Goal: Transaction & Acquisition: Purchase product/service

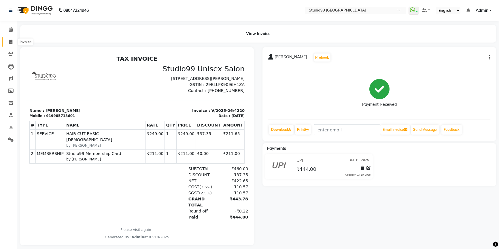
click at [11, 40] on icon at bounding box center [10, 42] width 3 height 4
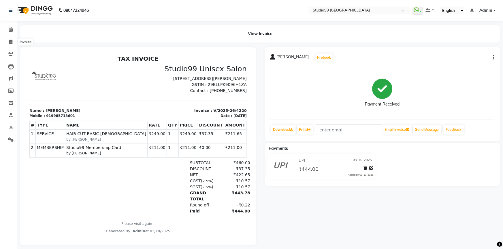
select select "6042"
select select "service"
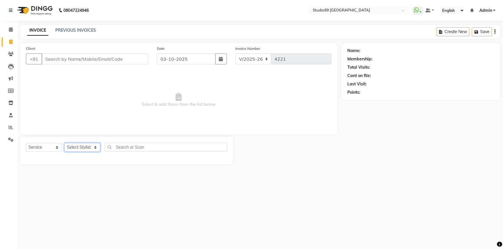
drag, startPoint x: 79, startPoint y: 148, endPoint x: 76, endPoint y: 144, distance: 4.8
click at [77, 147] on select "Select Stylist Admin AKSHAY [PERSON_NAME] Gulshan MAHI [PERSON_NAME] PRIYA [PER…" at bounding box center [82, 147] width 36 height 9
click at [64, 143] on select "Select Stylist Admin AKSHAY [PERSON_NAME] Gulshan MAHI [PERSON_NAME] PRIYA [PER…" at bounding box center [82, 147] width 36 height 9
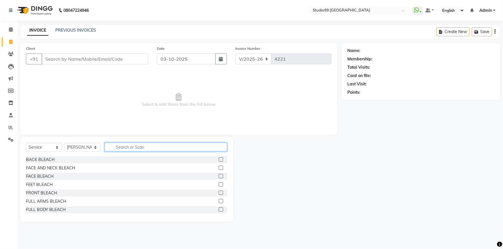
click at [131, 144] on input "text" at bounding box center [166, 147] width 122 height 9
click at [67, 147] on select "Select Stylist Admin AKSHAY [PERSON_NAME] Gulshan MAHI [PERSON_NAME] PRIYA [PER…" at bounding box center [82, 147] width 36 height 9
select select "43363"
click at [64, 143] on select "Select Stylist Admin AKSHAY [PERSON_NAME] Gulshan MAHI [PERSON_NAME] PRIYA [PER…" at bounding box center [82, 147] width 36 height 9
click at [136, 145] on input "text" at bounding box center [166, 147] width 122 height 9
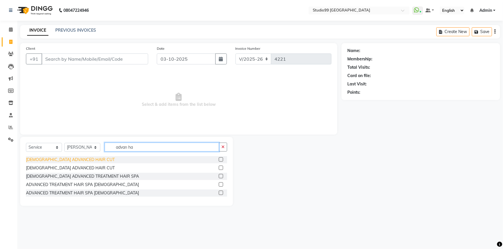
type input "advan ha"
click at [31, 162] on div "[DEMOGRAPHIC_DATA] ADVANCED HAIR CUT" at bounding box center [70, 160] width 89 height 6
checkbox input "false"
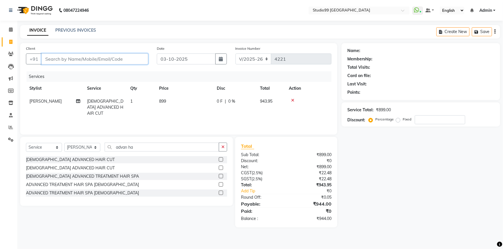
click at [48, 60] on input "Client" at bounding box center [94, 59] width 107 height 11
type input "9"
type input "0"
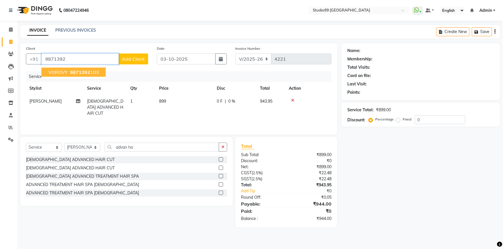
click at [62, 71] on span "VOROVY" at bounding box center [57, 72] width 19 height 6
type input "9871392103"
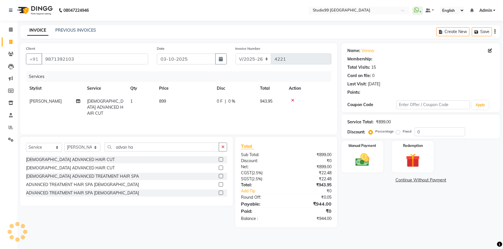
select select "1: Object"
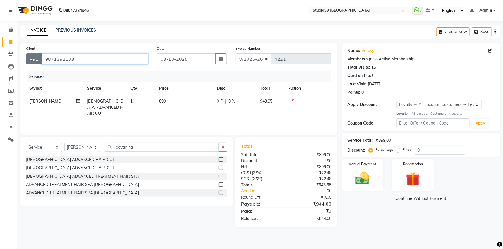
drag, startPoint x: 74, startPoint y: 58, endPoint x: 36, endPoint y: 59, distance: 37.7
click at [36, 59] on div "+91 9871392103" at bounding box center [87, 59] width 122 height 11
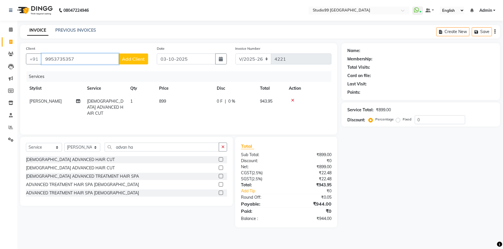
drag, startPoint x: 44, startPoint y: 60, endPoint x: 77, endPoint y: 64, distance: 33.7
click at [77, 64] on input "9953735357" at bounding box center [79, 59] width 77 height 11
type input "9953735357"
click at [82, 62] on input "9953735357" at bounding box center [79, 59] width 77 height 11
click at [80, 60] on input "9953735357" at bounding box center [79, 59] width 77 height 11
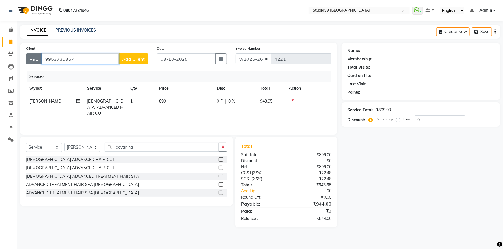
drag, startPoint x: 80, startPoint y: 60, endPoint x: 37, endPoint y: 58, distance: 43.0
click at [40, 58] on div "+91 9953735357 Add Client" at bounding box center [87, 59] width 122 height 11
type input "9"
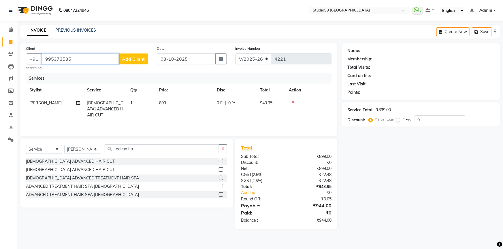
type input "9953735357"
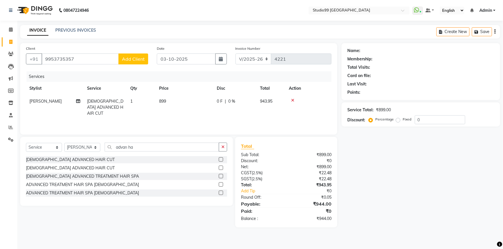
click at [142, 60] on span "Add Client" at bounding box center [133, 59] width 23 height 6
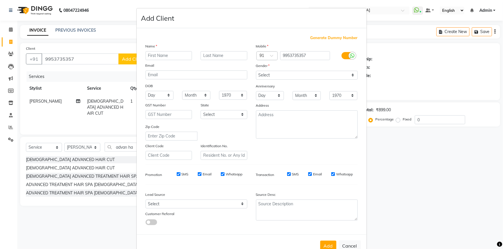
click at [168, 56] on input "text" at bounding box center [168, 55] width 47 height 9
type input "Mr"
type input "[PERSON_NAME]"
click at [276, 78] on select "Select [DEMOGRAPHIC_DATA] [DEMOGRAPHIC_DATA] Other Prefer Not To Say" at bounding box center [307, 75] width 102 height 9
select select "male"
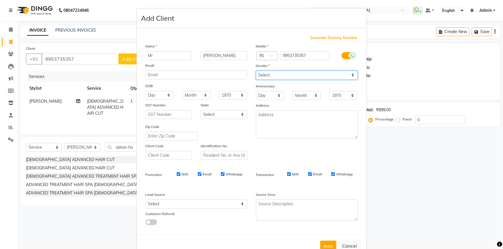
click at [256, 71] on select "Select [DEMOGRAPHIC_DATA] [DEMOGRAPHIC_DATA] Other Prefer Not To Say" at bounding box center [307, 75] width 102 height 9
click at [327, 244] on button "Add" at bounding box center [328, 246] width 16 height 10
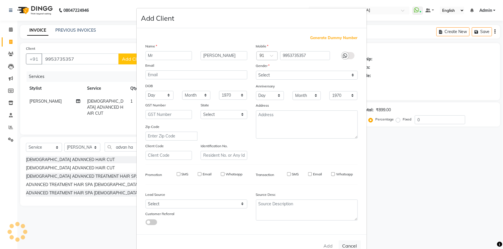
select select
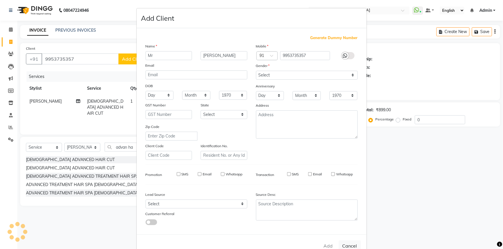
select select
checkbox input "false"
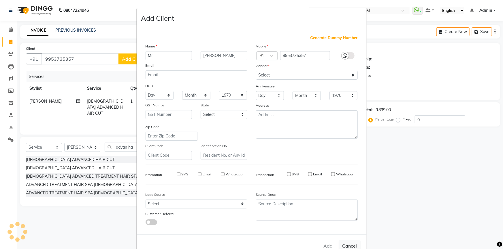
checkbox input "false"
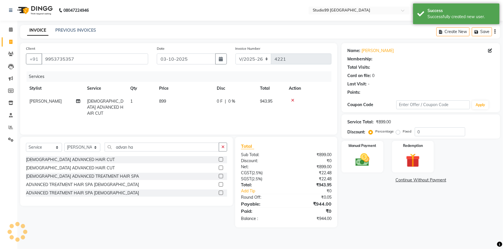
select select "1: Object"
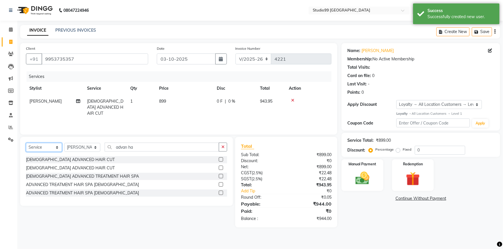
click at [43, 148] on select "Select Service Product Membership Package Voucher Prepaid Gift Card" at bounding box center [44, 147] width 36 height 9
click at [26, 143] on select "Select Service Product Membership Package Voucher Prepaid Gift Card" at bounding box center [44, 147] width 36 height 9
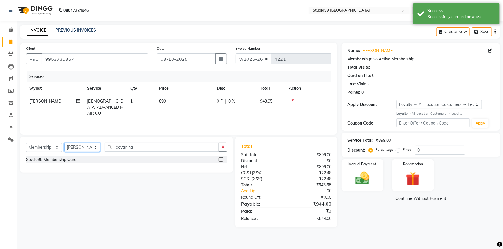
click at [86, 148] on select "Select Stylist Admin AKSHAY [PERSON_NAME] Gulshan MAHI [PERSON_NAME] PRIYA [PER…" at bounding box center [82, 147] width 36 height 9
click at [220, 160] on label at bounding box center [221, 160] width 4 height 4
click at [220, 160] on input "checkbox" at bounding box center [221, 160] width 4 height 4
select select "select"
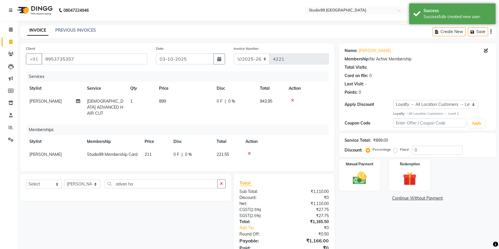
click at [37, 152] on span "[PERSON_NAME]" at bounding box center [45, 154] width 32 height 5
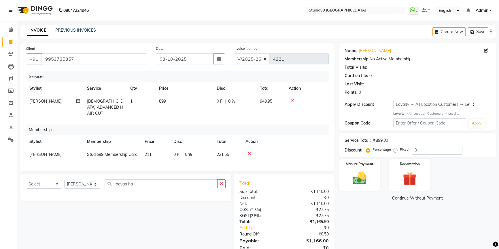
select select "43363"
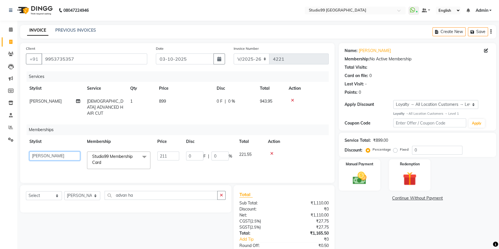
click at [37, 152] on select "Admin AKSHAY AMARJIT Dina GOUTAM Gulshan MAHI Nobil Hasan PRIYA Rafeeq Raj Rima…" at bounding box center [54, 156] width 51 height 9
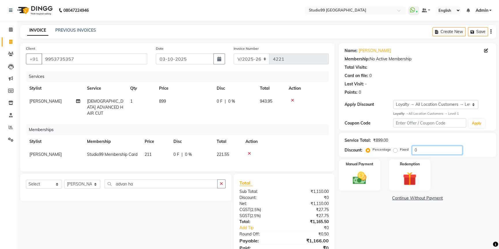
drag, startPoint x: 419, startPoint y: 149, endPoint x: 404, endPoint y: 153, distance: 15.4
click at [404, 153] on div "Percentage Fixed 0" at bounding box center [414, 150] width 95 height 9
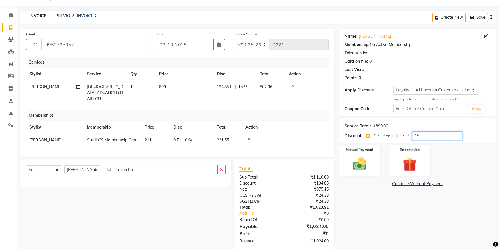
scroll to position [28, 0]
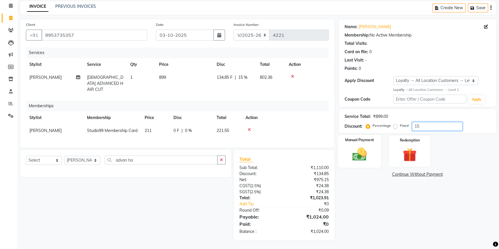
type input "15"
click at [365, 149] on img at bounding box center [359, 154] width 23 height 16
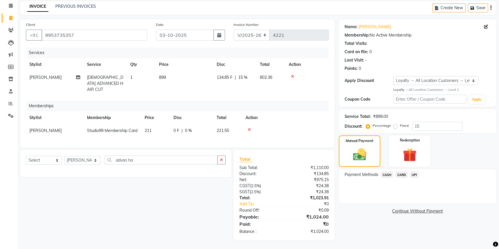
drag, startPoint x: 413, startPoint y: 170, endPoint x: 413, endPoint y: 174, distance: 3.2
click at [413, 172] on span "UPI" at bounding box center [414, 175] width 9 height 7
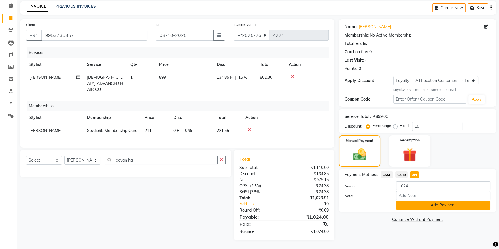
click at [420, 201] on button "Add Payment" at bounding box center [443, 205] width 94 height 9
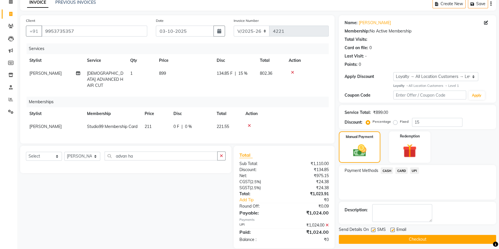
scroll to position [69, 0]
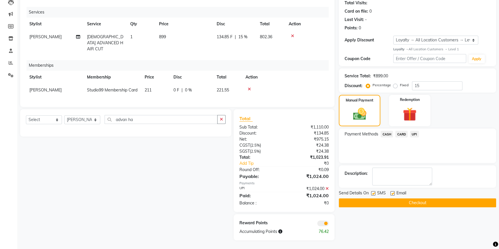
click at [422, 199] on button "Checkout" at bounding box center [417, 203] width 157 height 9
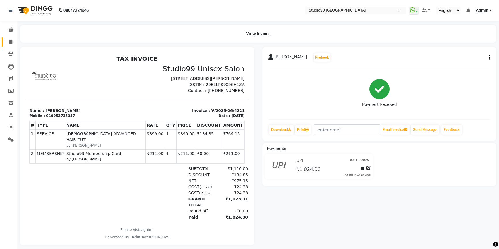
click at [7, 41] on span at bounding box center [11, 42] width 10 height 7
select select "6042"
select select "service"
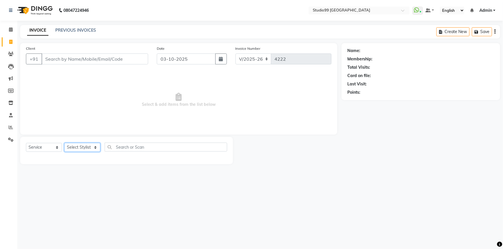
click at [90, 149] on select "Select Stylist Admin AKSHAY [PERSON_NAME] Gulshan MAHI [PERSON_NAME] PRIYA [PER…" at bounding box center [82, 147] width 36 height 9
select select "52201"
click at [64, 143] on select "Select Stylist Admin AKSHAY [PERSON_NAME] Gulshan MAHI [PERSON_NAME] PRIYA [PER…" at bounding box center [82, 147] width 36 height 9
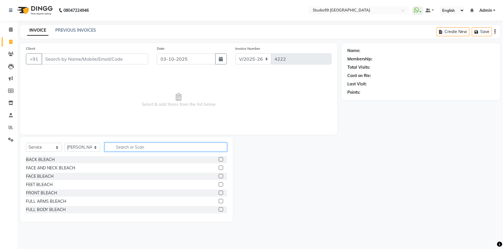
click at [127, 147] on input "text" at bounding box center [166, 147] width 122 height 9
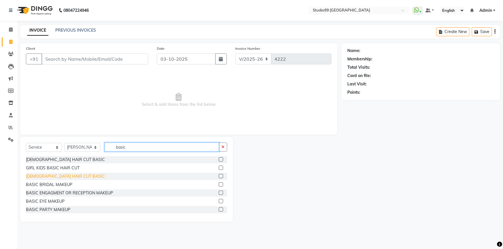
type input "basic"
click at [60, 177] on div "[DEMOGRAPHIC_DATA] HAIR CUT BASIC" at bounding box center [65, 177] width 79 height 6
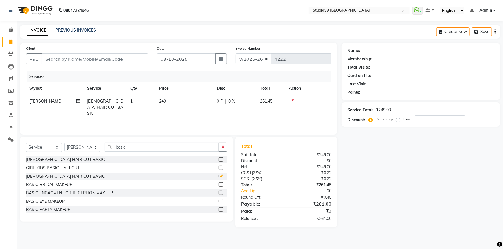
checkbox input "false"
click at [83, 58] on input "Client" at bounding box center [94, 59] width 107 height 11
type input "9"
type input "0"
click at [51, 62] on input "99975720981" at bounding box center [79, 59] width 77 height 11
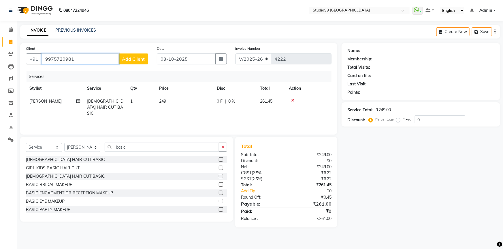
click at [76, 58] on input "9975720981" at bounding box center [79, 59] width 77 height 11
click at [53, 59] on input "9975720981" at bounding box center [79, 59] width 77 height 11
type input "9945720981"
select select "1: Object"
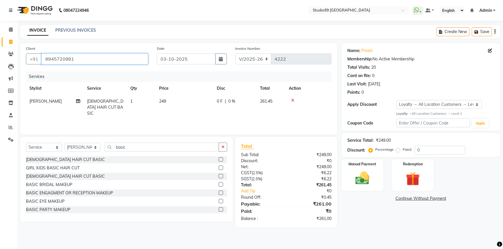
drag, startPoint x: 49, startPoint y: 59, endPoint x: 78, endPoint y: 60, distance: 28.8
click at [78, 60] on input "9945720981" at bounding box center [94, 59] width 107 height 11
drag, startPoint x: 426, startPoint y: 149, endPoint x: 399, endPoint y: 152, distance: 27.0
click at [399, 153] on div "Percentage Fixed 0" at bounding box center [416, 150] width 95 height 9
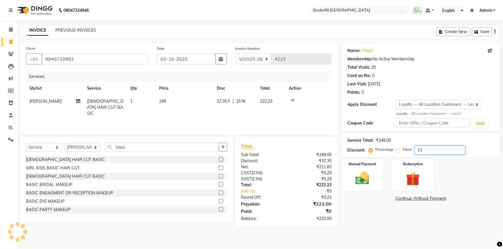
type input "15"
click at [45, 145] on select "Select Service Product Membership Package Voucher Prepaid Gift Card" at bounding box center [44, 147] width 36 height 9
select select "membership"
click at [26, 143] on select "Select Service Product Membership Package Voucher Prepaid Gift Card" at bounding box center [44, 147] width 36 height 9
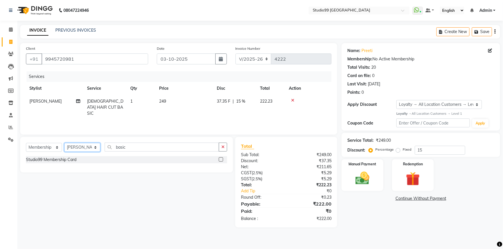
click at [79, 147] on select "Select Stylist Admin AKSHAY AMARJIT Dina GOUTAM Gulshan MAHI Nobil Hasan PRIYA …" at bounding box center [82, 147] width 36 height 9
select select "43358"
click at [64, 143] on select "Select Stylist Admin AKSHAY AMARJIT Dina GOUTAM Gulshan MAHI Nobil Hasan PRIYA …" at bounding box center [82, 147] width 36 height 9
click at [221, 160] on label at bounding box center [221, 160] width 4 height 4
click at [221, 160] on input "checkbox" at bounding box center [221, 160] width 4 height 4
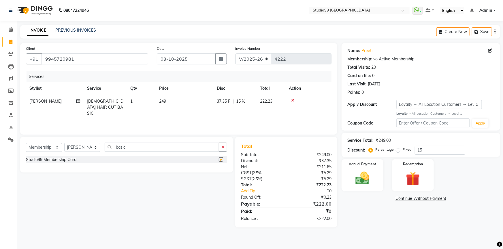
select select "select"
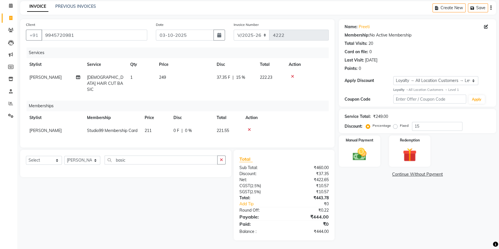
scroll to position [28, 0]
click at [360, 150] on img at bounding box center [359, 154] width 23 height 16
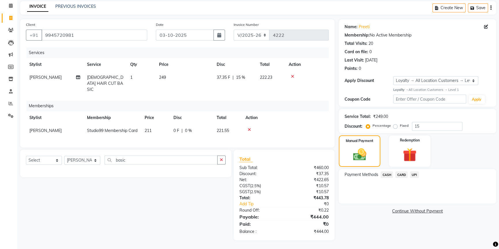
click at [414, 172] on span "UPI" at bounding box center [414, 175] width 9 height 7
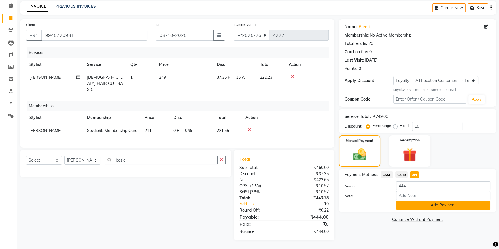
click at [420, 202] on button "Add Payment" at bounding box center [443, 205] width 94 height 9
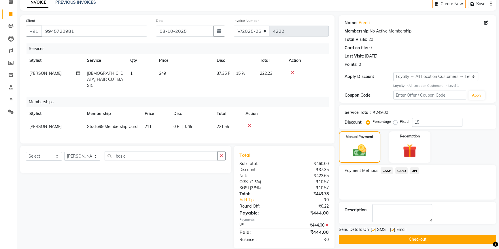
click at [416, 238] on button "Checkout" at bounding box center [417, 239] width 157 height 9
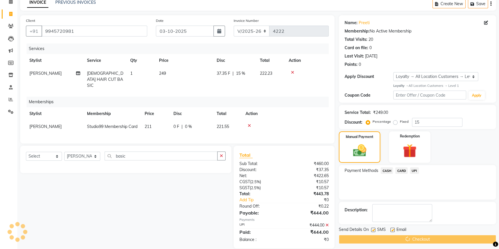
scroll to position [69, 0]
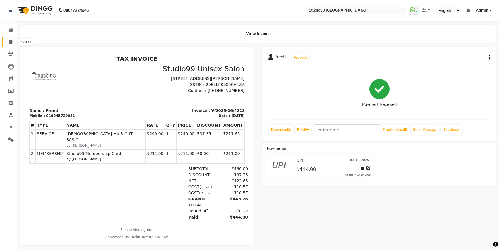
click at [9, 42] on icon at bounding box center [10, 42] width 3 height 4
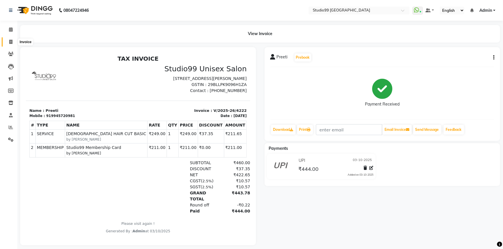
select select "6042"
select select "service"
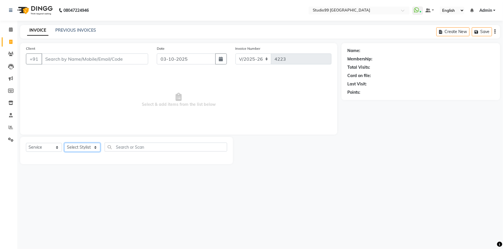
click at [76, 148] on select "Select Stylist Admin AKSHAY AMARJIT Dina GOUTAM Gulshan MAHI Nobil Hasan PRIYA …" at bounding box center [82, 147] width 36 height 9
select select "91642"
click at [64, 143] on select "Select Stylist Admin AKSHAY AMARJIT Dina GOUTAM Gulshan MAHI Nobil Hasan PRIYA …" at bounding box center [82, 147] width 36 height 9
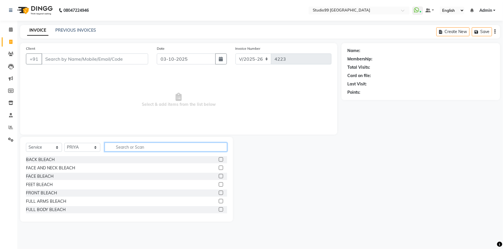
click at [125, 145] on input "text" at bounding box center [166, 147] width 122 height 9
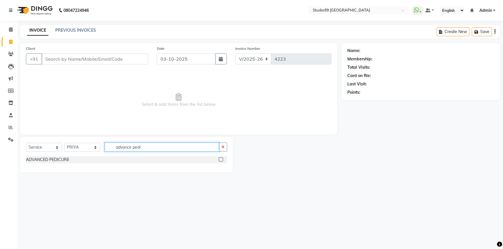
type input "advance pedi"
click at [221, 160] on label at bounding box center [221, 160] width 4 height 4
click at [221, 160] on input "checkbox" at bounding box center [221, 160] width 4 height 4
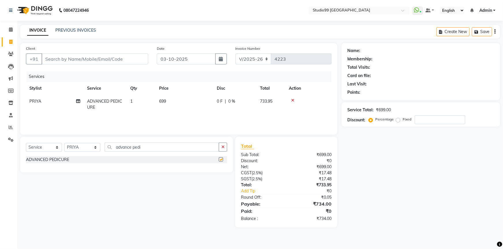
checkbox input "false"
click at [85, 148] on select "Select Stylist Admin AKSHAY AMARJIT Dina GOUTAM Gulshan MAHI Nobil Hasan PRIYA …" at bounding box center [82, 147] width 36 height 9
select select "84856"
click at [64, 143] on select "Select Stylist Admin AKSHAY AMARJIT Dina GOUTAM Gulshan MAHI Nobil Hasan PRIYA …" at bounding box center [82, 147] width 36 height 9
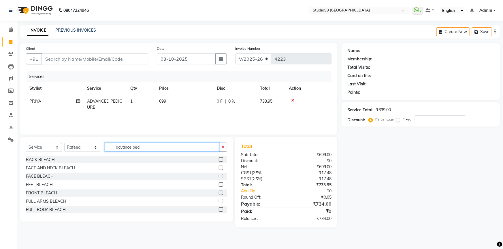
drag, startPoint x: 147, startPoint y: 149, endPoint x: 87, endPoint y: 142, distance: 60.9
click at [85, 148] on div "Select Service Product Membership Package Voucher Prepaid Gift Card Select Styl…" at bounding box center [126, 150] width 201 height 14
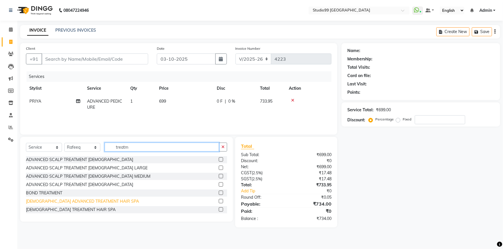
type input "treatm"
click at [100, 200] on div "[DEMOGRAPHIC_DATA] ADVANCED TREATMENT HAIR SPA" at bounding box center [82, 202] width 113 height 6
checkbox input "false"
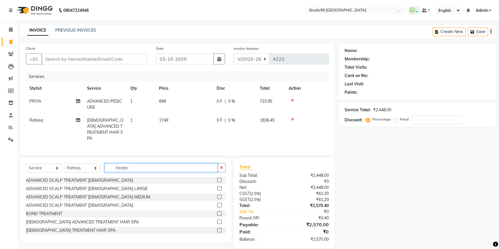
click at [132, 168] on input "treatm" at bounding box center [161, 168] width 113 height 9
drag, startPoint x: 132, startPoint y: 167, endPoint x: 109, endPoint y: 164, distance: 22.6
click at [109, 165] on input "treatm" at bounding box center [161, 168] width 113 height 9
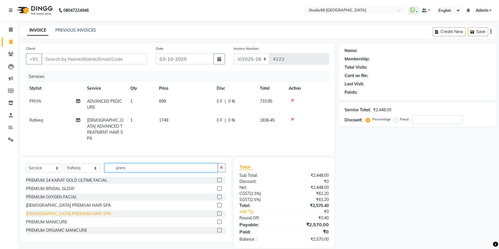
type input "prem"
click at [59, 213] on div "FEMALE PREMIUM HAIR SPA" at bounding box center [68, 214] width 85 height 6
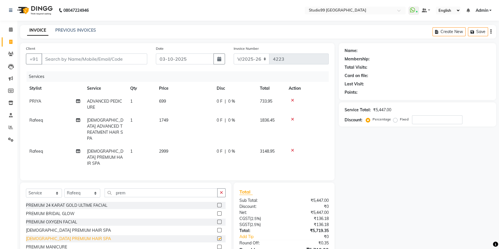
checkbox input "false"
click at [164, 149] on span "2999" at bounding box center [163, 151] width 9 height 5
select select "84856"
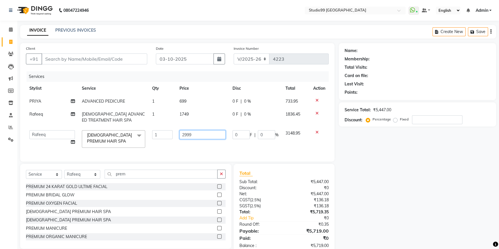
drag, startPoint x: 193, startPoint y: 134, endPoint x: 173, endPoint y: 135, distance: 19.9
click at [173, 135] on tr "Admin AKSHAY AMARJIT Dina GOUTAM Gulshan MAHI Nobil Hasan PRIYA Rafeeq Raj Rima…" at bounding box center [177, 139] width 303 height 24
type input "2500"
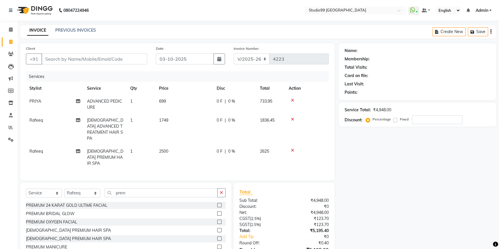
click at [222, 150] on tr "Rafeeq FEMALE PREMIUM HAIR SPA 1 2500 0 F | 0 % 2625" at bounding box center [177, 157] width 303 height 25
click at [37, 145] on td "Rafeeq" at bounding box center [55, 157] width 58 height 25
select select "84856"
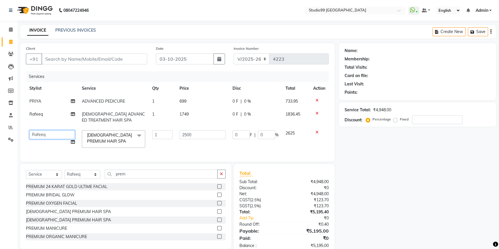
click at [40, 136] on select "Admin AKSHAY AMARJIT Dina GOUTAM Gulshan MAHI Nobil Hasan PRIYA Rafeeq Raj Rima…" at bounding box center [51, 134] width 45 height 9
select select "43361"
click at [216, 145] on td "2500" at bounding box center [202, 139] width 53 height 24
click at [374, 165] on div "Name: Membership: Total Visits: Card on file: Last Visit: Points: Service Total…" at bounding box center [420, 149] width 162 height 212
click at [72, 178] on select "Select Stylist Admin AKSHAY AMARJIT Dina GOUTAM Gulshan MAHI Nobil Hasan PRIYA …" at bounding box center [82, 174] width 36 height 9
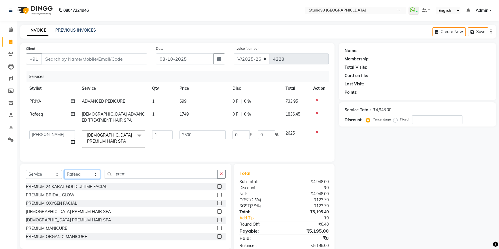
select select "62978"
click at [64, 174] on select "Select Stylist Admin AKSHAY AMARJIT Dina GOUTAM Gulshan MAHI Nobil Hasan PRIYA …" at bounding box center [82, 174] width 36 height 9
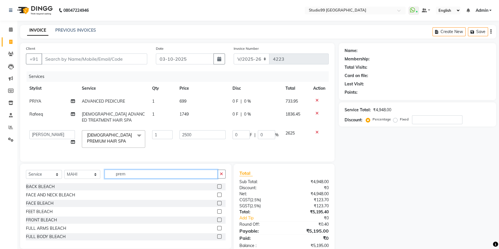
drag, startPoint x: 130, startPoint y: 176, endPoint x: 104, endPoint y: 179, distance: 26.5
click at [104, 179] on div "Select Service Product Membership Package Voucher Prepaid Gift Card Select Styl…" at bounding box center [126, 177] width 200 height 14
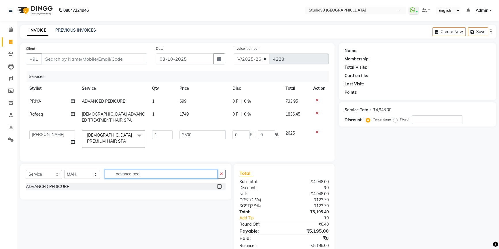
type input "advance ped"
click at [219, 189] on label at bounding box center [219, 187] width 4 height 4
click at [219, 189] on input "checkbox" at bounding box center [219, 187] width 4 height 4
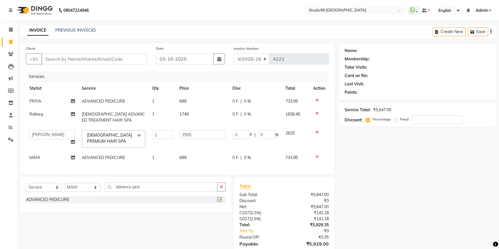
checkbox input "false"
drag, startPoint x: 163, startPoint y: 192, endPoint x: 110, endPoint y: 185, distance: 53.7
click at [109, 188] on input "advance ped" at bounding box center [161, 187] width 113 height 9
type input "extr"
click at [219, 202] on label at bounding box center [219, 200] width 4 height 4
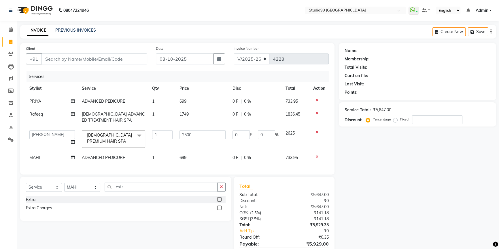
click at [219, 202] on input "checkbox" at bounding box center [219, 200] width 4 height 4
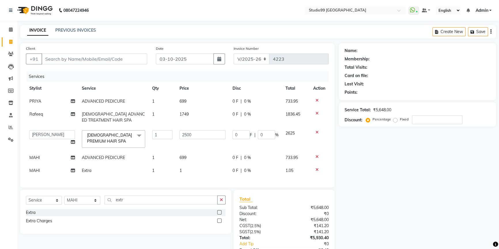
click at [219, 215] on label at bounding box center [219, 213] width 4 height 4
click at [219, 215] on input "checkbox" at bounding box center [219, 213] width 4 height 4
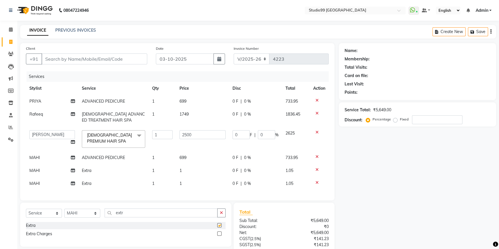
checkbox input "false"
click at [31, 171] on span "MAHI" at bounding box center [34, 170] width 11 height 5
select select "62978"
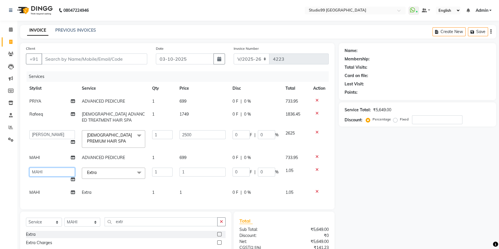
click at [31, 171] on select "Admin AKSHAY AMARJIT Dina GOUTAM Gulshan MAHI Nobil Hasan PRIYA Rafeeq Raj Rima…" at bounding box center [51, 172] width 45 height 9
select select "91642"
drag, startPoint x: 191, startPoint y: 170, endPoint x: 161, endPoint y: 177, distance: 30.7
click at [161, 177] on tr "Admin AKSHAY AMARJIT Dina GOUTAM Gulshan MAHI Nobil Hasan PRIYA Rafeeq Raj Rima…" at bounding box center [177, 175] width 303 height 22
type input "50"
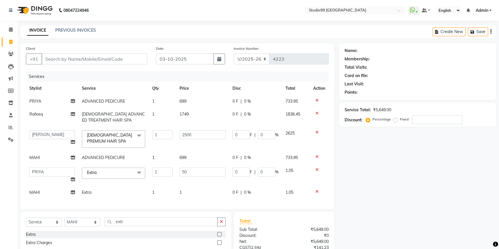
drag, startPoint x: 181, startPoint y: 193, endPoint x: 185, endPoint y: 193, distance: 3.8
click at [181, 193] on div "Services Stylist Service Qty Price Disc Total Action PRIYA ADVANCED PEDICURE 1 …" at bounding box center [177, 137] width 303 height 132
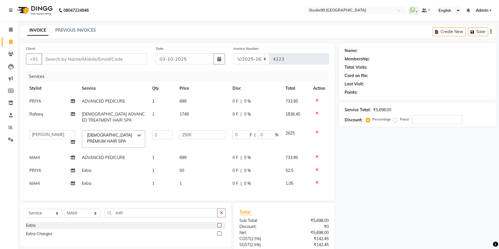
click at [183, 183] on td "1" at bounding box center [202, 183] width 53 height 13
select select "62978"
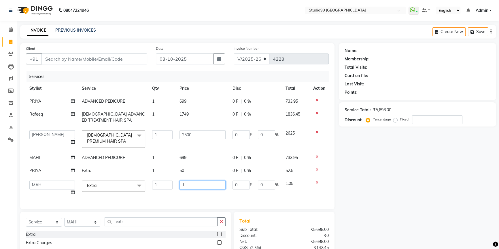
drag, startPoint x: 186, startPoint y: 185, endPoint x: 179, endPoint y: 186, distance: 7.4
click at [179, 186] on td "1" at bounding box center [202, 188] width 53 height 22
type input "50"
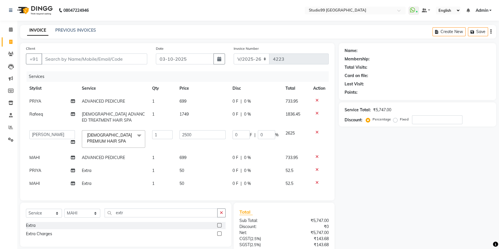
click at [227, 200] on div "Client +91 Date 03-10-2025 Invoice Number V/2025 V/2025-26 4223 Services Stylis…" at bounding box center [177, 122] width 314 height 158
click at [79, 58] on input "Client" at bounding box center [94, 59] width 106 height 11
type input "9"
type input "0"
type input "9038970092"
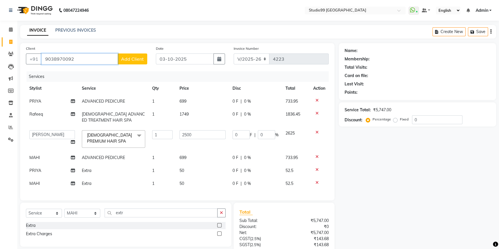
drag, startPoint x: 45, startPoint y: 60, endPoint x: 89, endPoint y: 64, distance: 44.3
click at [89, 64] on input "9038970092" at bounding box center [79, 59] width 76 height 11
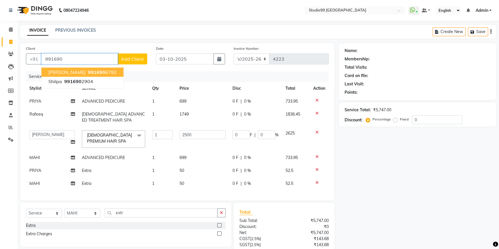
click at [88, 72] on span "991690" at bounding box center [96, 72] width 17 height 6
type input "9916906782"
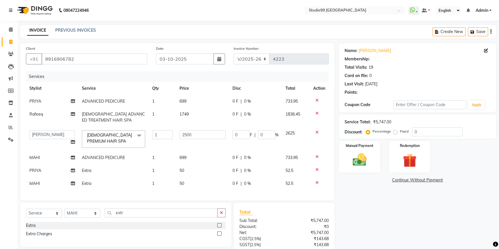
select select "2: Object"
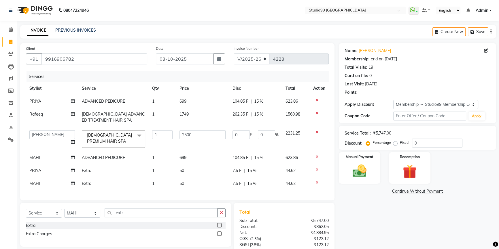
type input "375"
type input "15"
click at [259, 115] on span "15 %" at bounding box center [258, 114] width 9 height 6
select select "84856"
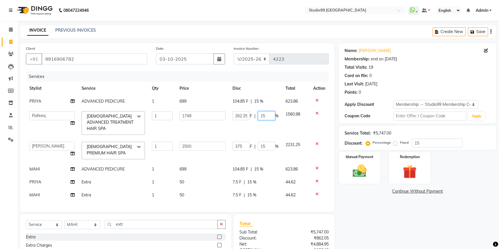
drag, startPoint x: 268, startPoint y: 116, endPoint x: 245, endPoint y: 116, distance: 23.6
click at [245, 116] on div "262.35 F | 15 %" at bounding box center [255, 115] width 46 height 9
type input "0"
click at [264, 142] on td "375 F | 15 %" at bounding box center [255, 151] width 53 height 24
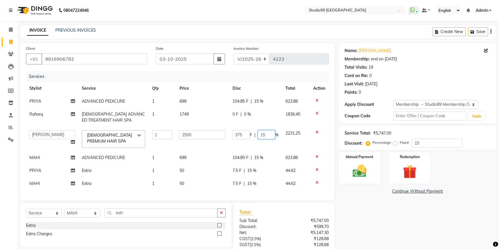
drag, startPoint x: 266, startPoint y: 135, endPoint x: 261, endPoint y: 135, distance: 4.9
click at [261, 135] on input "15" at bounding box center [266, 134] width 17 height 9
type input "0"
click at [251, 184] on tbody "PRIYA ADVANCED PEDICURE 1 699 104.85 F | 15 % 623.86 Rafeeq FEMALE ADVANCED TRE…" at bounding box center [177, 142] width 303 height 95
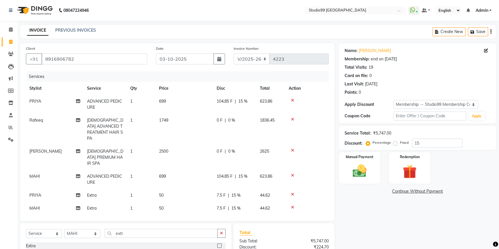
click at [238, 206] on span "15 %" at bounding box center [235, 209] width 9 height 6
select select "62978"
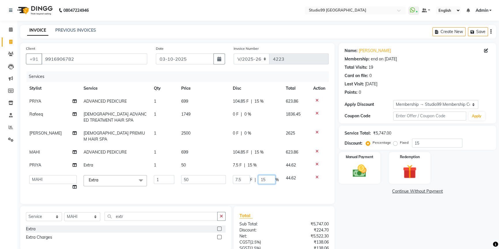
drag, startPoint x: 266, startPoint y: 173, endPoint x: 256, endPoint y: 173, distance: 10.4
click at [256, 175] on div "7.5 F | 15 %" at bounding box center [256, 179] width 46 height 9
type input "0"
click at [252, 159] on tbody "PRIYA ADVANCED PEDICURE 1 699 104.85 F | 15 % 623.86 Rafeeq FEMALE ADVANCED TRE…" at bounding box center [177, 144] width 303 height 99
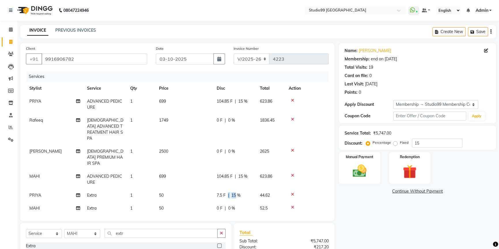
drag, startPoint x: 236, startPoint y: 183, endPoint x: 227, endPoint y: 183, distance: 8.6
click at [227, 193] on div "7.5 F | 15 %" at bounding box center [235, 196] width 36 height 6
select select "91642"
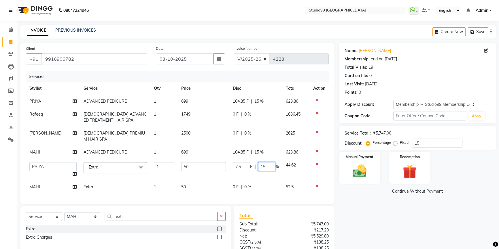
drag, startPoint x: 267, startPoint y: 161, endPoint x: 258, endPoint y: 162, distance: 9.0
click at [258, 162] on input "15" at bounding box center [266, 166] width 17 height 9
type input "0"
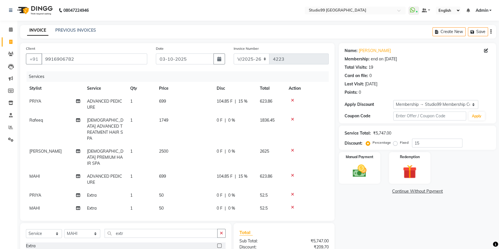
click at [269, 177] on tbody "PRIYA ADVANCED PEDICURE 1 699 104.85 F | 15 % 623.86 Rafeeq FEMALE ADVANCED TRE…" at bounding box center [177, 155] width 303 height 120
click at [11, 40] on icon at bounding box center [10, 42] width 3 height 4
select select "service"
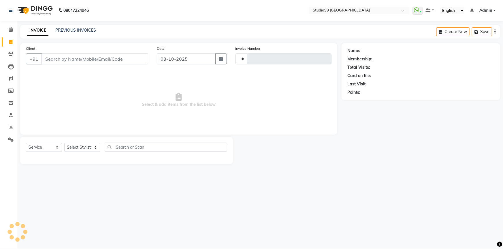
type input "4223"
select select "6042"
click at [78, 148] on select "Select Stylist Admin AKSHAY AMARJIT Dina GOUTAM Gulshan MAHI Nobil Hasan PRIYA …" at bounding box center [82, 147] width 36 height 9
select select "84856"
click at [64, 143] on select "Select Stylist Admin AKSHAY AMARJIT Dina GOUTAM Gulshan MAHI Nobil Hasan PRIYA …" at bounding box center [82, 147] width 36 height 9
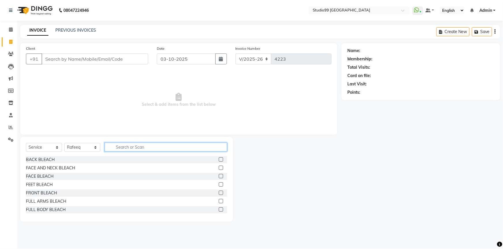
click at [124, 147] on input "text" at bounding box center [166, 147] width 122 height 9
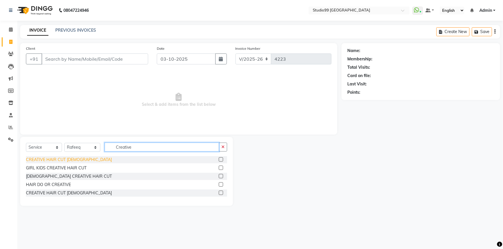
type input "Creative"
click at [50, 161] on div "CREATIVE HAIR CUT [DEMOGRAPHIC_DATA]" at bounding box center [69, 160] width 86 height 6
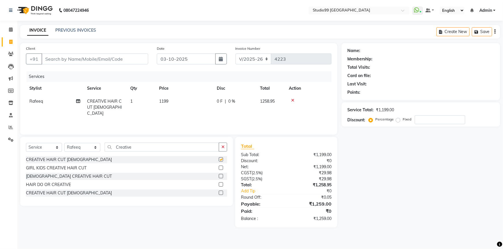
checkbox input "false"
drag, startPoint x: 101, startPoint y: 60, endPoint x: 172, endPoint y: 76, distance: 73.5
click at [114, 68] on div "Client +91" at bounding box center [87, 57] width 131 height 24
type input "7"
type input "0"
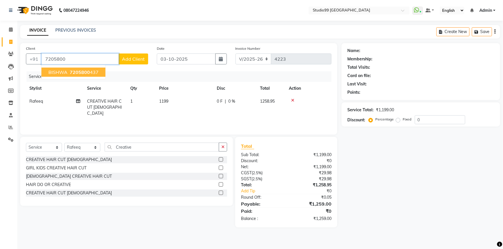
click at [79, 73] on span "7205800" at bounding box center [80, 72] width 20 height 6
type input "7205800437"
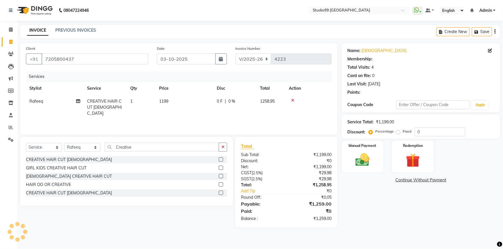
select select "2: Object"
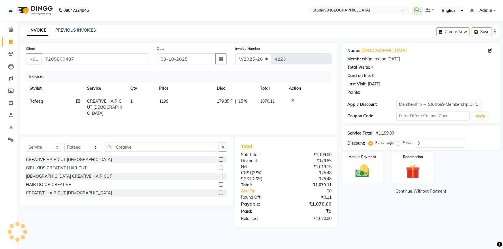
type input "15"
click at [87, 150] on select "Select Stylist Admin AKSHAY AMARJIT Dina GOUTAM Gulshan MAHI Nobil Hasan PRIYA …" at bounding box center [82, 147] width 36 height 9
select select "43530"
click at [64, 143] on select "Select Stylist Admin AKSHAY AMARJIT Dina GOUTAM Gulshan MAHI Nobil Hasan PRIYA …" at bounding box center [82, 147] width 36 height 9
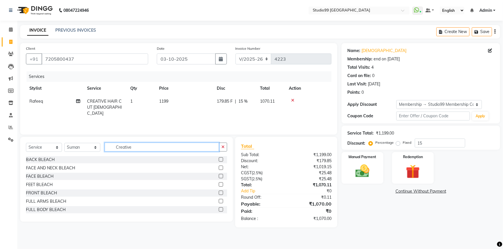
drag, startPoint x: 138, startPoint y: 145, endPoint x: 101, endPoint y: 149, distance: 37.6
click at [100, 149] on div "Select Service Product Membership Package Voucher Prepaid Gift Card Select Styl…" at bounding box center [126, 150] width 201 height 14
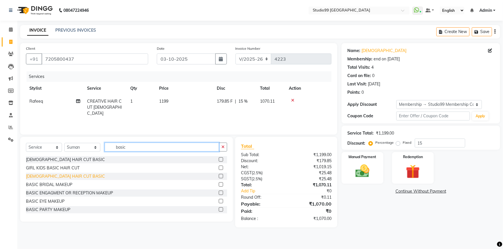
type input "basic"
click at [54, 177] on div "[DEMOGRAPHIC_DATA] HAIR CUT BASIC" at bounding box center [65, 177] width 79 height 6
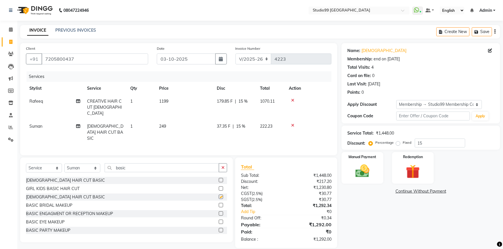
checkbox input "false"
drag, startPoint x: 427, startPoint y: 142, endPoint x: 403, endPoint y: 142, distance: 23.9
click at [403, 142] on div "Percentage Fixed 15" at bounding box center [416, 143] width 95 height 9
drag, startPoint x: 421, startPoint y: 140, endPoint x: 412, endPoint y: 142, distance: 9.4
click at [412, 142] on div "Percentage Fixed 0" at bounding box center [416, 143] width 95 height 9
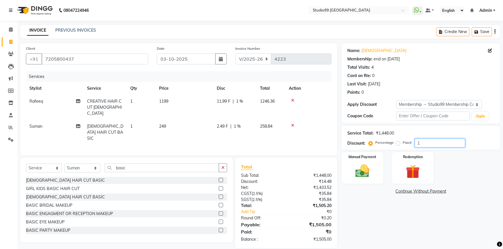
type input "15"
click at [366, 226] on div "Name: Bishwa Membership: end on 18-11-2025 Total Visits: 4 Card on file: 0 Last…" at bounding box center [422, 145] width 163 height 205
click at [371, 170] on img at bounding box center [362, 171] width 24 height 17
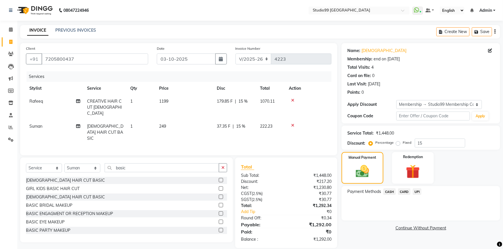
click at [419, 193] on span "UPI" at bounding box center [416, 192] width 9 height 7
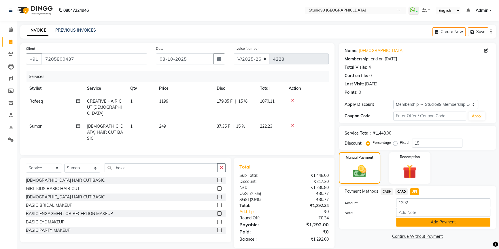
click at [418, 221] on button "Add Payment" at bounding box center [443, 222] width 94 height 9
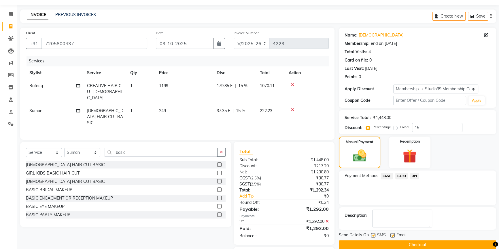
scroll to position [32, 0]
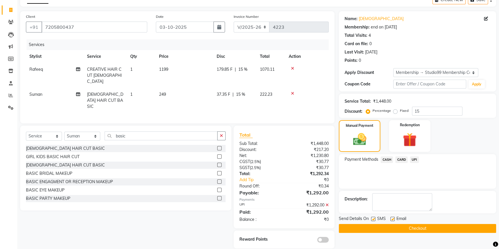
click at [423, 230] on button "Checkout" at bounding box center [417, 228] width 157 height 9
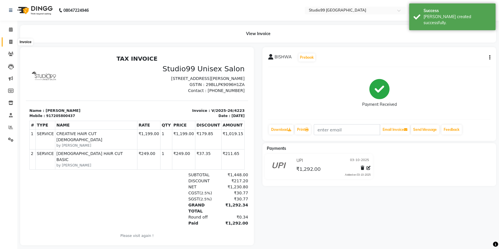
click at [12, 42] on icon at bounding box center [10, 42] width 3 height 4
select select "service"
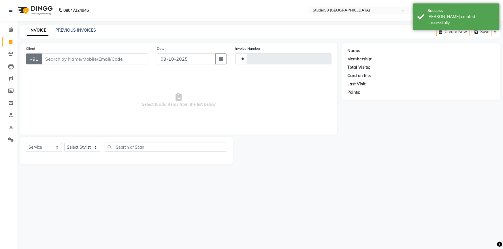
type input "4224"
select select "6042"
click at [84, 147] on select "Select Stylist" at bounding box center [82, 147] width 36 height 9
select select "52201"
click at [64, 143] on select "Select Stylist Admin AKSHAY AMARJIT Dina GOUTAM Gulshan MAHI Nobil Hasan PRIYA …" at bounding box center [82, 147] width 36 height 9
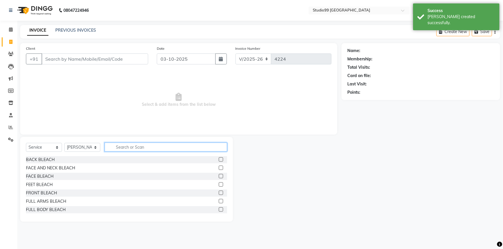
click at [138, 148] on input "text" at bounding box center [166, 147] width 122 height 9
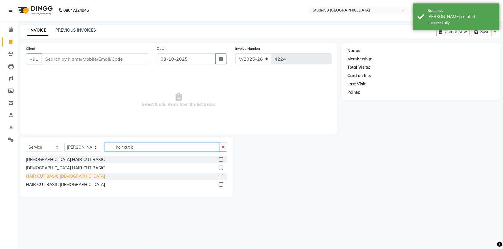
type input "hair cut b"
click at [47, 176] on div "HAIR CUT BASIC [DEMOGRAPHIC_DATA]" at bounding box center [65, 177] width 79 height 6
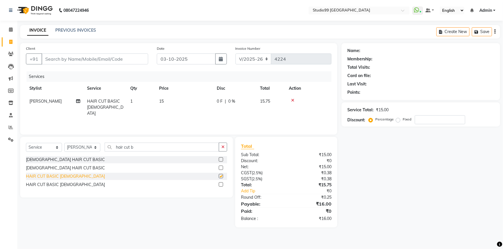
checkbox input "false"
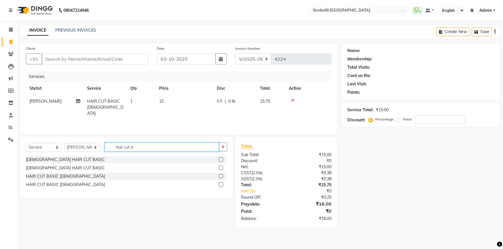
drag, startPoint x: 140, startPoint y: 147, endPoint x: 107, endPoint y: 142, distance: 33.4
click at [107, 142] on div "Select Service Product Membership Package Voucher Prepaid Gift Card Select Styl…" at bounding box center [126, 167] width 213 height 61
type input "beard"
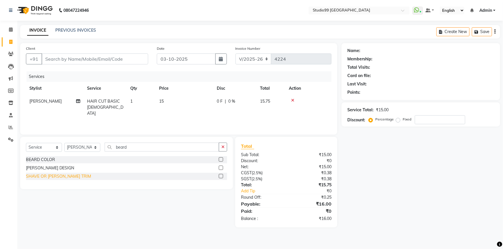
click at [48, 178] on div "SHAVE OR BEARD TRIM" at bounding box center [58, 177] width 65 height 6
checkbox input "false"
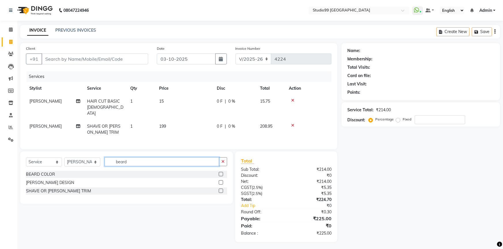
drag, startPoint x: 142, startPoint y: 158, endPoint x: 115, endPoint y: 159, distance: 27.1
click at [115, 158] on input "beard" at bounding box center [162, 162] width 114 height 9
type input "beard"
click at [41, 173] on div "BEARD COLOR" at bounding box center [40, 175] width 29 height 6
checkbox input "false"
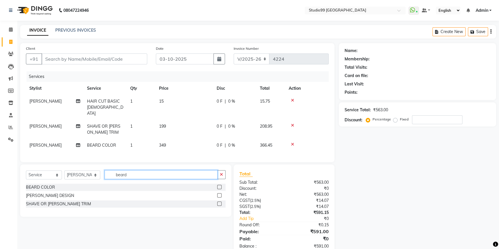
drag, startPoint x: 134, startPoint y: 173, endPoint x: 103, endPoint y: 172, distance: 31.7
click at [103, 172] on div "Select Service Product Membership Package Voucher Prepaid Gift Card Select Styl…" at bounding box center [126, 177] width 200 height 14
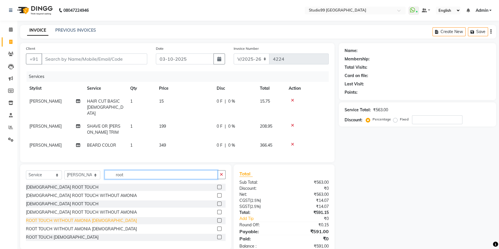
type input "root"
click at [64, 220] on div "ROOT TOUCH WITHOUT AMONIA MALE" at bounding box center [81, 221] width 111 height 6
checkbox input "false"
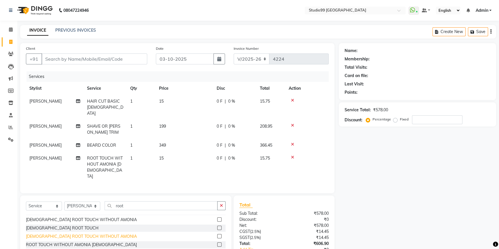
scroll to position [9, 0]
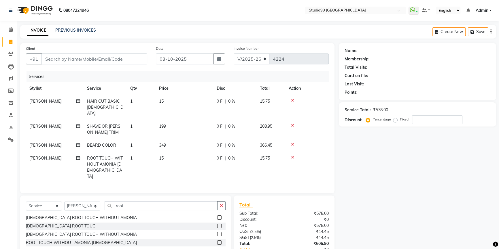
click at [84, 249] on div "ROOT TOUCH WITHOUT AMONIA FEMALE" at bounding box center [81, 252] width 111 height 6
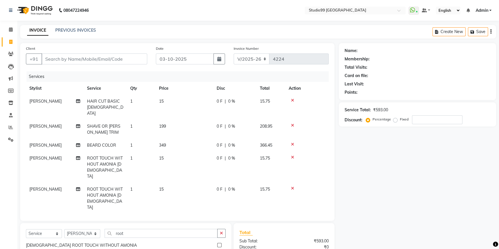
checkbox input "false"
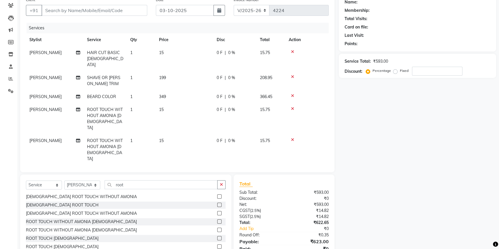
scroll to position [63, 0]
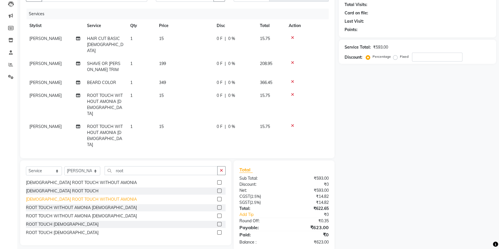
click at [67, 197] on div "[DEMOGRAPHIC_DATA] ROOT TOUCH WITHOUT AMONIA" at bounding box center [81, 200] width 111 height 6
checkbox input "false"
click at [293, 124] on icon at bounding box center [292, 126] width 3 height 4
click at [292, 93] on icon at bounding box center [292, 95] width 3 height 4
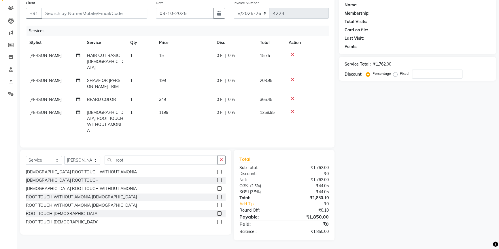
scroll to position [37, 0]
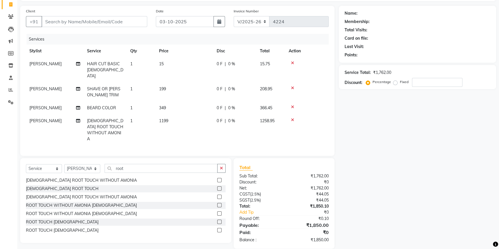
click at [172, 62] on td "15" at bounding box center [185, 70] width 58 height 25
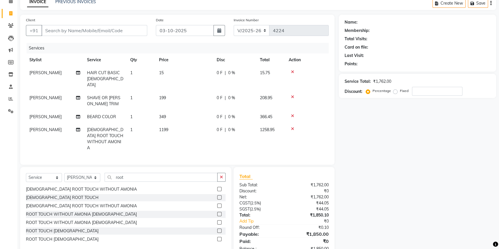
select select "52201"
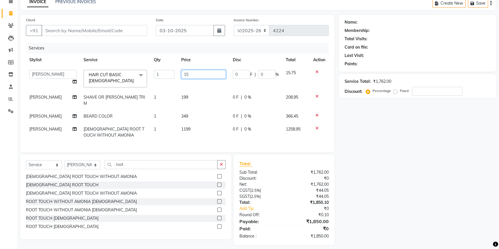
drag, startPoint x: 185, startPoint y: 73, endPoint x: 172, endPoint y: 73, distance: 12.7
click at [175, 73] on tr "Admin AKSHAY AMARJIT Dina GOUTAM Gulshan MAHI Nobil Hasan PRIYA Rafeeq Raj Rima…" at bounding box center [177, 79] width 303 height 24
type input "249"
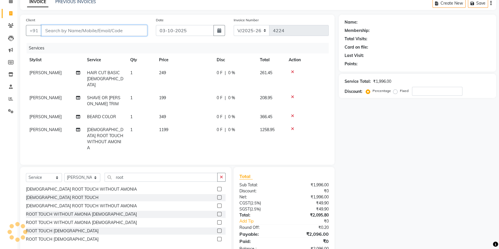
click at [72, 32] on input "Client" at bounding box center [94, 30] width 106 height 11
type input "7"
type input "0"
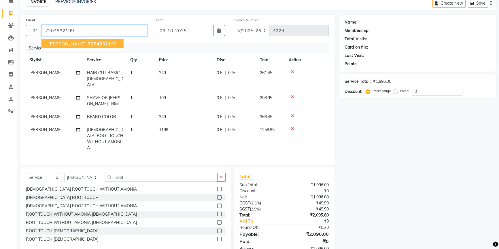
type input "7204832199"
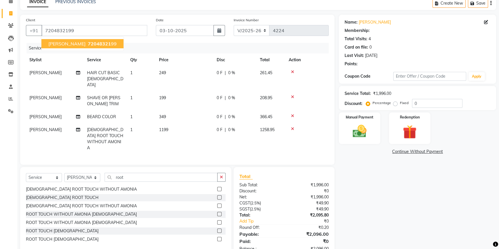
select select "2: Object"
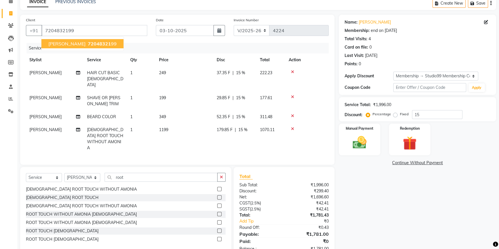
click at [88, 45] on span "72048321" at bounding box center [99, 44] width 23 height 6
type input "0"
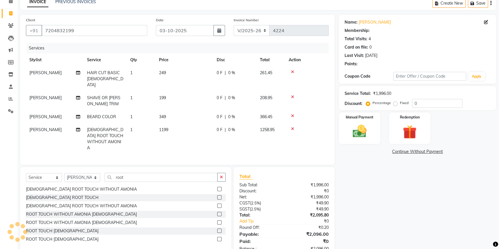
select select "2: Object"
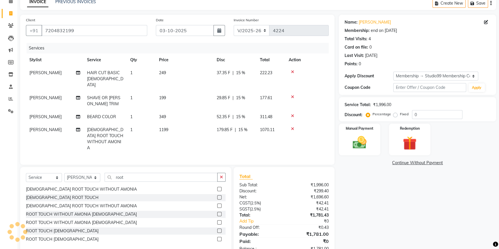
type input "15"
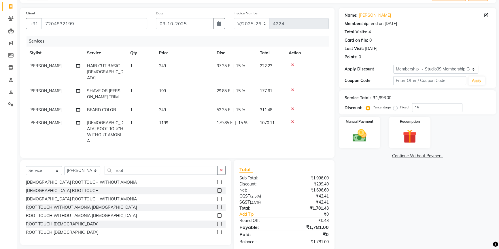
scroll to position [37, 0]
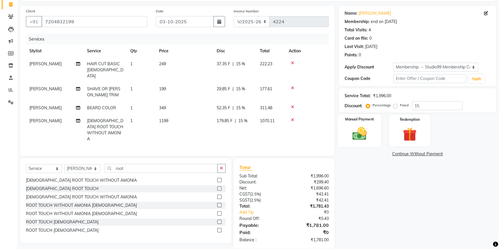
click at [361, 131] on img at bounding box center [359, 134] width 23 height 16
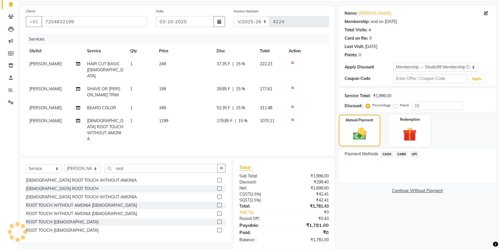
click at [414, 154] on span "UPI" at bounding box center [414, 154] width 9 height 7
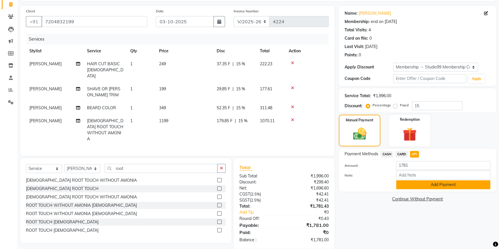
click at [415, 184] on button "Add Payment" at bounding box center [443, 185] width 94 height 9
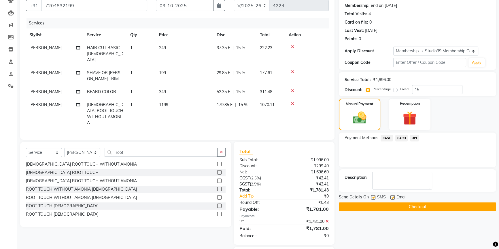
scroll to position [70, 0]
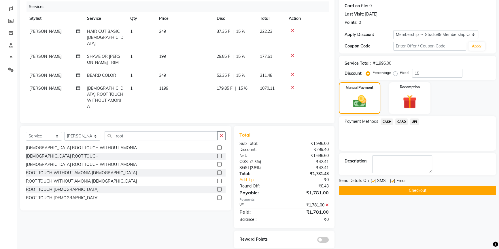
click at [418, 192] on button "Checkout" at bounding box center [417, 190] width 157 height 9
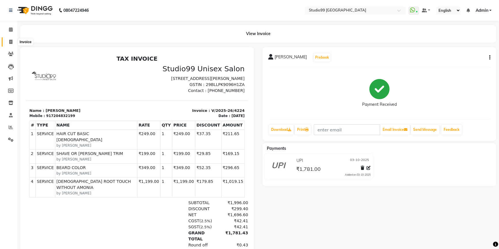
click at [10, 40] on icon at bounding box center [10, 42] width 3 height 4
select select "service"
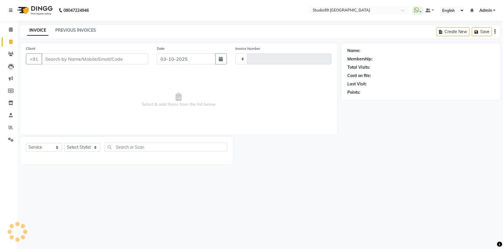
type input "4225"
select select "6042"
click at [89, 148] on select "Select Stylist Admin AKSHAY AMARJIT Dina GOUTAM Gulshan MAHI Nobil Hasan PRIYA …" at bounding box center [82, 147] width 36 height 9
select select "43361"
click at [64, 143] on select "Select Stylist Admin AKSHAY AMARJIT Dina GOUTAM Gulshan MAHI Nobil Hasan PRIYA …" at bounding box center [82, 147] width 36 height 9
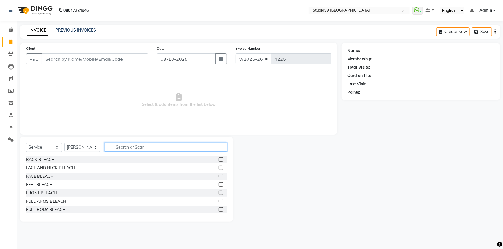
click at [143, 149] on input "text" at bounding box center [166, 147] width 122 height 9
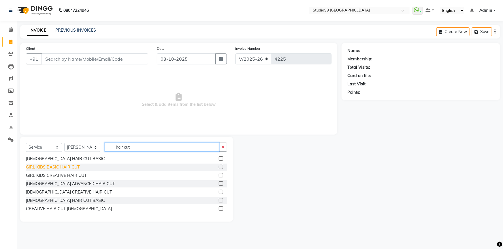
scroll to position [26, 0]
type input "hair cut"
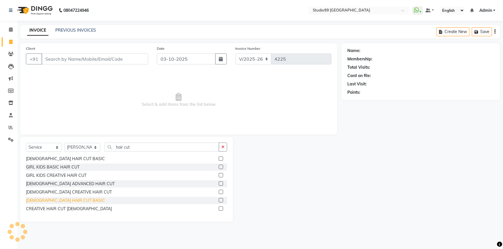
click at [60, 200] on div "[DEMOGRAPHIC_DATA] HAIR CUT BASIC" at bounding box center [65, 201] width 79 height 6
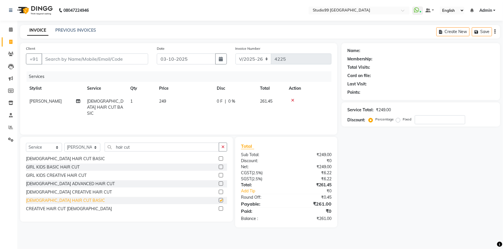
checkbox input "false"
drag, startPoint x: 134, startPoint y: 146, endPoint x: 98, endPoint y: 146, distance: 36.6
click at [98, 146] on div "Select Service Product Membership Package Voucher Prepaid Gift Card Select Styl…" at bounding box center [126, 150] width 201 height 14
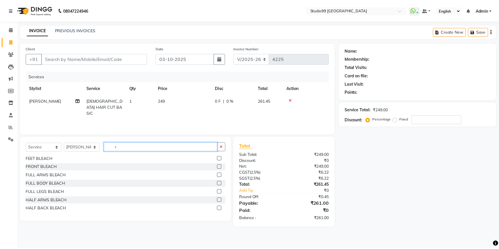
scroll to position [0, 0]
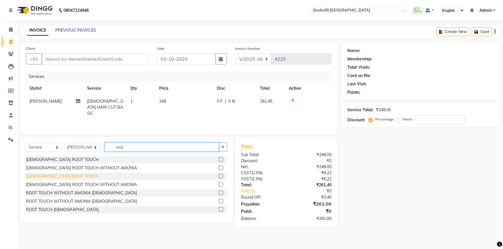
type input "root"
click at [53, 175] on div "[DEMOGRAPHIC_DATA] ROOT TOUCH" at bounding box center [62, 177] width 73 height 6
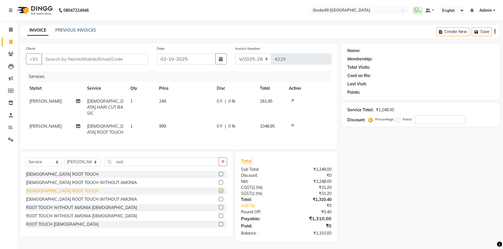
checkbox input "false"
click at [162, 124] on span "999" at bounding box center [162, 126] width 7 height 5
select select "43361"
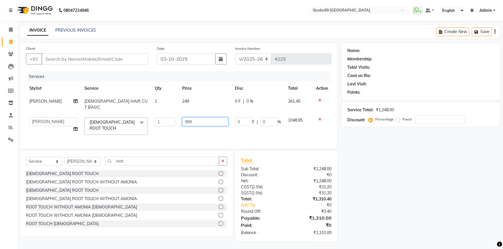
drag, startPoint x: 192, startPoint y: 116, endPoint x: 172, endPoint y: 117, distance: 19.6
click at [172, 117] on tr "Admin AKSHAY AMARJIT Dina GOUTAM Gulshan MAHI Nobil Hasan PRIYA Rafeeq Raj Rima…" at bounding box center [178, 126] width 305 height 24
drag, startPoint x: 194, startPoint y: 117, endPoint x: 182, endPoint y: 117, distance: 12.1
click at [182, 117] on input "899" at bounding box center [205, 121] width 46 height 9
type input "800"
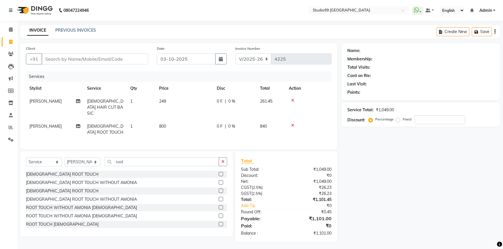
click at [178, 128] on td "800" at bounding box center [185, 129] width 58 height 19
select select "43361"
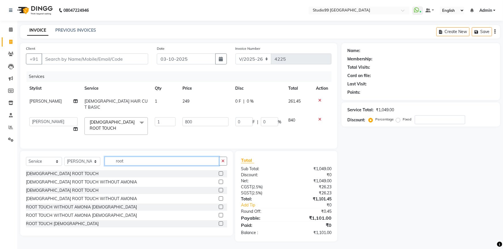
drag, startPoint x: 125, startPoint y: 158, endPoint x: 111, endPoint y: 160, distance: 14.0
click at [111, 160] on input "root" at bounding box center [162, 161] width 114 height 9
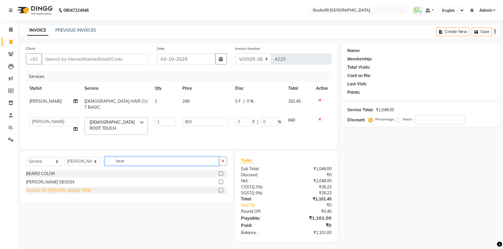
type input "bear"
click at [60, 188] on div "SHAVE OR BEARD TRIM" at bounding box center [58, 191] width 65 height 6
checkbox input "false"
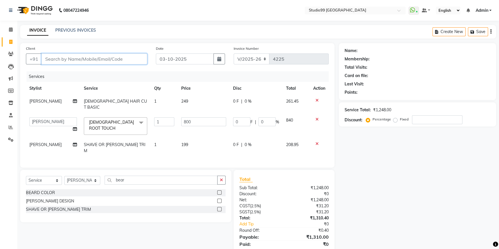
click at [83, 58] on input "Client" at bounding box center [94, 59] width 106 height 11
type input "9"
type input "0"
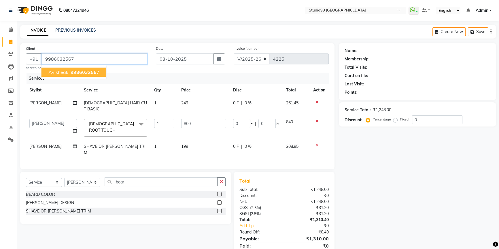
type input "9986032567"
select select "1: Object"
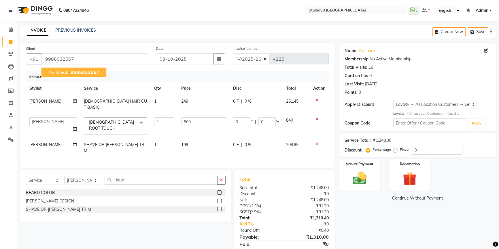
click at [81, 69] on button "avisheak 9986032567" at bounding box center [73, 72] width 65 height 9
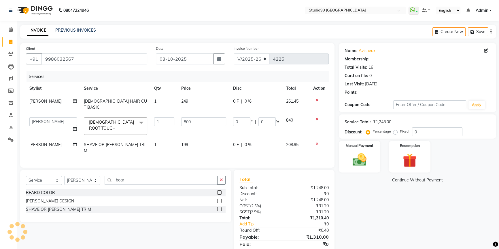
select select "1: Object"
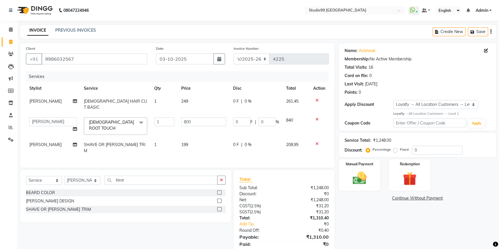
scroll to position [9, 0]
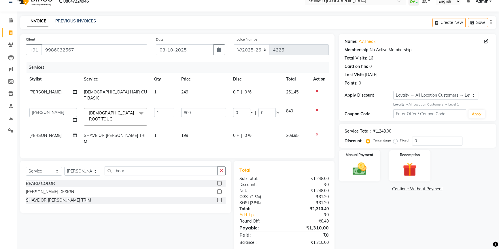
drag, startPoint x: 311, startPoint y: 232, endPoint x: 363, endPoint y: 231, distance: 52.1
click at [363, 231] on div "Client +91 9986032567 Date 03-10-2025 Invoice Number V/2025 V/2025-26 4225 Serv…" at bounding box center [258, 143] width 484 height 218
click at [363, 231] on div "Name: Avisheak Membership: No Active Membership Total Visits: 16 Card on file: …" at bounding box center [420, 143] width 162 height 218
drag, startPoint x: 313, startPoint y: 233, endPoint x: 328, endPoint y: 233, distance: 15.0
click at [328, 240] on div "₹1,310.00" at bounding box center [308, 243] width 49 height 6
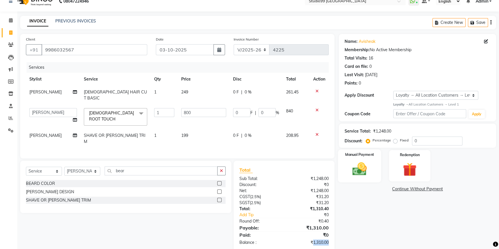
click at [362, 166] on img at bounding box center [359, 169] width 23 height 16
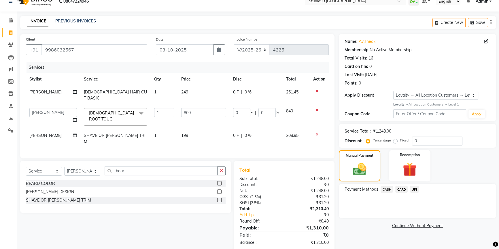
click at [397, 188] on span "CARD" at bounding box center [401, 189] width 12 height 7
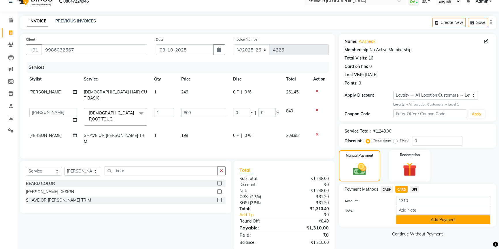
click at [412, 222] on button "Add Payment" at bounding box center [443, 220] width 94 height 9
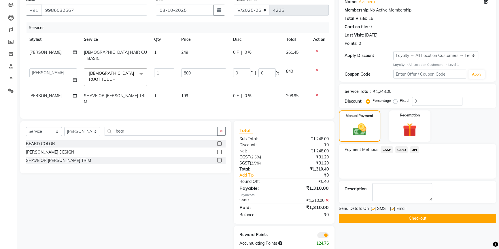
scroll to position [50, 0]
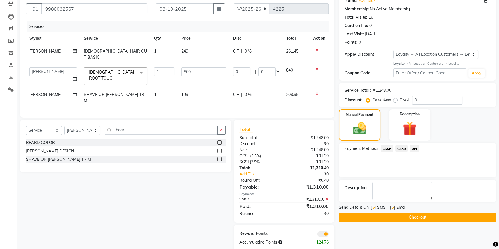
click at [414, 218] on button "Checkout" at bounding box center [417, 217] width 157 height 9
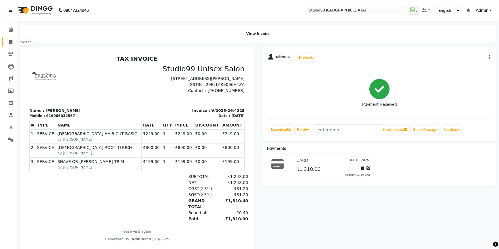
click at [12, 41] on icon at bounding box center [10, 42] width 3 height 4
select select "6042"
select select "service"
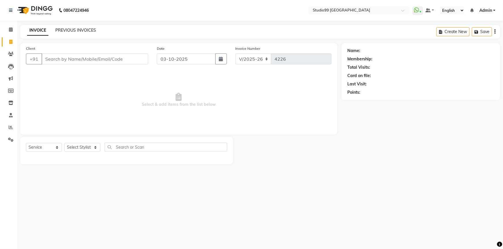
click at [80, 27] on div "PREVIOUS INVOICES" at bounding box center [75, 30] width 41 height 6
click at [80, 29] on link "PREVIOUS INVOICES" at bounding box center [75, 30] width 41 height 5
select select "6042"
select select "service"
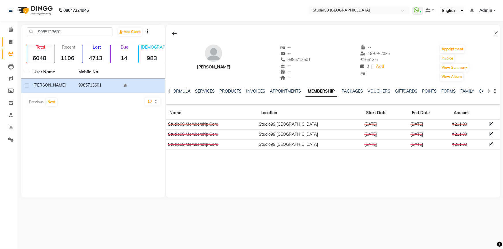
click at [11, 41] on icon at bounding box center [10, 42] width 3 height 4
select select "6042"
select select "service"
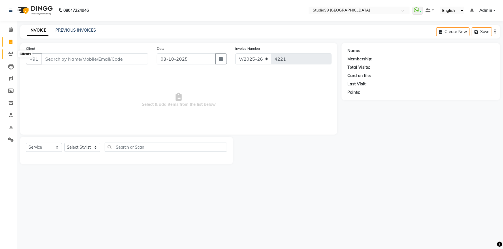
click at [12, 53] on icon at bounding box center [10, 54] width 5 height 4
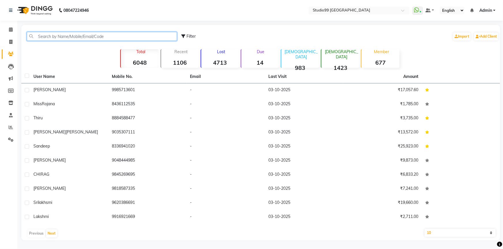
click at [65, 36] on input "text" at bounding box center [102, 36] width 150 height 9
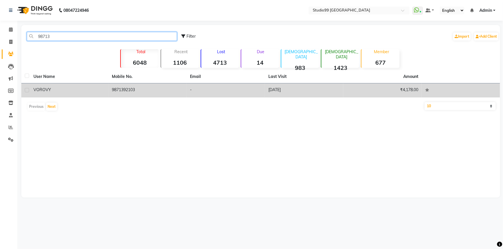
type input "98713"
click at [127, 90] on td "9871392103" at bounding box center [147, 91] width 78 height 14
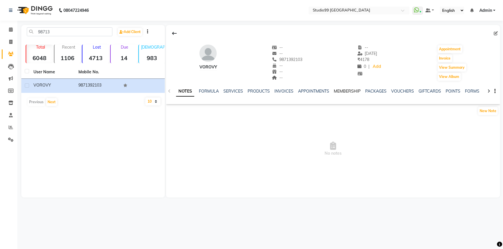
click at [352, 92] on link "MEMBERSHIP" at bounding box center [346, 91] width 27 height 5
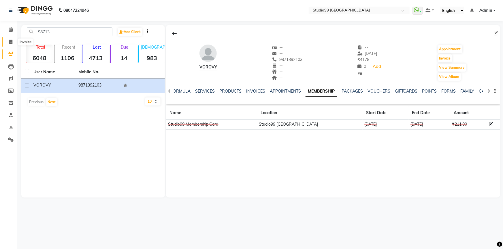
click at [10, 41] on icon at bounding box center [10, 42] width 3 height 4
select select "6042"
select select "service"
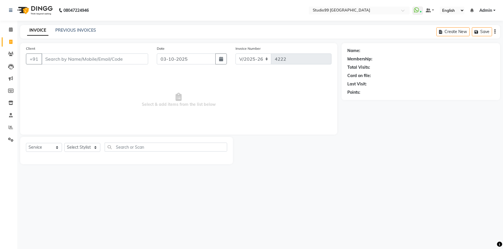
select select "6042"
select select "service"
click at [86, 149] on select "Select Stylist Admin AKSHAY [PERSON_NAME] Gulshan MAHI [PERSON_NAME] PRIYA [PER…" at bounding box center [82, 147] width 36 height 9
select select "43363"
click at [64, 143] on select "Select Stylist Admin AKSHAY [PERSON_NAME] Gulshan MAHI [PERSON_NAME] PRIYA [PER…" at bounding box center [82, 147] width 36 height 9
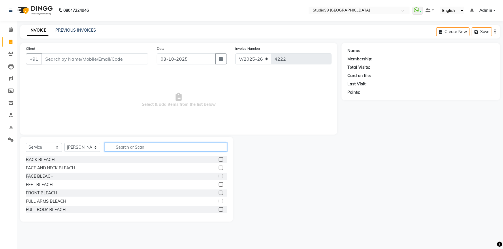
click at [145, 148] on input "text" at bounding box center [166, 147] width 122 height 9
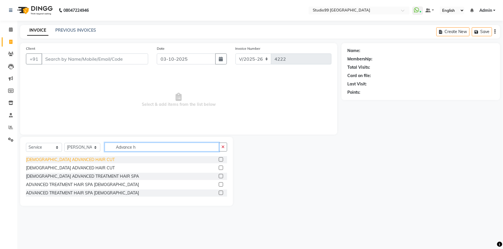
type input "Advance h"
click at [48, 160] on div "[DEMOGRAPHIC_DATA] ADVANCED HAIR CUT" at bounding box center [70, 160] width 89 height 6
checkbox input "false"
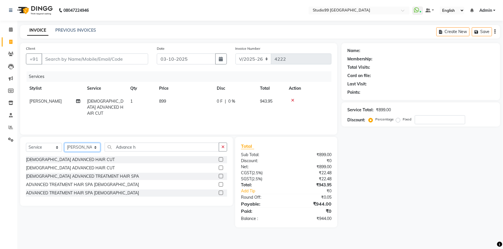
click at [80, 146] on select "Select Stylist Admin AKSHAY [PERSON_NAME] Gulshan MAHI [PERSON_NAME] PRIYA [PER…" at bounding box center [82, 147] width 36 height 9
select select "62978"
click at [64, 143] on select "Select Stylist Admin AKSHAY [PERSON_NAME] Gulshan MAHI [PERSON_NAME] PRIYA [PER…" at bounding box center [82, 147] width 36 height 9
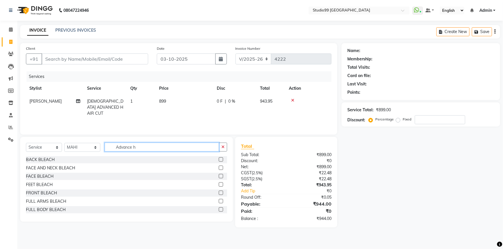
drag, startPoint x: 142, startPoint y: 147, endPoint x: 104, endPoint y: 133, distance: 40.9
click at [104, 136] on div "Client +91 Date 03-10-2025 Invoice Number V/2025 V/2025-26 4222 Services Stylis…" at bounding box center [178, 135] width 325 height 185
type input "eye"
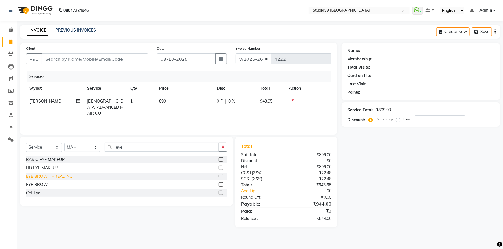
click at [51, 178] on div "EYE BROW THREADING" at bounding box center [49, 177] width 46 height 6
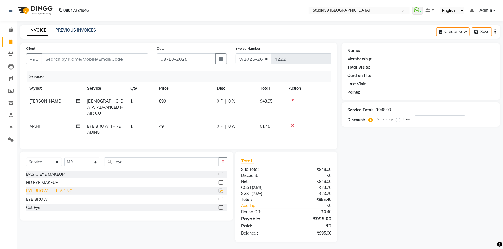
checkbox input "false"
click at [106, 60] on input "Client" at bounding box center [94, 59] width 107 height 11
drag, startPoint x: 85, startPoint y: 60, endPoint x: 81, endPoint y: 61, distance: 4.1
click at [83, 61] on input "Client" at bounding box center [94, 59] width 107 height 11
type input "8"
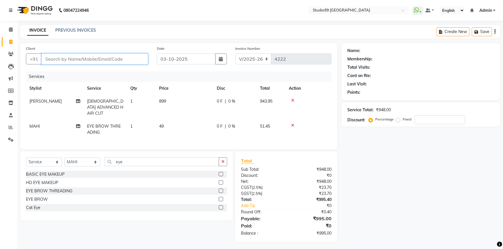
type input "0"
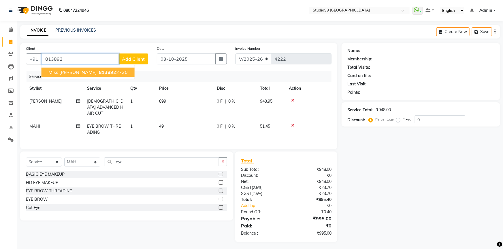
click at [99, 72] on span "813892" at bounding box center [107, 72] width 17 height 6
type input "8138922730"
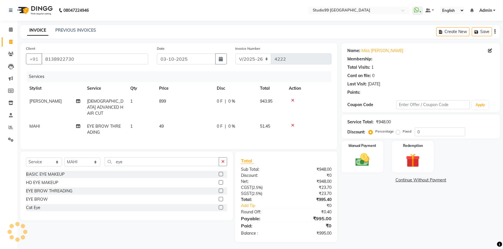
select select "1: Object"
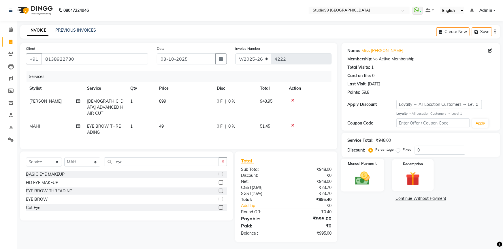
click at [371, 181] on img at bounding box center [362, 178] width 24 height 17
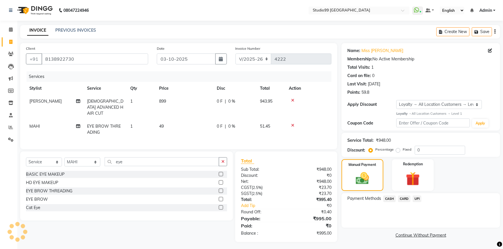
click at [417, 200] on span "UPI" at bounding box center [416, 199] width 9 height 7
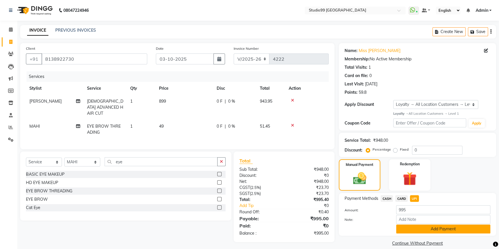
click at [425, 229] on button "Add Payment" at bounding box center [443, 229] width 94 height 9
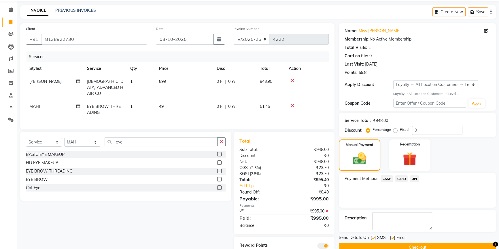
scroll to position [40, 0]
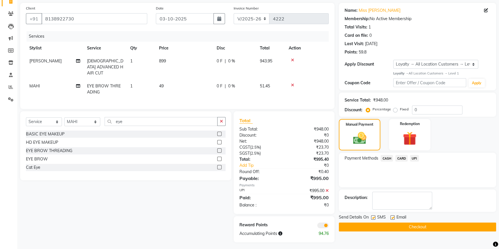
click at [427, 229] on button "Checkout" at bounding box center [417, 227] width 157 height 9
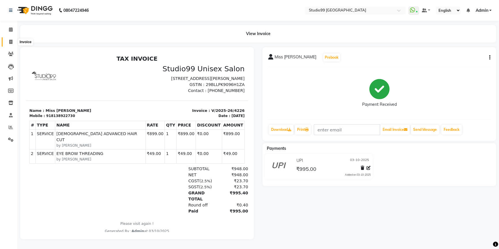
click at [8, 43] on span at bounding box center [11, 42] width 10 height 7
select select "6042"
select select "service"
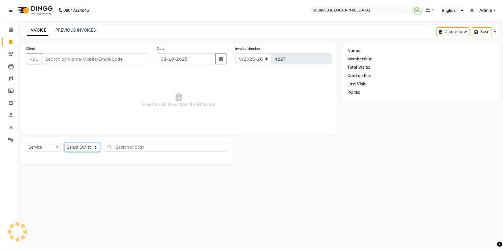
click at [80, 146] on select "Select Stylist Admin AKSHAY [PERSON_NAME] Gulshan MAHI [PERSON_NAME] PRIYA [PER…" at bounding box center [82, 147] width 36 height 9
select select "43360"
click at [64, 143] on select "Select Stylist Admin AKSHAY [PERSON_NAME] Gulshan MAHI [PERSON_NAME] PRIYA [PER…" at bounding box center [82, 147] width 36 height 9
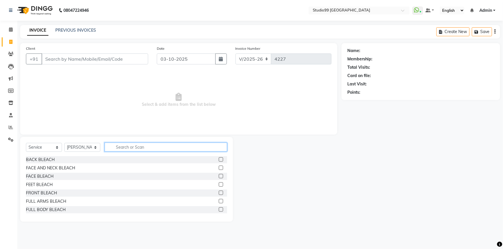
click at [130, 145] on input "text" at bounding box center [166, 147] width 122 height 9
type input "Eye"
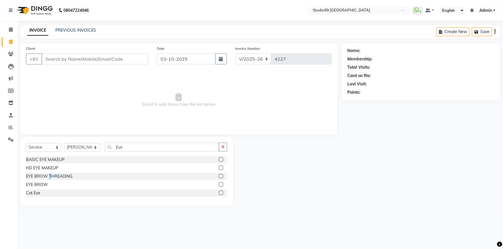
drag, startPoint x: 49, startPoint y: 176, endPoint x: 57, endPoint y: 172, distance: 8.8
click at [50, 176] on div "EYE BROW THREADING" at bounding box center [49, 177] width 46 height 6
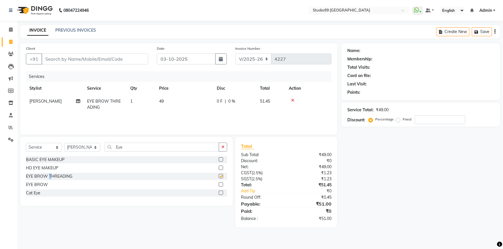
checkbox input "false"
drag, startPoint x: 130, startPoint y: 147, endPoint x: 109, endPoint y: 148, distance: 21.3
click at [109, 148] on input "Eye" at bounding box center [162, 147] width 114 height 9
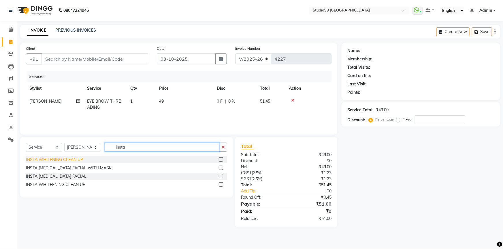
type input "insta"
click at [62, 158] on div "INSTA WHITENING CLEAN UP" at bounding box center [54, 160] width 57 height 6
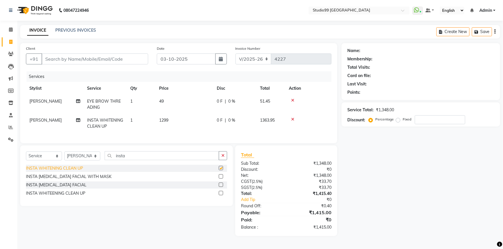
checkbox input "false"
click at [137, 100] on td "1" at bounding box center [141, 104] width 29 height 19
select select "43360"
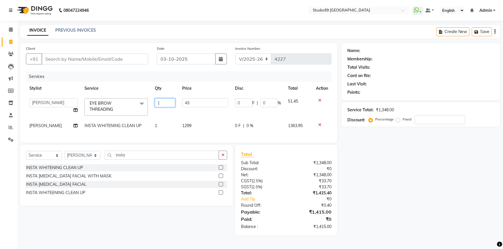
drag, startPoint x: 160, startPoint y: 102, endPoint x: 156, endPoint y: 103, distance: 4.6
click at [155, 102] on input "1" at bounding box center [165, 102] width 21 height 9
type input "2"
drag, startPoint x: 105, startPoint y: 73, endPoint x: 106, endPoint y: 77, distance: 3.5
click at [105, 75] on div "Services" at bounding box center [180, 76] width 309 height 11
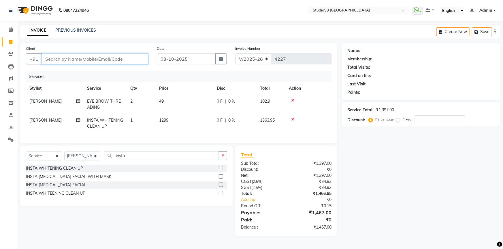
click at [94, 60] on input "Client" at bounding box center [94, 59] width 107 height 11
type input "9"
type input "0"
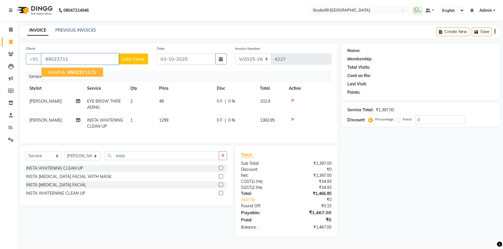
click at [80, 71] on span "99023711" at bounding box center [78, 72] width 23 height 6
type input "9902371125"
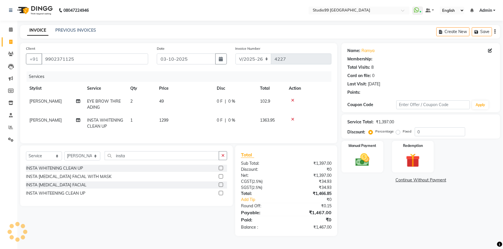
select select "2: Object"
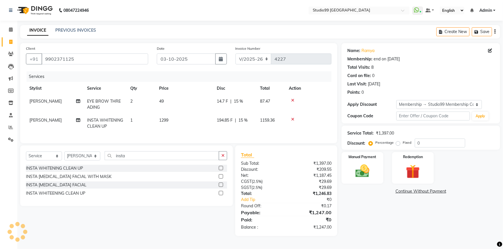
type input "15"
click at [381, 168] on div "Manual Payment" at bounding box center [361, 168] width 43 height 33
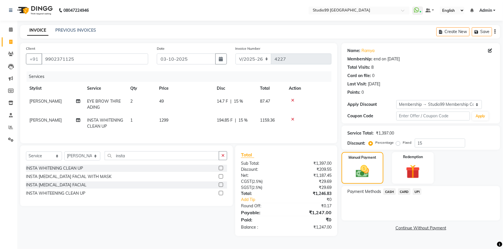
click at [418, 193] on span "UPI" at bounding box center [416, 192] width 9 height 7
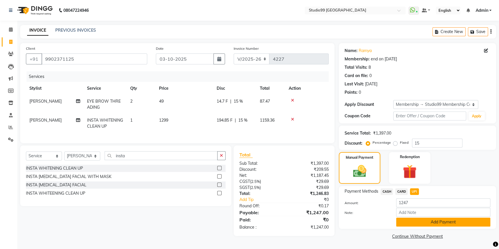
click at [421, 221] on button "Add Payment" at bounding box center [443, 222] width 94 height 9
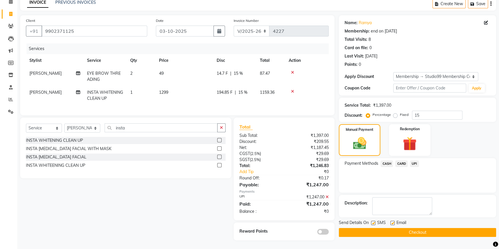
scroll to position [32, 0]
click at [423, 228] on button "Checkout" at bounding box center [417, 232] width 157 height 9
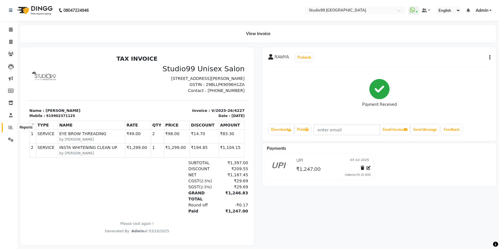
click at [11, 126] on icon at bounding box center [11, 127] width 4 height 4
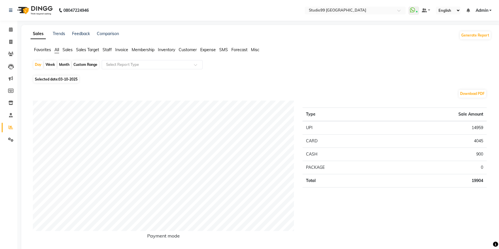
click at [107, 50] on span "Staff" at bounding box center [107, 49] width 9 height 5
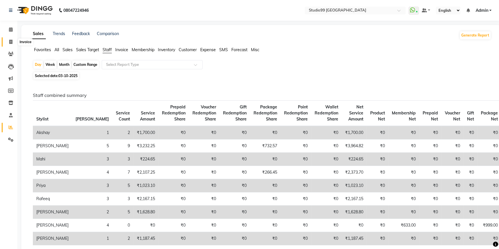
click at [12, 40] on icon at bounding box center [10, 42] width 3 height 4
select select "6042"
select select "service"
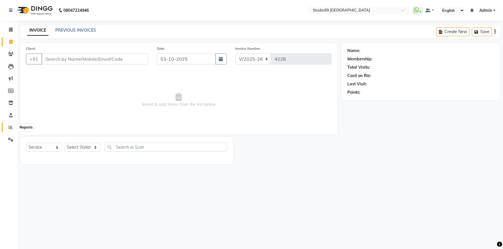
click at [12, 126] on icon at bounding box center [11, 127] width 4 height 4
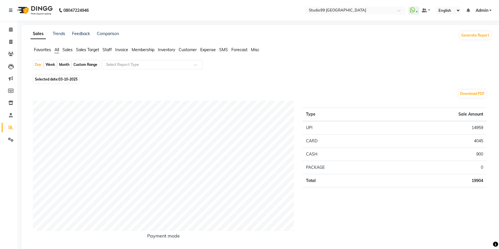
click at [67, 80] on span "03-10-2025" at bounding box center [67, 79] width 19 height 4
select select "10"
select select "2025"
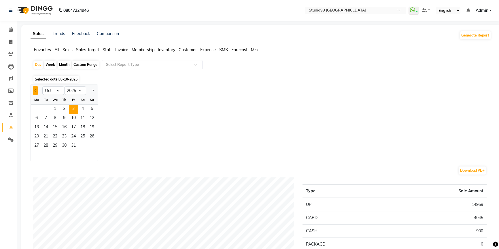
click at [33, 91] on button "Previous month" at bounding box center [35, 90] width 5 height 9
select select "9"
click at [81, 134] on span "27" at bounding box center [82, 136] width 9 height 9
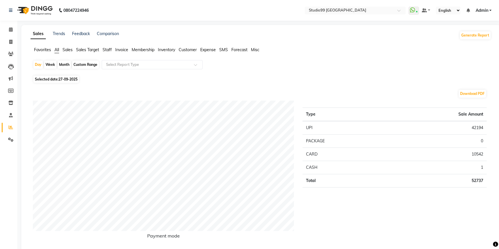
click at [74, 80] on span "27-09-2025" at bounding box center [67, 79] width 19 height 4
select select "9"
select select "2025"
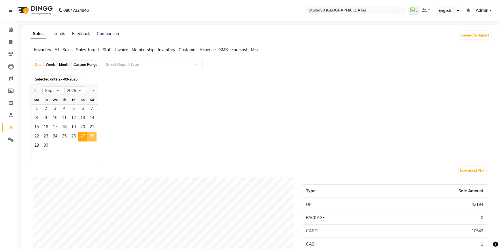
click at [90, 136] on span "28" at bounding box center [91, 136] width 9 height 9
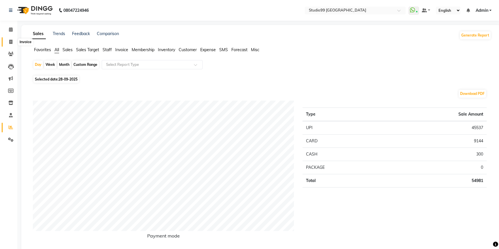
click at [9, 41] on icon at bounding box center [10, 42] width 3 height 4
select select "service"
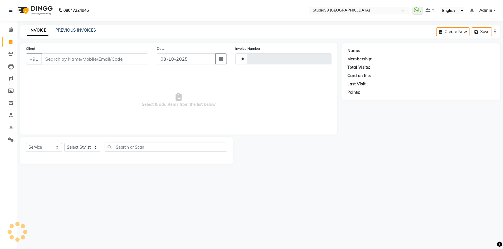
type input "4228"
select select "6042"
click at [89, 29] on link "PREVIOUS INVOICES" at bounding box center [75, 30] width 41 height 5
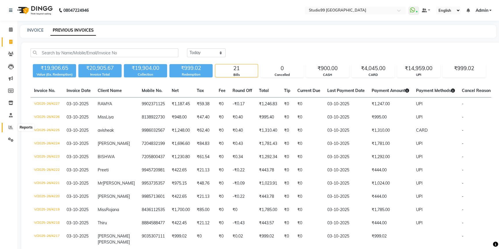
click at [12, 128] on icon at bounding box center [11, 127] width 4 height 4
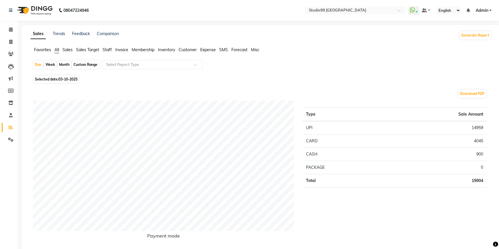
click at [53, 80] on span "Selected date: 03-10-2025" at bounding box center [55, 79] width 45 height 7
select select "10"
select select "2025"
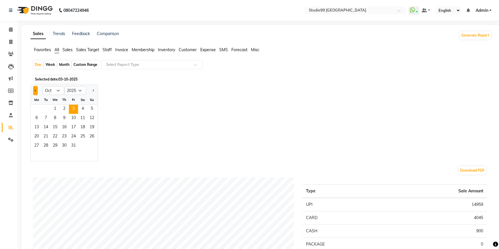
click at [36, 90] on span "Previous month" at bounding box center [36, 90] width 2 height 2
select select "9"
click at [35, 146] on span "29" at bounding box center [36, 146] width 9 height 9
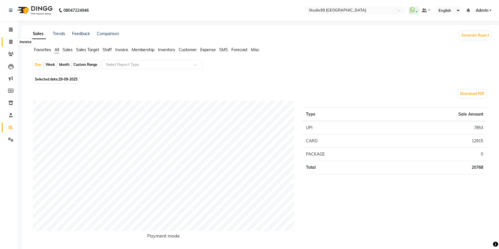
click at [9, 42] on icon at bounding box center [10, 42] width 3 height 4
select select "6042"
select select "service"
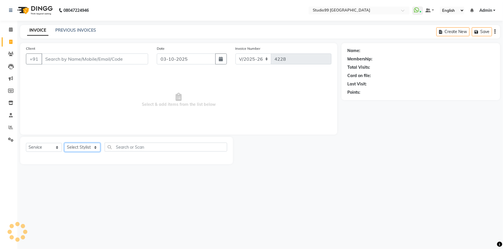
click at [82, 147] on select "Select Stylist Admin AKSHAY AMARJIT Dina GOUTAM Gulshan MAHI Nobil Hasan PRIYA …" at bounding box center [82, 147] width 36 height 9
select select "43363"
click at [64, 143] on select "Select Stylist Admin AKSHAY AMARJIT Dina GOUTAM Gulshan MAHI Nobil Hasan PRIYA …" at bounding box center [82, 147] width 36 height 9
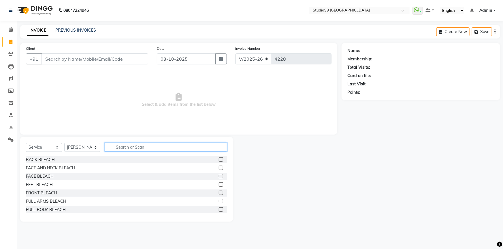
click at [124, 146] on input "text" at bounding box center [166, 147] width 122 height 9
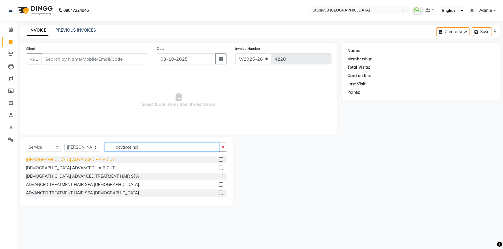
type input "advance hai"
click at [79, 162] on div "[DEMOGRAPHIC_DATA] ADVANCED HAIR CUT" at bounding box center [70, 160] width 89 height 6
checkbox input "false"
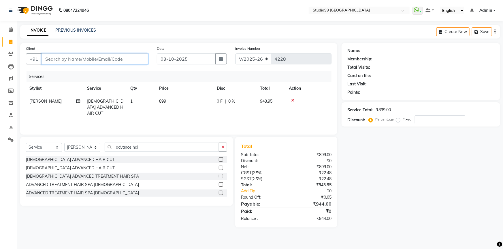
drag, startPoint x: 107, startPoint y: 60, endPoint x: 170, endPoint y: 66, distance: 63.6
click at [108, 61] on input "Client" at bounding box center [94, 59] width 107 height 11
type input "9"
type input "0"
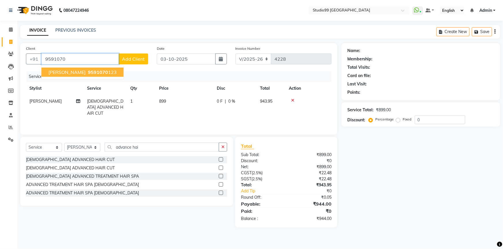
click at [87, 72] on ngb-highlight "9591070 123" at bounding box center [102, 72] width 30 height 6
type input "9591070123"
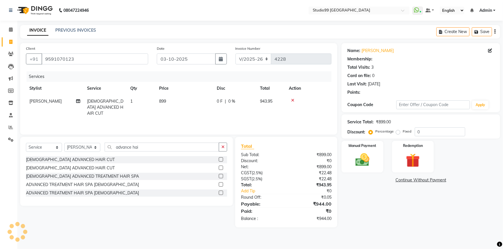
select select "1: Object"
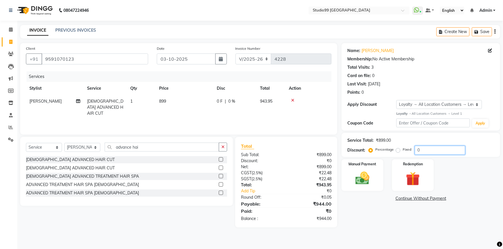
drag, startPoint x: 425, startPoint y: 152, endPoint x: 392, endPoint y: 157, distance: 33.8
click at [392, 157] on div "Service Total: ₹899.00 Discount: Percentage Fixed 0" at bounding box center [420, 145] width 158 height 24
type input "15"
drag, startPoint x: 423, startPoint y: 150, endPoint x: 409, endPoint y: 153, distance: 14.5
click at [409, 153] on div "Percentage Fixed 15" at bounding box center [416, 150] width 95 height 9
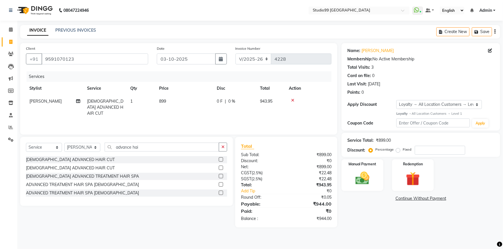
click at [380, 228] on div "Name: Joyti Membership: No Active Membership Total Visits: 3 Card on file: 0 La…" at bounding box center [422, 135] width 163 height 185
click at [372, 172] on img at bounding box center [362, 178] width 24 height 17
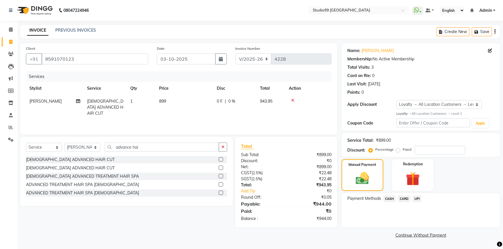
click at [417, 199] on span "UPI" at bounding box center [416, 199] width 9 height 7
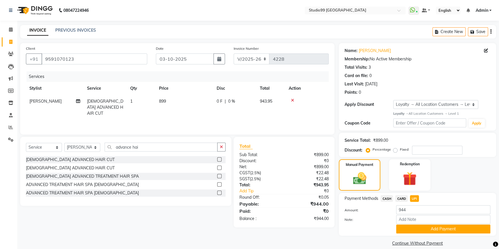
click at [401, 200] on span "CARD" at bounding box center [401, 199] width 12 height 7
click at [423, 232] on button "Add Payment" at bounding box center [443, 229] width 94 height 9
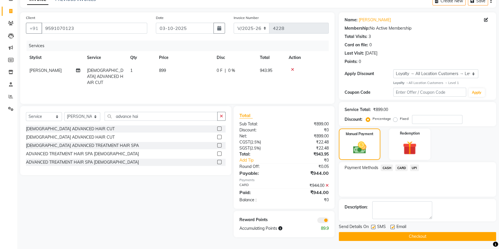
scroll to position [31, 0]
click at [414, 233] on button "Checkout" at bounding box center [417, 236] width 157 height 9
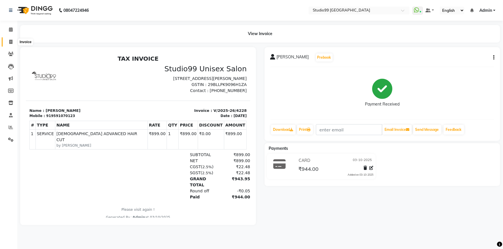
click at [12, 40] on icon at bounding box center [10, 42] width 3 height 4
select select "service"
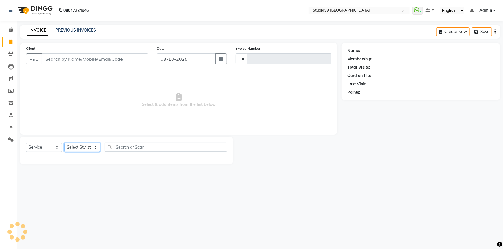
click at [83, 146] on select "Select Stylist" at bounding box center [82, 147] width 36 height 9
type input "4229"
select select "6042"
select select "84856"
click at [64, 143] on select "Select Stylist Admin AKSHAY AMARJIT Dina GOUTAM Gulshan MAHI Nobil Hasan PRIYA …" at bounding box center [82, 147] width 36 height 9
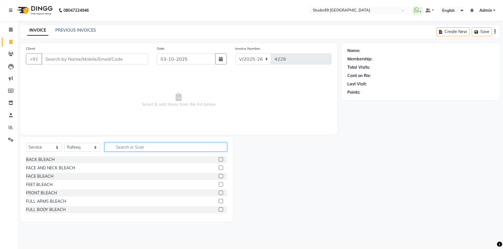
click at [136, 147] on input "text" at bounding box center [166, 147] width 122 height 9
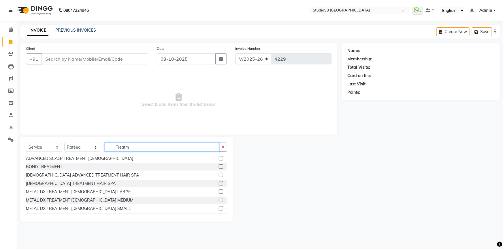
scroll to position [26, 0]
type input "Treatm"
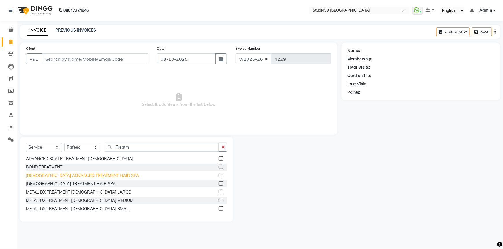
click at [71, 176] on div "[DEMOGRAPHIC_DATA] ADVANCED TREATMENT HAIR SPA" at bounding box center [82, 176] width 113 height 6
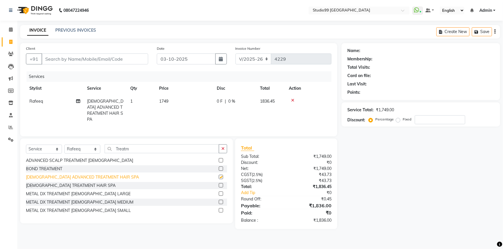
checkbox input "false"
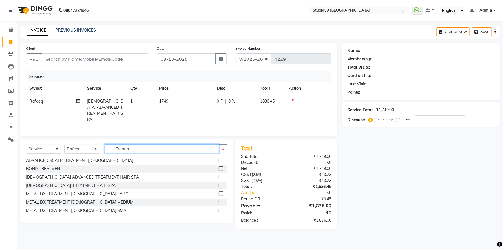
drag, startPoint x: 130, startPoint y: 147, endPoint x: 109, endPoint y: 147, distance: 21.6
click at [109, 147] on input "Treatm" at bounding box center [162, 149] width 114 height 9
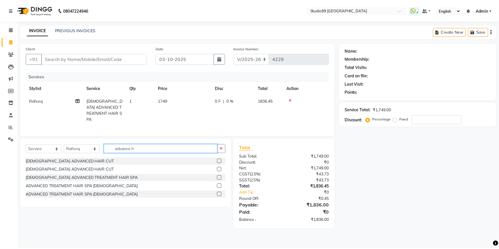
scroll to position [0, 0]
type input "advance hair"
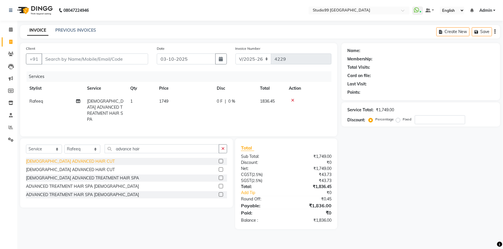
click at [67, 162] on div "[DEMOGRAPHIC_DATA] ADVANCED HAIR CUT" at bounding box center [70, 162] width 89 height 6
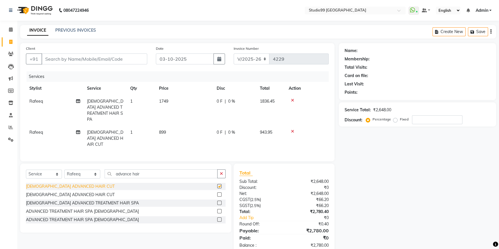
checkbox input "false"
click at [88, 170] on select "Select Stylist Admin AKSHAY AMARJIT Dina GOUTAM Gulshan MAHI Nobil Hasan PRIYA …" at bounding box center [82, 174] width 36 height 9
select select "91642"
click at [64, 170] on select "Select Stylist Admin AKSHAY AMARJIT Dina GOUTAM Gulshan MAHI Nobil Hasan PRIYA …" at bounding box center [82, 174] width 36 height 9
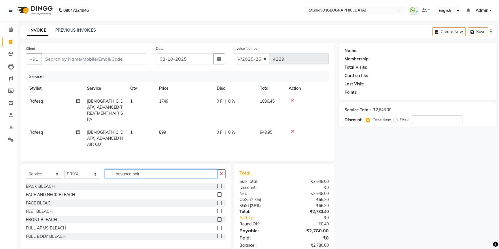
drag, startPoint x: 149, startPoint y: 167, endPoint x: 113, endPoint y: 158, distance: 37.0
click at [113, 170] on input "advance hair" at bounding box center [161, 174] width 113 height 9
type input "eye"
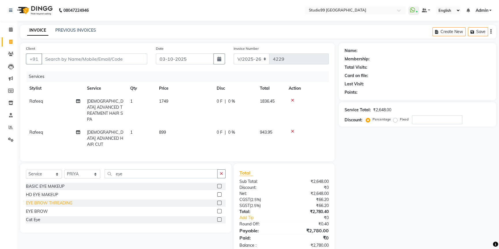
click at [56, 200] on div "EYE BROW THREADING" at bounding box center [49, 203] width 46 height 6
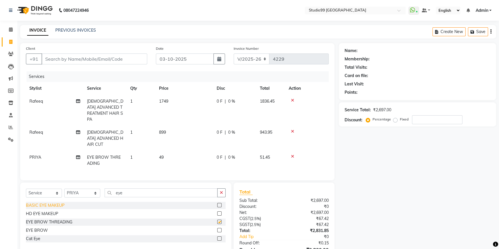
checkbox input "false"
click at [90, 59] on input "Client" at bounding box center [94, 59] width 106 height 11
type input "9"
type input "0"
type input "9483647342"
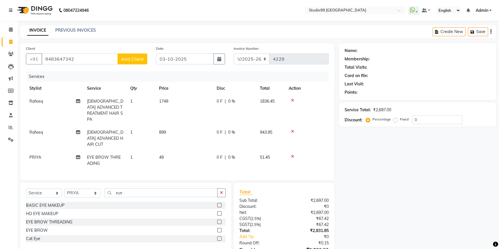
click at [126, 61] on span "Add Client" at bounding box center [132, 59] width 23 height 6
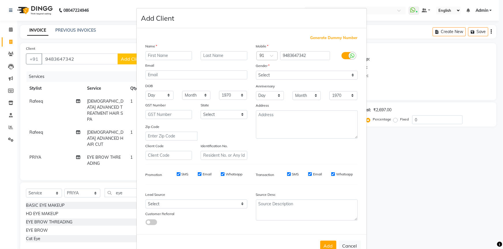
click at [164, 57] on input "text" at bounding box center [168, 55] width 47 height 9
type input "Miss"
type input "Anusha"
click at [272, 77] on select "Select Male Female Other Prefer Not To Say" at bounding box center [307, 75] width 102 height 9
select select "female"
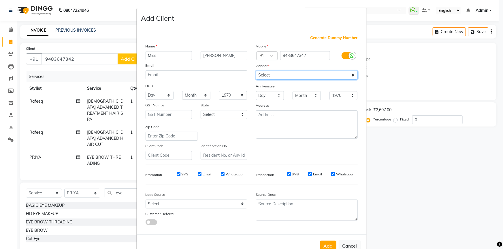
click at [256, 71] on select "Select Male Female Other Prefer Not To Say" at bounding box center [307, 75] width 102 height 9
click at [323, 244] on button "Add" at bounding box center [328, 246] width 16 height 10
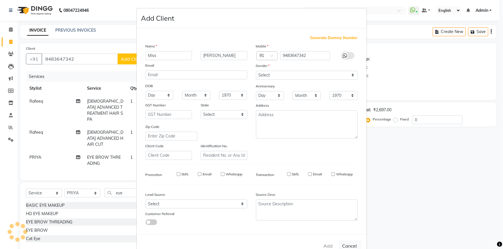
select select
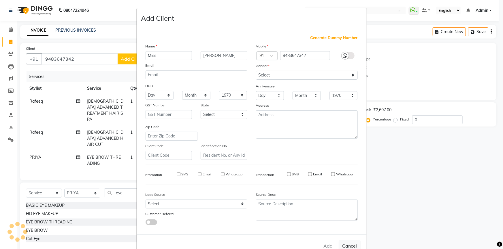
select select
checkbox input "false"
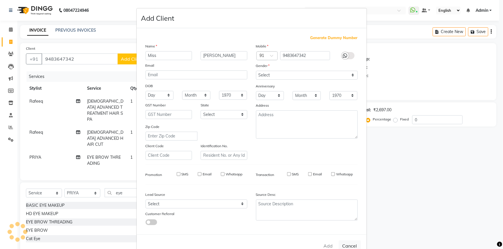
checkbox input "false"
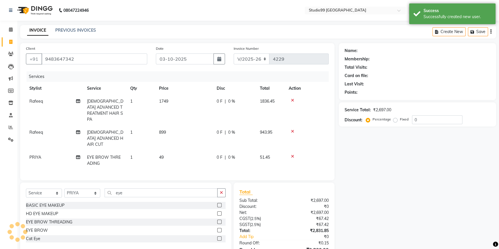
select select "1: Object"
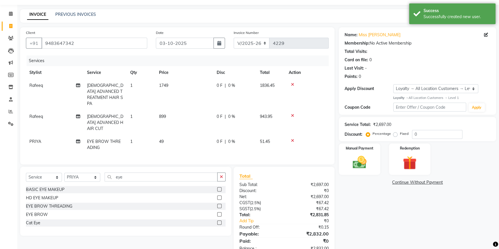
scroll to position [25, 0]
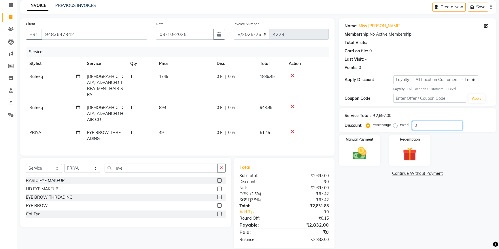
drag, startPoint x: 417, startPoint y: 126, endPoint x: 401, endPoint y: 124, distance: 16.8
click at [401, 124] on div "Percentage Fixed 0" at bounding box center [414, 125] width 95 height 9
type input "15"
click at [48, 164] on select "Select Service Product Membership Package Voucher Prepaid Gift Card" at bounding box center [44, 168] width 36 height 9
select select "membership"
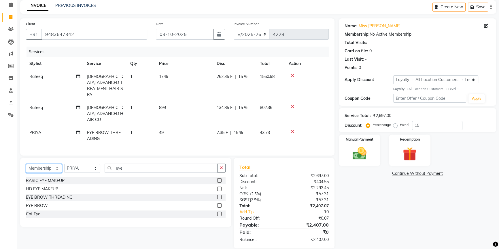
click at [26, 164] on select "Select Service Product Membership Package Voucher Prepaid Gift Card" at bounding box center [44, 168] width 36 height 9
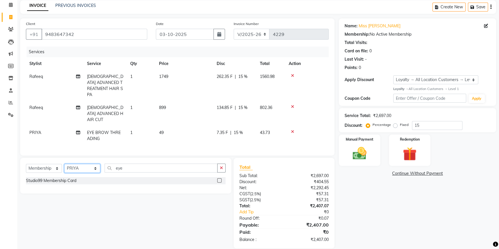
click at [77, 164] on select "Select Stylist Admin AKSHAY AMARJIT Dina GOUTAM Gulshan MAHI Nobil Hasan PRIYA …" at bounding box center [82, 168] width 36 height 9
select select "43358"
click at [64, 164] on select "Select Stylist Admin AKSHAY AMARJIT Dina GOUTAM Gulshan MAHI Nobil Hasan PRIYA …" at bounding box center [82, 168] width 36 height 9
click at [220, 179] on label at bounding box center [219, 181] width 4 height 4
click at [220, 179] on input "checkbox" at bounding box center [219, 181] width 4 height 4
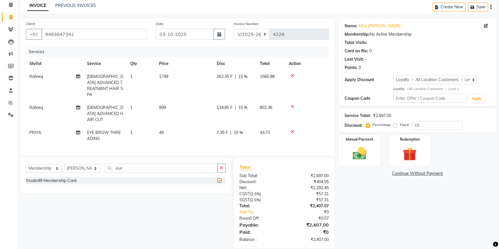
select select "select"
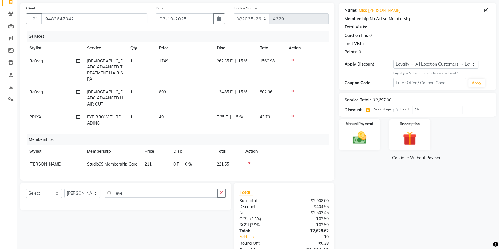
scroll to position [72, 0]
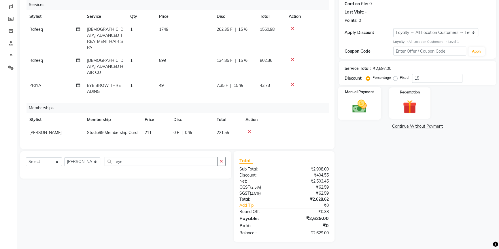
click at [370, 107] on img at bounding box center [359, 106] width 23 height 16
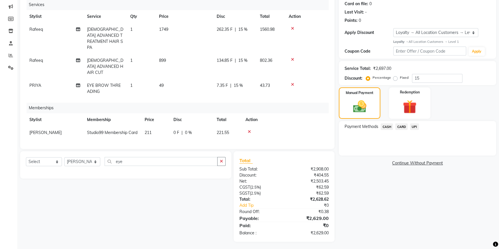
click at [416, 126] on span "UPI" at bounding box center [414, 127] width 9 height 7
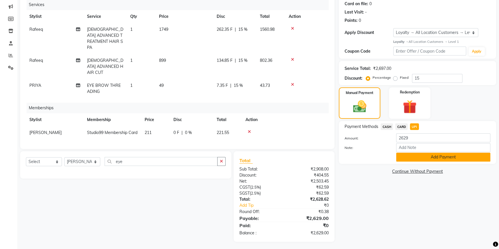
click at [413, 157] on button "Add Payment" at bounding box center [443, 157] width 94 height 9
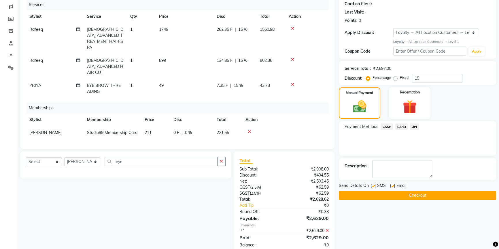
click at [420, 194] on button "Checkout" at bounding box center [417, 195] width 157 height 9
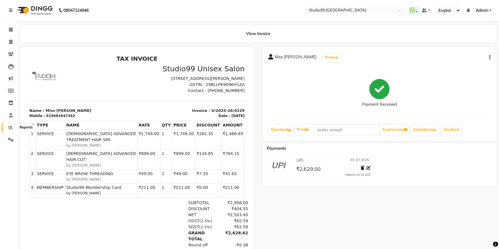
click at [10, 127] on icon at bounding box center [11, 127] width 4 height 4
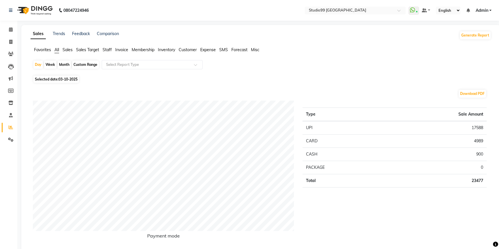
click at [106, 50] on span "Staff" at bounding box center [107, 49] width 9 height 5
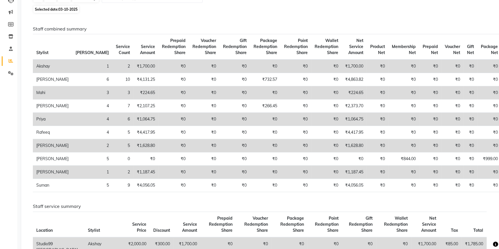
scroll to position [78, 0]
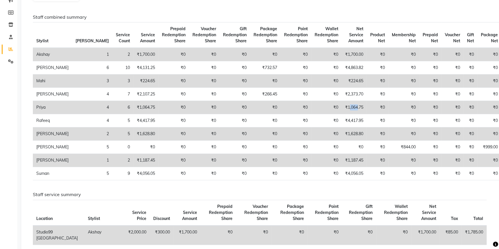
drag, startPoint x: 329, startPoint y: 112, endPoint x: 338, endPoint y: 112, distance: 9.8
click at [342, 112] on td "₹1,064.75" at bounding box center [354, 107] width 25 height 13
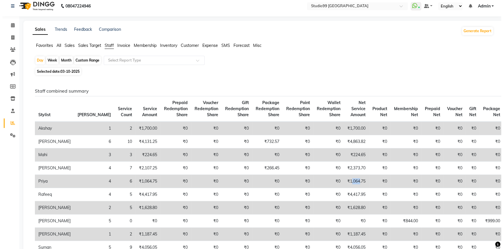
scroll to position [0, 0]
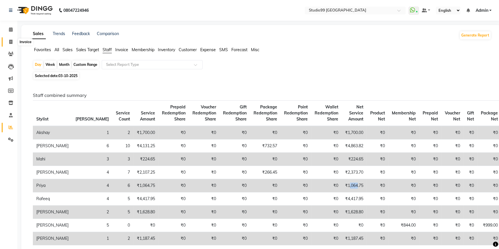
click at [10, 41] on icon at bounding box center [10, 42] width 3 height 4
select select "6042"
select select "service"
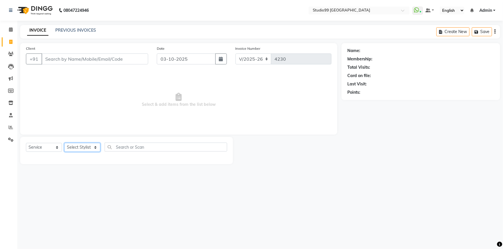
click at [81, 148] on select "Select Stylist Admin AKSHAY AMARJIT Dina GOUTAM Gulshan MAHI Nobil Hasan PRIYA …" at bounding box center [82, 147] width 36 height 9
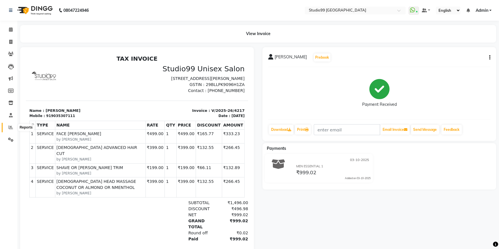
click at [13, 127] on icon at bounding box center [11, 127] width 4 height 4
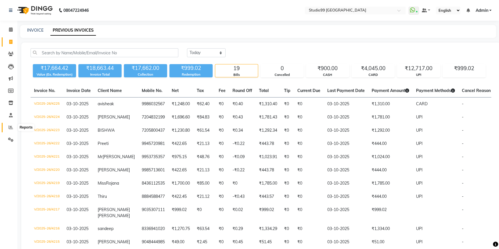
click at [9, 128] on icon at bounding box center [11, 127] width 4 height 4
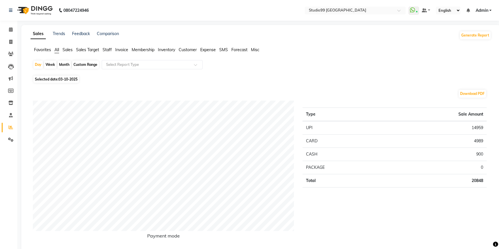
click at [60, 81] on span "03-10-2025" at bounding box center [67, 79] width 19 height 4
select select "10"
select select "2025"
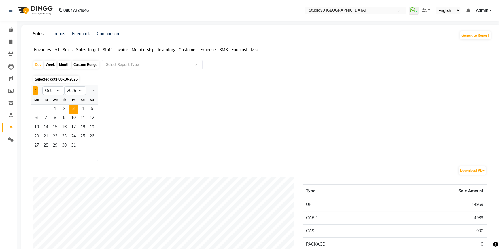
click at [36, 89] on span "Previous month" at bounding box center [36, 90] width 2 height 2
select select "9"
click at [46, 148] on span "30" at bounding box center [45, 146] width 9 height 9
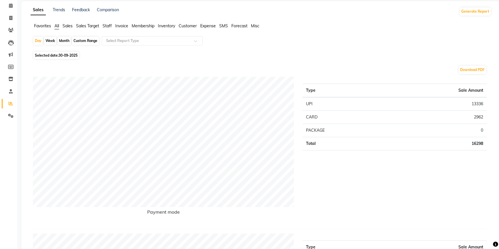
scroll to position [52, 0]
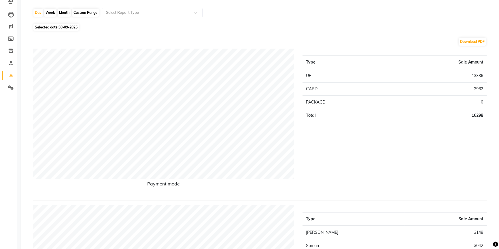
click at [59, 28] on span "30-09-2025" at bounding box center [67, 27] width 19 height 4
select select "9"
select select "2025"
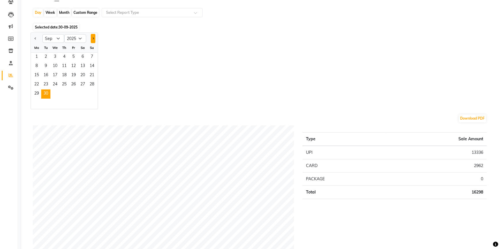
click at [93, 37] on span "Next month" at bounding box center [93, 38] width 2 height 2
select select "10"
click at [57, 58] on span "1" at bounding box center [54, 57] width 9 height 9
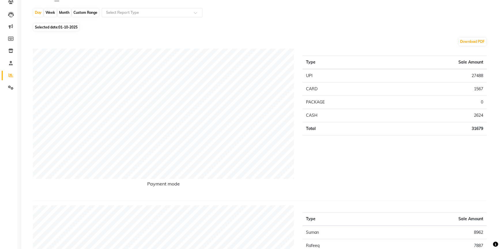
click at [63, 28] on span "01-10-2025" at bounding box center [67, 27] width 19 height 4
select select "10"
select select "2025"
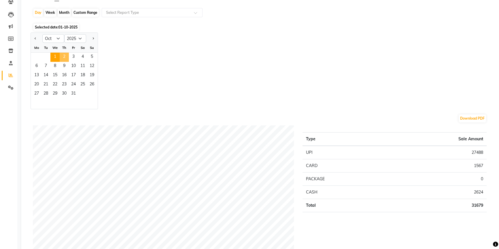
click at [63, 56] on span "2" at bounding box center [64, 57] width 9 height 9
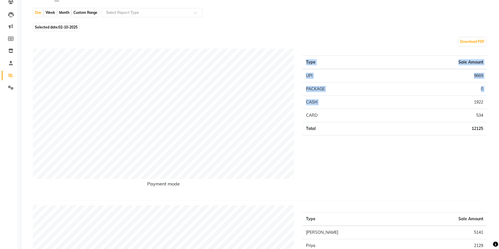
drag, startPoint x: 473, startPoint y: 102, endPoint x: 487, endPoint y: 99, distance: 14.0
click at [487, 99] on div "Type Sale Amount UPI 9669 PACKAGE 0 CASH 1922 CARD 534 Total 12125" at bounding box center [394, 122] width 193 height 147
click at [476, 105] on td "1922" at bounding box center [436, 102] width 102 height 13
click at [52, 28] on span "Selected date: 02-10-2025" at bounding box center [55, 27] width 45 height 7
select select "10"
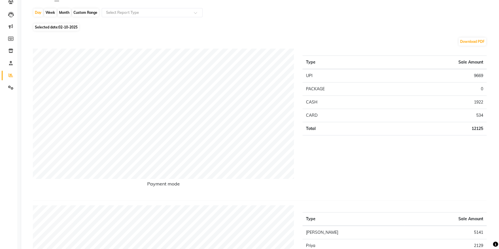
select select "2025"
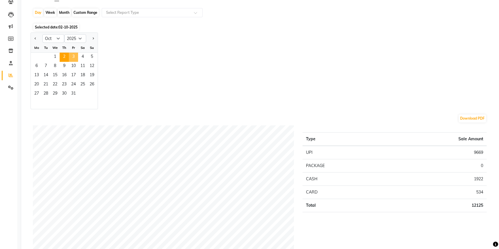
click at [72, 57] on span "3" at bounding box center [73, 57] width 9 height 9
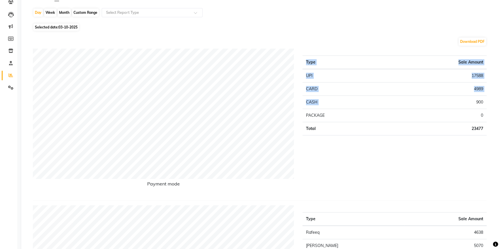
drag, startPoint x: 476, startPoint y: 102, endPoint x: 488, endPoint y: 101, distance: 12.1
click at [488, 101] on div "Type Sale Amount UPI 17588 CARD 4989 CASH 900 PACKAGE 0 Total 23477" at bounding box center [394, 122] width 193 height 147
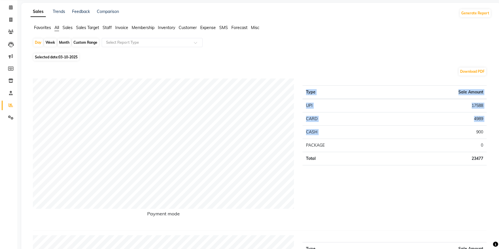
scroll to position [0, 0]
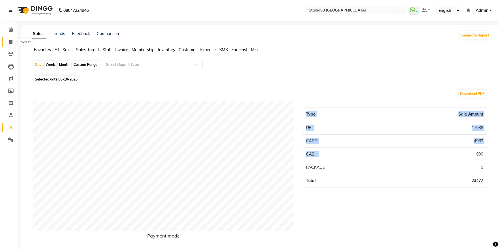
click at [12, 42] on icon at bounding box center [10, 42] width 3 height 4
select select "service"
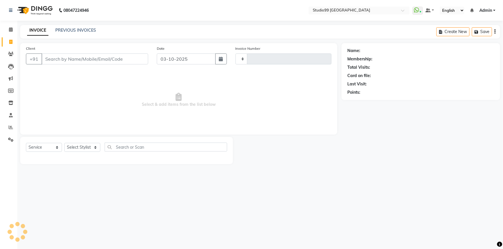
type input "4230"
select select "6042"
click at [85, 145] on select "Select Stylist Admin AKSHAY [PERSON_NAME] Gulshan MAHI [PERSON_NAME] PRIYA [PER…" at bounding box center [82, 147] width 36 height 9
select select "62901"
click at [64, 143] on select "Select Stylist Admin AKSHAY [PERSON_NAME] Gulshan MAHI [PERSON_NAME] PRIYA [PER…" at bounding box center [82, 147] width 36 height 9
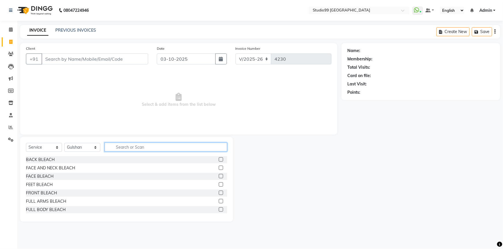
click at [132, 147] on input "text" at bounding box center [166, 147] width 122 height 9
type input "E"
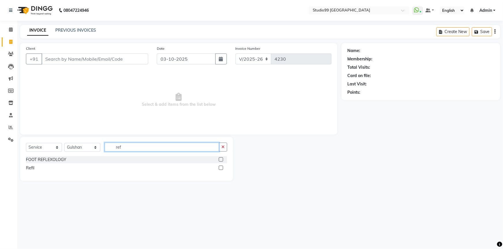
type input "ref"
click at [222, 169] on label at bounding box center [221, 168] width 4 height 4
click at [222, 169] on input "checkbox" at bounding box center [221, 168] width 4 height 4
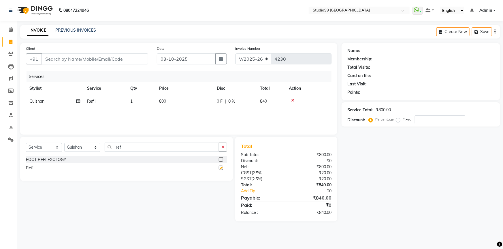
checkbox input "false"
drag, startPoint x: 136, startPoint y: 145, endPoint x: 115, endPoint y: 150, distance: 21.5
click at [115, 150] on input "ref" at bounding box center [162, 147] width 114 height 9
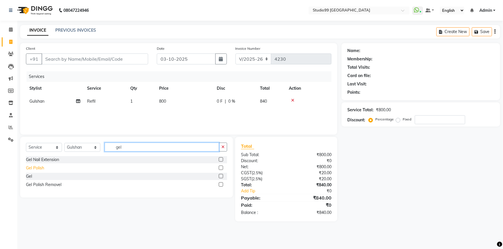
type input "gel"
click at [36, 168] on div "Gel Polish" at bounding box center [35, 168] width 18 height 6
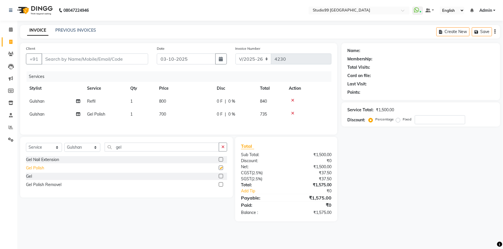
checkbox input "false"
drag, startPoint x: 125, startPoint y: 149, endPoint x: 113, endPoint y: 149, distance: 11.2
click at [113, 149] on input "gel" at bounding box center [162, 147] width 114 height 9
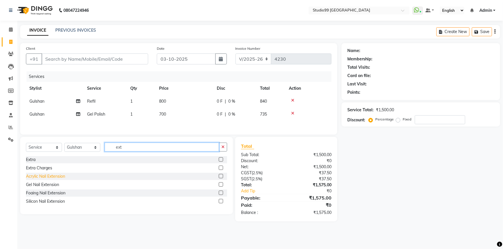
type input "ext"
click at [47, 179] on div "Acrylic Nail Extension" at bounding box center [45, 177] width 39 height 6
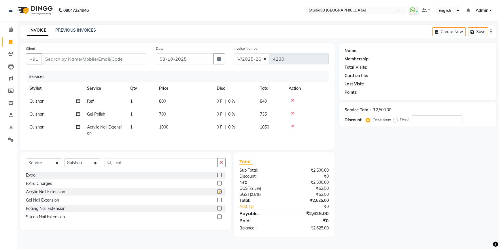
checkbox input "false"
drag, startPoint x: 171, startPoint y: 127, endPoint x: 160, endPoint y: 127, distance: 11.5
click at [160, 127] on td "1000" at bounding box center [185, 130] width 58 height 19
select select "62901"
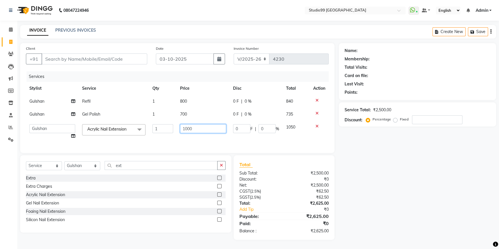
click at [196, 129] on input "1000" at bounding box center [203, 128] width 46 height 9
drag, startPoint x: 196, startPoint y: 129, endPoint x: 179, endPoint y: 131, distance: 17.7
click at [179, 131] on td "1000" at bounding box center [203, 132] width 53 height 22
type input "100"
click at [198, 139] on td "100" at bounding box center [203, 132] width 53 height 22
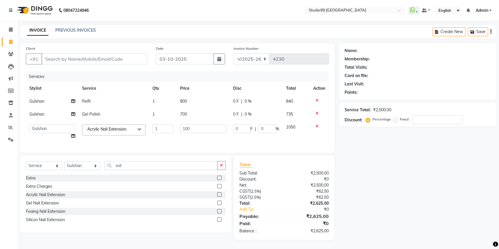
select select "62901"
click at [187, 113] on td "700" at bounding box center [203, 114] width 53 height 13
select select "62901"
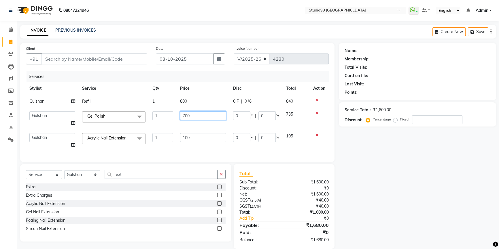
drag, startPoint x: 195, startPoint y: 115, endPoint x: 167, endPoint y: 116, distance: 27.9
click at [166, 116] on tr "Admin AKSHAY AMARJIT Dina GOUTAM Gulshan MAHI Nobil Hasan PRIYA Rafeeq Raj Rima…" at bounding box center [177, 119] width 303 height 22
type input "1000"
click at [302, 147] on div "Services Stylist Service Qty Price Disc Total Action Gulshan Refil 1 800 0 F | …" at bounding box center [177, 113] width 303 height 85
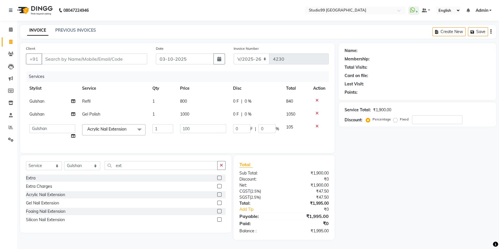
click at [94, 115] on span "Gel Polish" at bounding box center [91, 114] width 18 height 5
select select "62901"
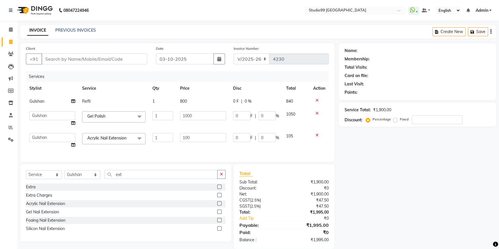
click at [138, 115] on span at bounding box center [140, 116] width 12 height 11
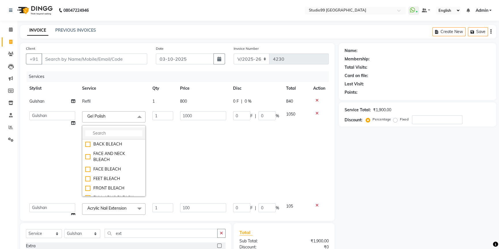
click at [121, 130] on input "multiselect-search" at bounding box center [113, 133] width 57 height 6
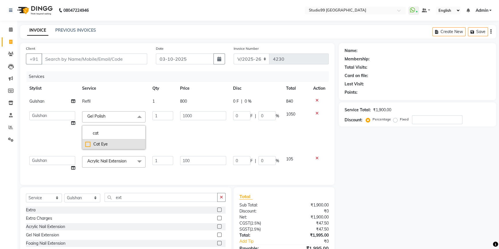
type input "cat"
click at [105, 143] on div "Cat Eye" at bounding box center [113, 144] width 57 height 6
checkbox input "true"
click at [187, 141] on td "1000" at bounding box center [203, 130] width 53 height 45
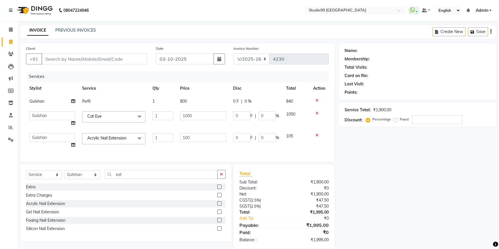
click at [408, 181] on div "Name: Membership: Total Visits: Card on file: Last Visit: Points: Service Total…" at bounding box center [420, 146] width 162 height 206
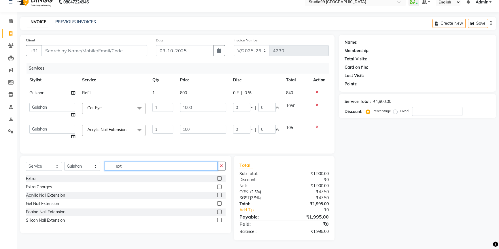
drag, startPoint x: 129, startPoint y: 167, endPoint x: 109, endPoint y: 167, distance: 19.6
click at [109, 167] on input "ext" at bounding box center [161, 166] width 113 height 9
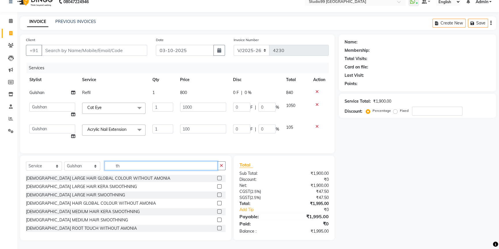
type input "th"
click at [77, 167] on select "Select Stylist Admin AKSHAY AMARJIT Dina GOUTAM Gulshan MAHI Nobil Hasan PRIYA …" at bounding box center [82, 166] width 36 height 9
click at [64, 162] on select "Select Stylist Admin AKSHAY AMARJIT Dina GOUTAM Gulshan MAHI Nobil Hasan PRIYA …" at bounding box center [82, 166] width 36 height 9
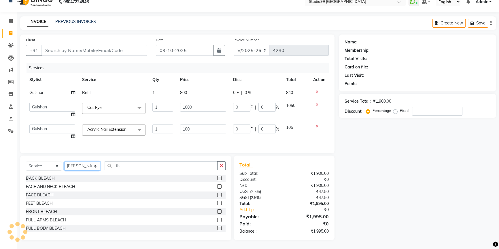
click at [87, 166] on select "Select Stylist Admin AKSHAY AMARJIT Dina GOUTAM Gulshan MAHI Nobil Hasan PRIYA …" at bounding box center [82, 166] width 36 height 9
select select "91642"
click at [64, 162] on select "Select Stylist Admin AKSHAY AMARJIT Dina GOUTAM Gulshan MAHI Nobil Hasan PRIYA …" at bounding box center [82, 166] width 36 height 9
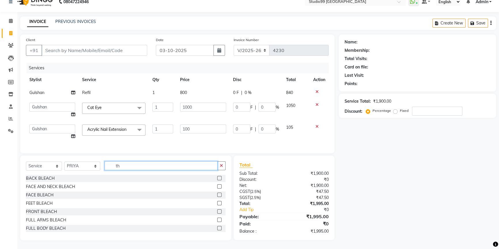
click at [123, 167] on input "th" at bounding box center [161, 166] width 113 height 9
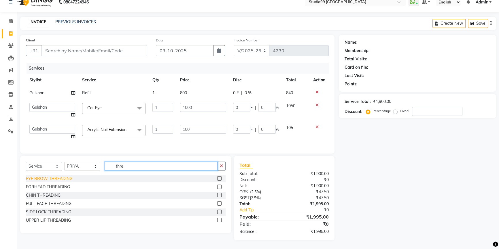
type input "thre"
click at [62, 179] on div "EYE BROW THREADING" at bounding box center [49, 179] width 46 height 6
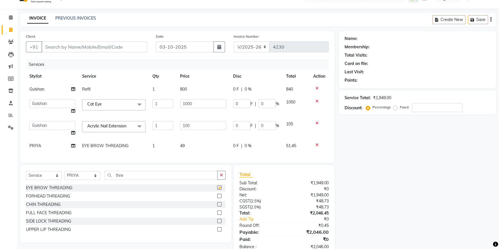
checkbox input "false"
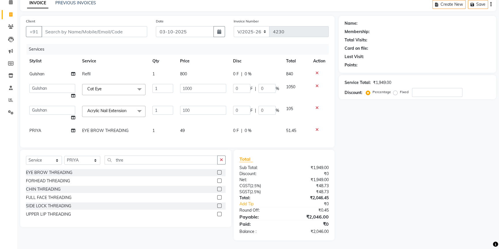
scroll to position [31, 0]
drag, startPoint x: 137, startPoint y: 162, endPoint x: 102, endPoint y: 162, distance: 34.6
click at [102, 162] on div "Select Service Product Membership Package Voucher Prepaid Gift Card Select Styl…" at bounding box center [126, 163] width 200 height 14
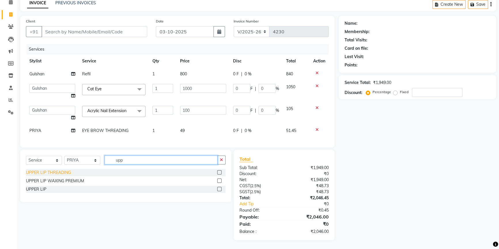
type input "upp"
click at [60, 172] on div "UPPER LIP THREADING" at bounding box center [48, 173] width 45 height 6
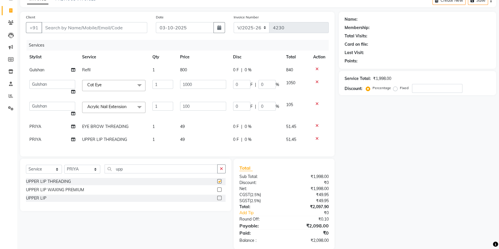
checkbox input "false"
drag, startPoint x: 146, startPoint y: 173, endPoint x: 86, endPoint y: 168, distance: 60.7
click at [86, 168] on div "Select Service Product Membership Package Voucher Prepaid Gift Card Select Styl…" at bounding box center [125, 185] width 211 height 52
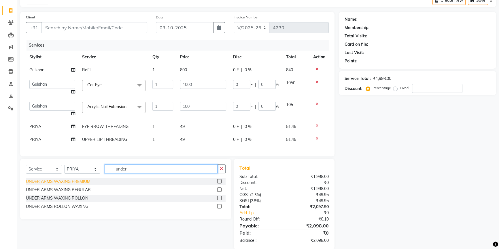
type input "under"
click at [63, 185] on div "UNDER ARMS WAXING PREMIUM" at bounding box center [58, 182] width 65 height 6
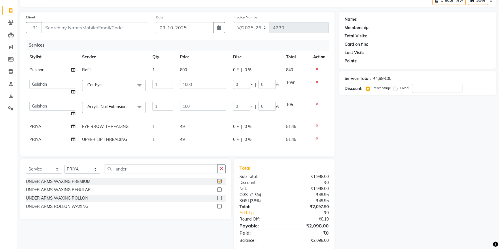
checkbox input "false"
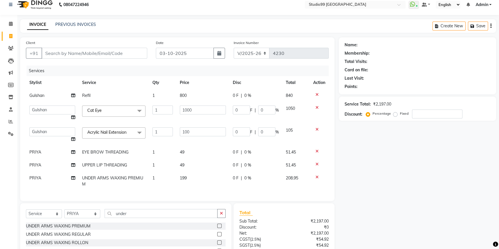
scroll to position [5, 0]
click at [86, 52] on input "Client" at bounding box center [94, 53] width 106 height 11
type input "9"
type input "0"
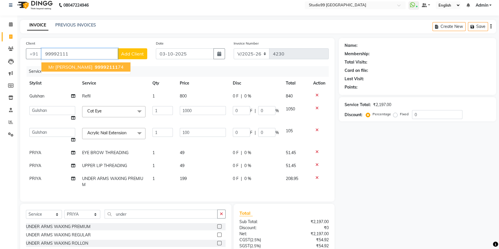
click at [95, 68] on span "99992111" at bounding box center [106, 67] width 23 height 6
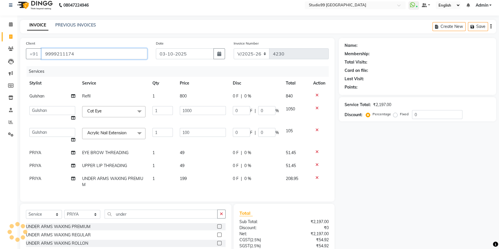
type input "9999211174"
select select "1: Object"
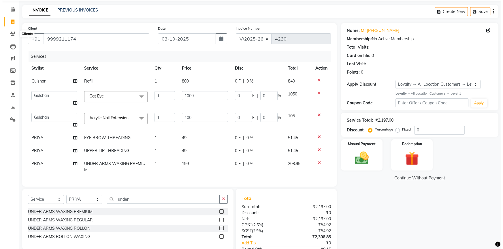
scroll to position [0, 0]
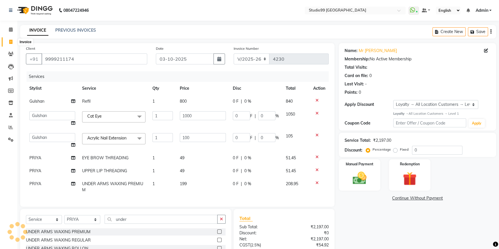
click at [12, 42] on icon at bounding box center [10, 42] width 3 height 4
select select "service"
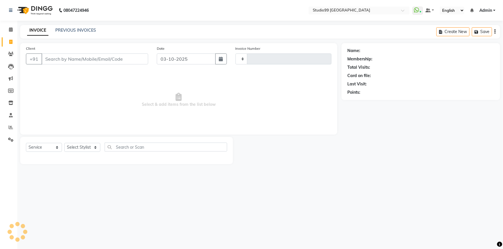
type input "4231"
select select "6042"
click at [81, 31] on link "PREVIOUS INVOICES" at bounding box center [75, 30] width 41 height 5
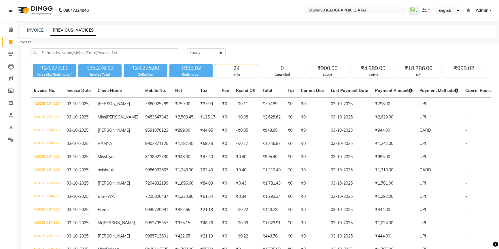
click at [11, 42] on icon at bounding box center [10, 42] width 3 height 4
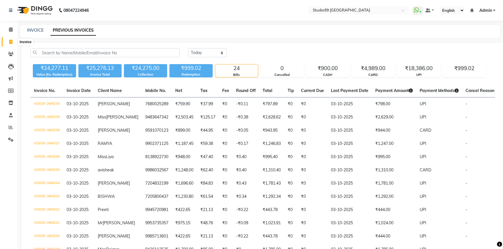
select select "6042"
select select "service"
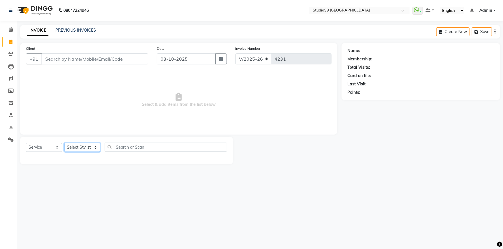
click at [79, 149] on select "Select Stylist" at bounding box center [82, 147] width 36 height 9
click at [64, 143] on select "Select Stylist Admin AKSHAY AMARJIT Dina GOUTAM Gulshan MAHI Nobil Hasan PRIYA …" at bounding box center [82, 147] width 36 height 9
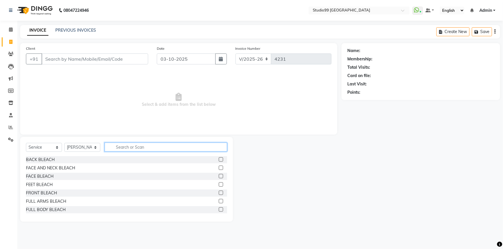
click at [145, 147] on input "text" at bounding box center [166, 147] width 122 height 9
click at [92, 148] on select "Select Stylist Admin AKSHAY AMARJIT Dina GOUTAM Gulshan MAHI Nobil Hasan PRIYA …" at bounding box center [82, 147] width 36 height 9
select select "43358"
click at [64, 143] on select "Select Stylist Admin AKSHAY AMARJIT Dina GOUTAM Gulshan MAHI Nobil Hasan PRIYA …" at bounding box center [82, 147] width 36 height 9
click at [37, 150] on select "Select Service Product Membership Package Voucher Prepaid Gift Card" at bounding box center [44, 147] width 36 height 9
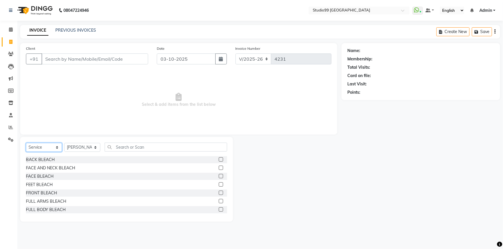
select select "package"
click at [26, 143] on select "Select Service Product Membership Package Voucher Prepaid Gift Card" at bounding box center [44, 147] width 36 height 9
click at [47, 187] on div "MEN ESSENTIAL 1" at bounding box center [43, 185] width 35 height 6
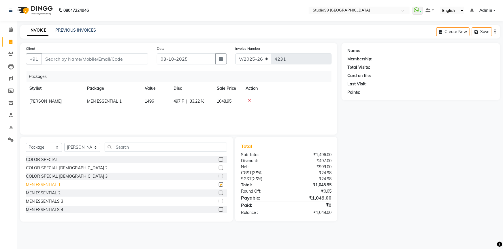
checkbox input "false"
click at [102, 56] on input "Client" at bounding box center [94, 59] width 107 height 11
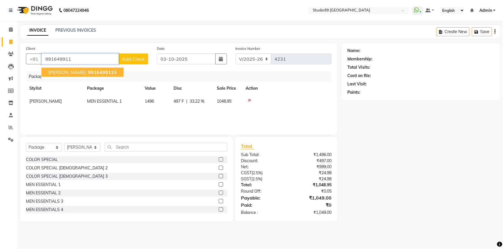
click at [88, 71] on span "991649911" at bounding box center [101, 72] width 26 height 6
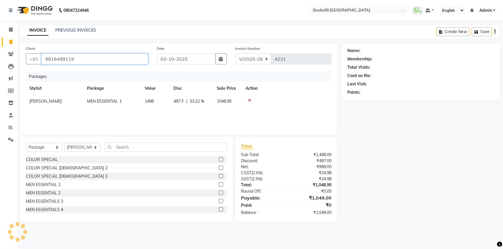
type input "9916499119"
select select "1: Object"
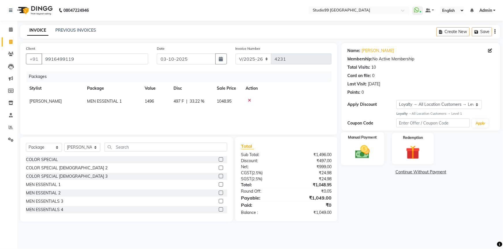
click at [370, 150] on img at bounding box center [362, 152] width 24 height 17
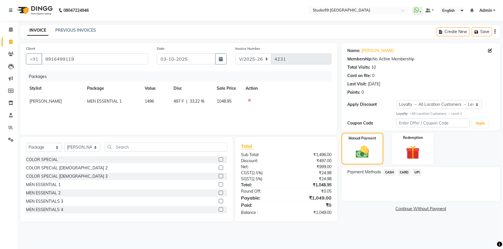
click at [420, 172] on span "UPI" at bounding box center [416, 172] width 9 height 7
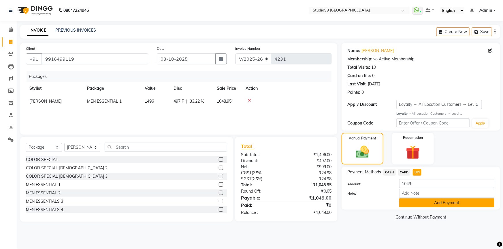
click at [431, 202] on button "Add Payment" at bounding box center [446, 203] width 95 height 9
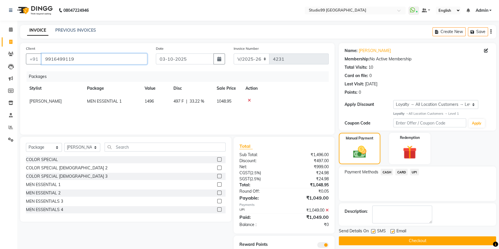
drag, startPoint x: 44, startPoint y: 60, endPoint x: 95, endPoint y: 60, distance: 50.7
click at [95, 60] on input "9916499119" at bounding box center [94, 59] width 106 height 11
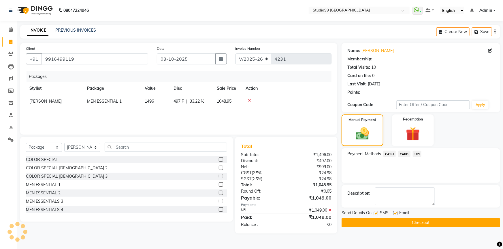
select select "1: Object"
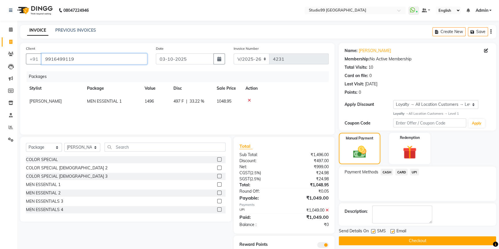
drag, startPoint x: 44, startPoint y: 60, endPoint x: 92, endPoint y: 60, distance: 47.2
click at [92, 60] on input "9916499119" at bounding box center [94, 59] width 106 height 11
click at [412, 243] on button "Checkout" at bounding box center [417, 241] width 157 height 9
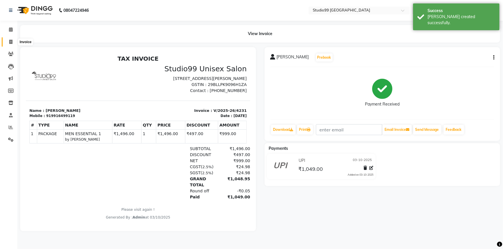
click at [10, 40] on icon at bounding box center [10, 42] width 3 height 4
select select "service"
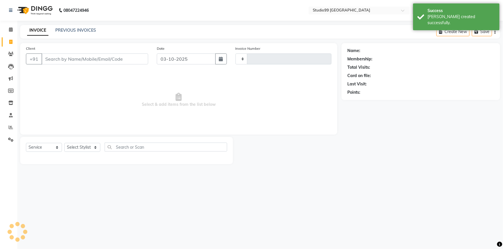
click at [65, 60] on input "Client" at bounding box center [94, 59] width 107 height 11
type input "4232"
select select "6042"
type input "9916499119"
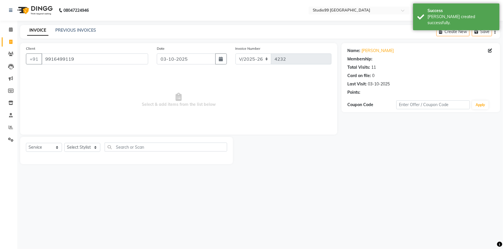
select select "1: Object"
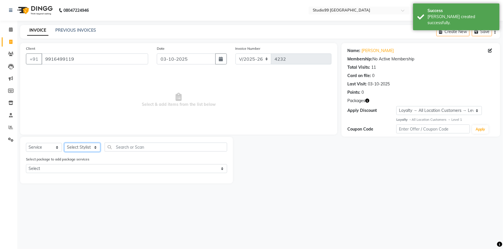
click at [75, 147] on select "Select Stylist Admin AKSHAY AMARJIT Dina GOUTAM Gulshan MAHI Nobil Hasan PRIYA …" at bounding box center [82, 147] width 36 height 9
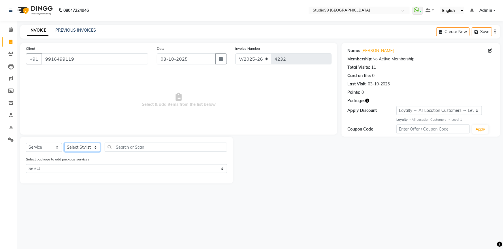
select select "43361"
click at [64, 143] on select "Select Stylist Admin AKSHAY AMARJIT Dina GOUTAM Gulshan MAHI Nobil Hasan PRIYA …" at bounding box center [82, 147] width 36 height 9
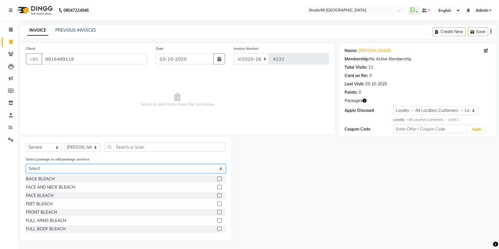
click at [53, 170] on select "Select MEN ESSENTIAL 1" at bounding box center [126, 168] width 200 height 9
select select "1: Object"
click at [26, 165] on select "Select MEN ESSENTIAL 1" at bounding box center [126, 168] width 200 height 9
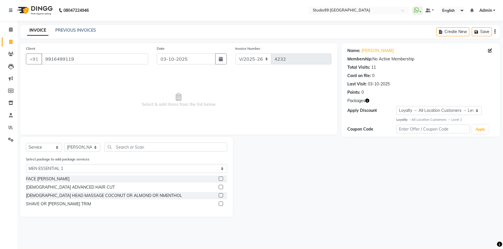
click at [220, 179] on label at bounding box center [221, 179] width 4 height 4
click at [220, 179] on input "checkbox" at bounding box center [221, 179] width 4 height 4
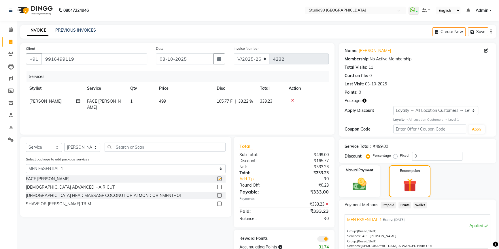
checkbox input "false"
click at [220, 188] on label at bounding box center [219, 187] width 4 height 4
click at [220, 188] on input "checkbox" at bounding box center [219, 188] width 4 height 4
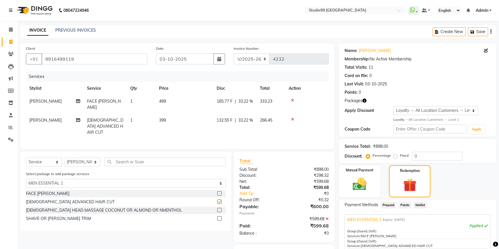
checkbox input "false"
click at [219, 209] on label at bounding box center [219, 210] width 4 height 4
click at [219, 209] on input "checkbox" at bounding box center [219, 211] width 4 height 4
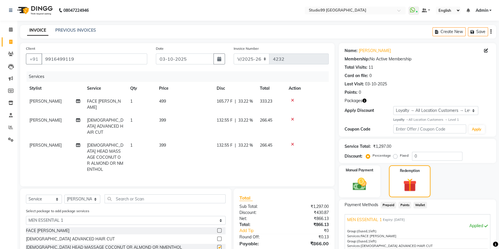
checkbox input "false"
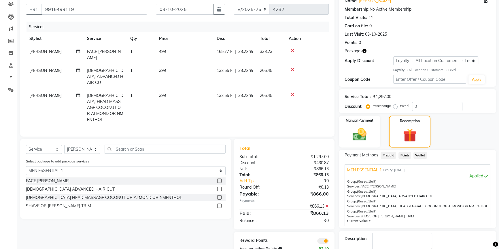
scroll to position [52, 0]
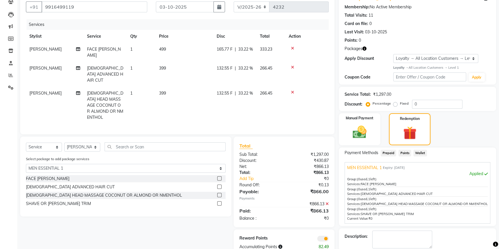
click at [219, 202] on label at bounding box center [219, 204] width 4 height 4
click at [219, 202] on input "checkbox" at bounding box center [219, 204] width 4 height 4
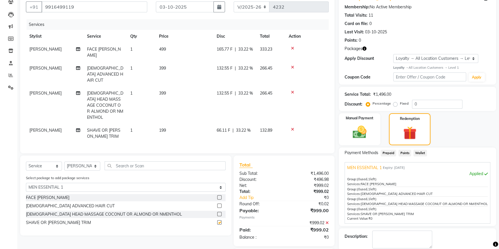
checkbox input "false"
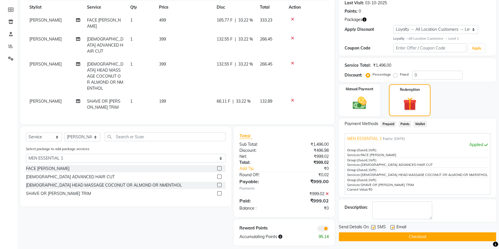
scroll to position [81, 0]
click at [413, 236] on button "Checkout" at bounding box center [417, 236] width 157 height 9
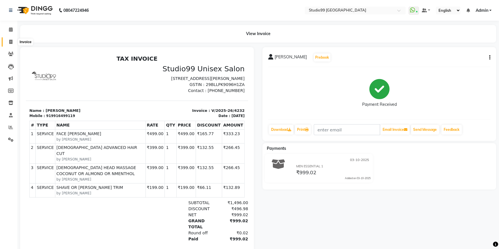
click at [8, 41] on span at bounding box center [11, 42] width 10 height 7
select select "6042"
select select "service"
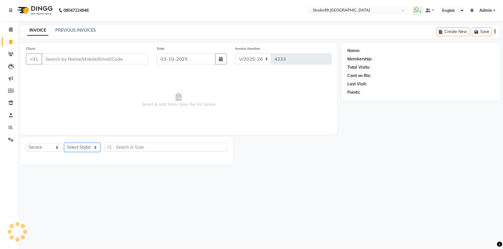
click at [85, 150] on select "Select Stylist Admin AKSHAY AMARJIT Dina GOUTAM Gulshan MAHI Nobil Hasan PRIYA …" at bounding box center [82, 147] width 36 height 9
select select "84856"
click at [64, 143] on select "Select Stylist Admin AKSHAY AMARJIT Dina GOUTAM Gulshan MAHI Nobil Hasan PRIYA …" at bounding box center [82, 147] width 36 height 9
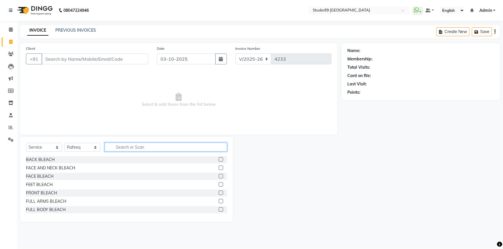
click at [141, 147] on input "text" at bounding box center [166, 147] width 122 height 9
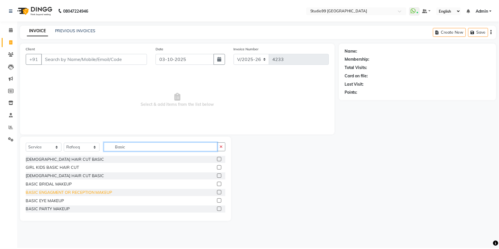
scroll to position [26, 0]
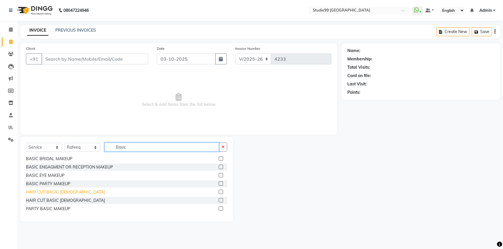
type input "Basic"
click at [56, 193] on div "HAIR CUT BASIC [DEMOGRAPHIC_DATA]" at bounding box center [65, 192] width 79 height 6
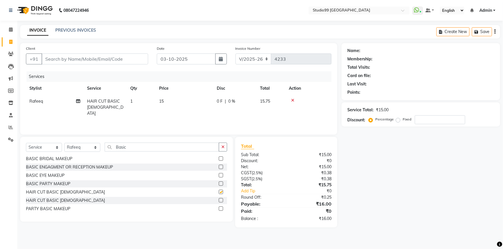
checkbox input "false"
drag, startPoint x: 80, startPoint y: 60, endPoint x: 163, endPoint y: 58, distance: 83.0
click at [81, 59] on input "Client" at bounding box center [94, 59] width 107 height 11
type input "8"
type input "0"
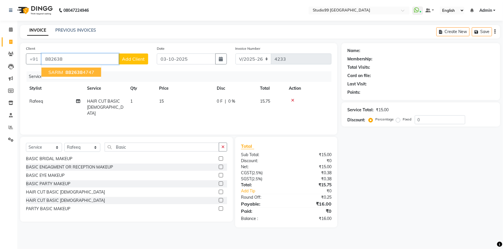
click at [77, 72] on span "882638" at bounding box center [73, 72] width 17 height 6
type input "8826384747"
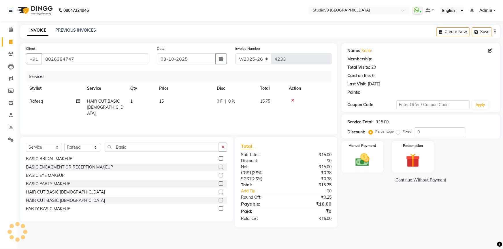
select select "2: Object"
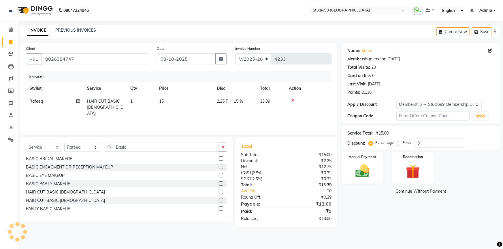
type input "15"
click at [166, 101] on td "15" at bounding box center [185, 107] width 58 height 25
select select "84856"
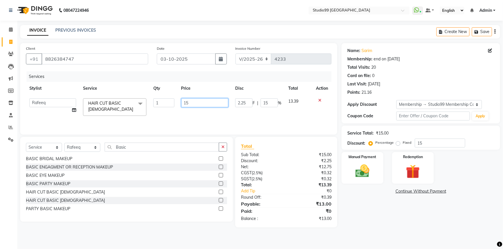
drag, startPoint x: 192, startPoint y: 102, endPoint x: 174, endPoint y: 102, distance: 18.1
click at [174, 102] on tr "Admin AKSHAY AMARJIT Dina GOUTAM Gulshan MAHI Nobil Hasan PRIYA Rafeeq Raj Rima…" at bounding box center [178, 107] width 305 height 24
type input "249"
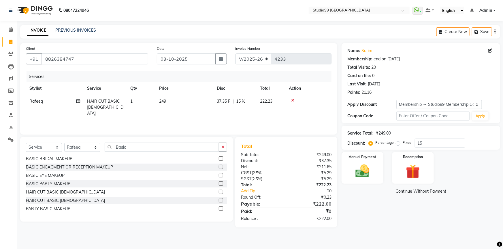
click at [367, 218] on div "Name: Sarim Membership: end on 28-08-2026 Total Visits: 20 Card on file: 0 Last…" at bounding box center [422, 135] width 163 height 185
click at [374, 173] on div "Manual Payment" at bounding box center [361, 168] width 43 height 33
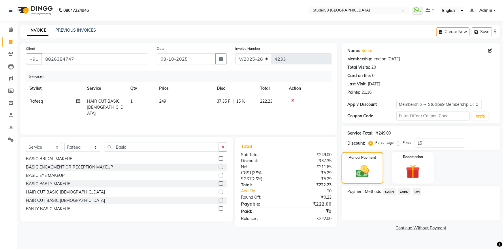
click at [417, 193] on span "UPI" at bounding box center [416, 192] width 9 height 7
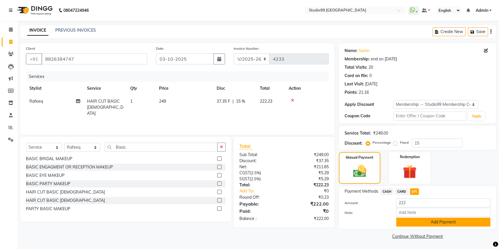
click at [425, 221] on button "Add Payment" at bounding box center [443, 222] width 94 height 9
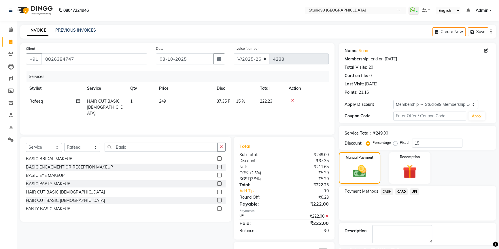
scroll to position [24, 0]
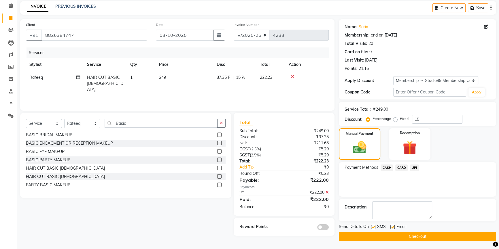
click at [402, 234] on button "Checkout" at bounding box center [417, 236] width 157 height 9
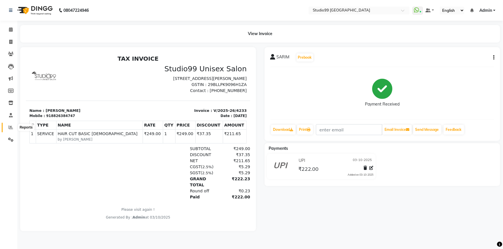
click at [10, 129] on icon at bounding box center [11, 127] width 4 height 4
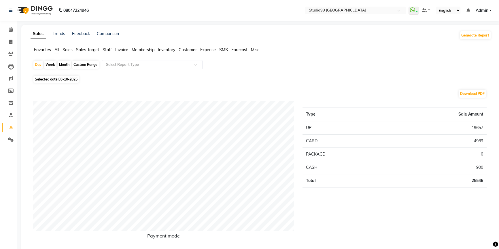
click at [109, 49] on span "Staff" at bounding box center [107, 49] width 9 height 5
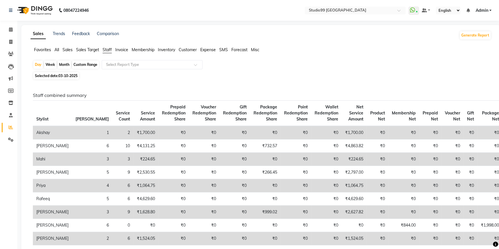
click at [73, 75] on span "03-10-2025" at bounding box center [67, 76] width 19 height 4
select select "10"
select select "2025"
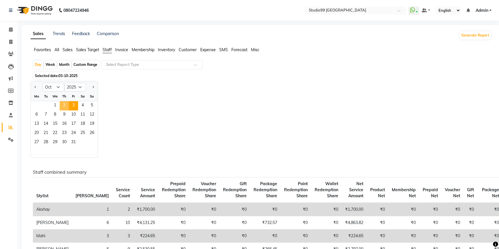
click at [67, 104] on span "2" at bounding box center [64, 105] width 9 height 9
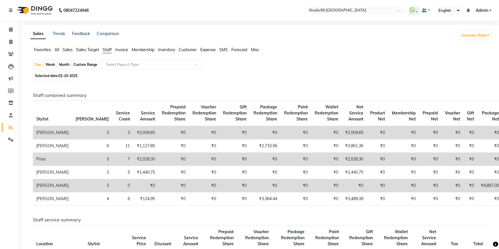
click at [66, 76] on span "02-10-2025" at bounding box center [67, 76] width 19 height 4
select select "10"
select select "2025"
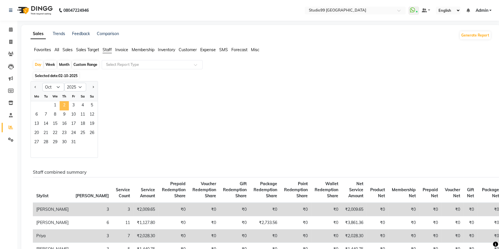
click at [66, 103] on span "2" at bounding box center [64, 105] width 9 height 9
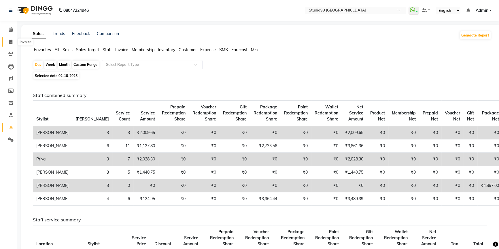
click at [11, 41] on icon at bounding box center [10, 42] width 3 height 4
select select "6042"
select select "service"
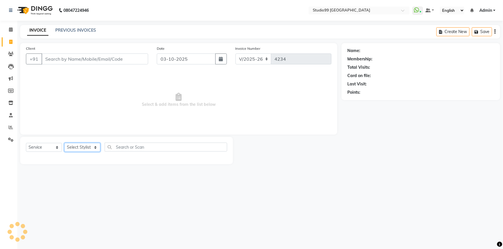
click at [89, 145] on select "Select Stylist" at bounding box center [82, 147] width 36 height 9
select select "91642"
click at [64, 143] on select "Select Stylist Admin AKSHAY AMARJIT Dina GOUTAM Gulshan MAHI Nobil Hasan PRIYA …" at bounding box center [82, 147] width 36 height 9
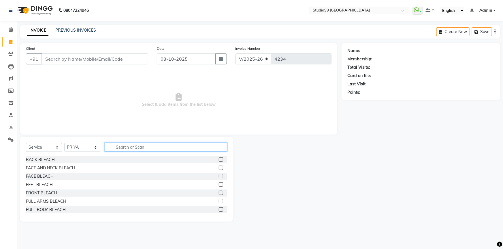
drag, startPoint x: 119, startPoint y: 148, endPoint x: 122, endPoint y: 142, distance: 6.8
click at [121, 147] on input "text" at bounding box center [166, 147] width 122 height 9
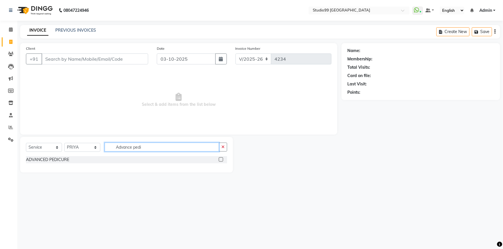
type input "Advance pedi"
click at [221, 160] on label at bounding box center [221, 160] width 4 height 4
click at [221, 160] on input "checkbox" at bounding box center [221, 160] width 4 height 4
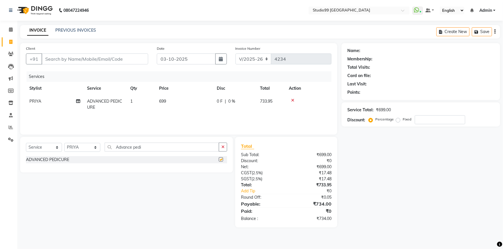
checkbox input "false"
drag, startPoint x: 145, startPoint y: 147, endPoint x: 119, endPoint y: 147, distance: 26.2
click at [119, 147] on input "Advance pedi" at bounding box center [162, 147] width 114 height 9
type input "A"
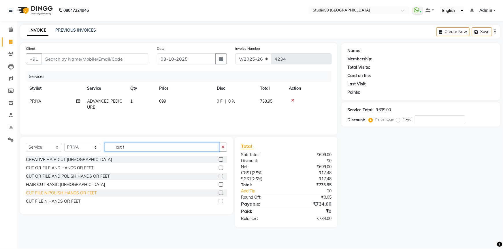
type input "cut f"
click at [61, 193] on div "CUT FILE N POLISH HANDS OR FEET" at bounding box center [61, 193] width 71 height 6
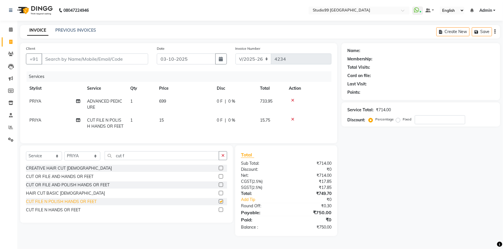
checkbox input "false"
click at [172, 118] on td "15" at bounding box center [185, 123] width 58 height 19
select select "91642"
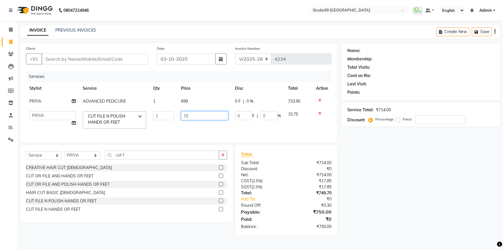
drag, startPoint x: 193, startPoint y: 116, endPoint x: 181, endPoint y: 116, distance: 12.4
click at [181, 116] on input "15" at bounding box center [204, 115] width 47 height 9
type input "149"
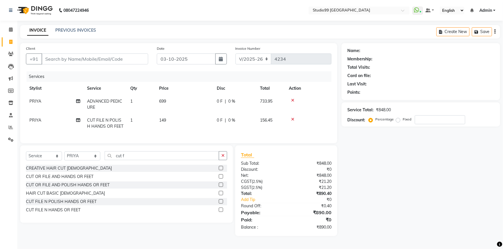
click at [386, 153] on div "Name: Membership: Total Visits: Card on file: Last Visit: Points: Service Total…" at bounding box center [422, 139] width 163 height 193
click at [88, 57] on input "Client" at bounding box center [94, 59] width 107 height 11
type input "9"
type input "0"
type input "9303989707"
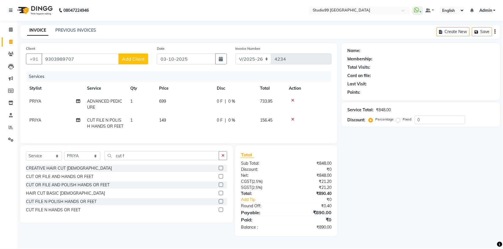
click at [135, 54] on button "Add Client" at bounding box center [133, 59] width 30 height 11
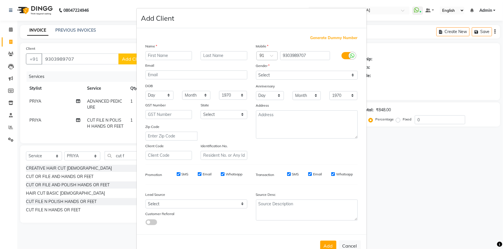
click at [158, 56] on input "text" at bounding box center [168, 55] width 47 height 9
type input "Miss"
type input "Mahika"
click at [272, 77] on select "Select Male Female Other Prefer Not To Say" at bounding box center [307, 75] width 102 height 9
select select "female"
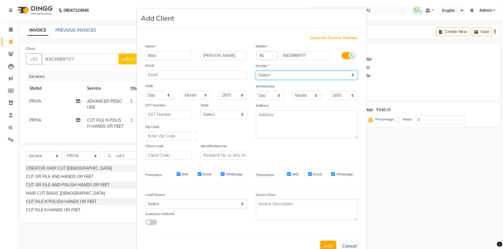
click at [256, 71] on select "Select Male Female Other Prefer Not To Say" at bounding box center [307, 75] width 102 height 9
click at [324, 243] on button "Add" at bounding box center [328, 246] width 16 height 10
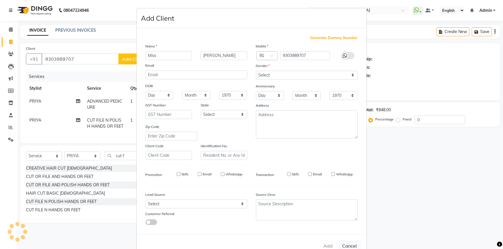
select select
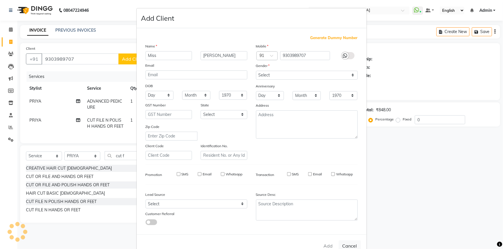
select select
checkbox input "false"
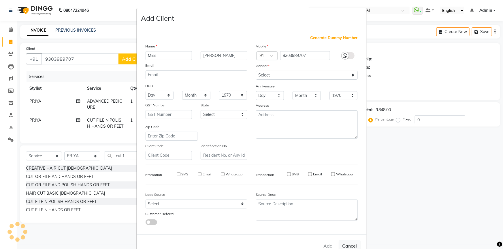
checkbox input "false"
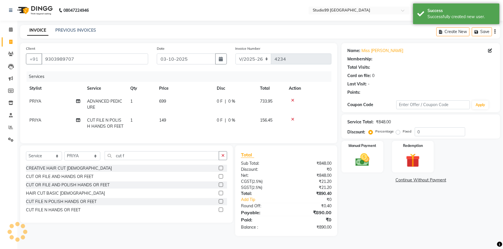
select select "1: Object"
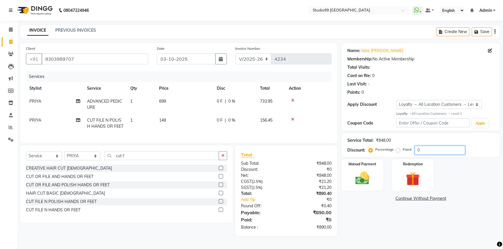
drag, startPoint x: 421, startPoint y: 149, endPoint x: 389, endPoint y: 149, distance: 32.5
click at [389, 149] on div "Percentage Fixed 0" at bounding box center [416, 150] width 95 height 9
click at [369, 222] on div "Name: Miss Mahika Membership: No Active Membership Total Visits: Card on file: …" at bounding box center [422, 139] width 163 height 193
drag, startPoint x: 424, startPoint y: 148, endPoint x: 401, endPoint y: 149, distance: 22.2
click at [401, 149] on div "Percentage Fixed 15" at bounding box center [416, 150] width 95 height 9
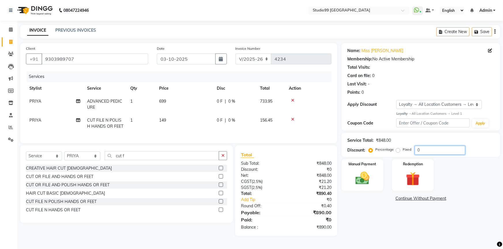
type input "0"
click at [372, 223] on div "Name: Miss Mahika Membership: No Active Membership Total Visits: Card on file: …" at bounding box center [422, 139] width 163 height 193
click at [369, 177] on img at bounding box center [362, 178] width 24 height 17
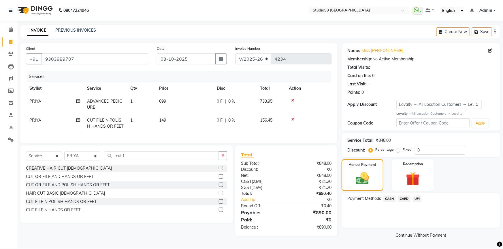
click at [418, 200] on span "UPI" at bounding box center [416, 199] width 9 height 7
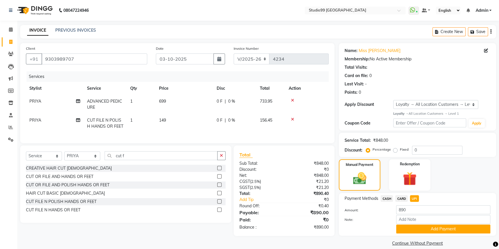
click at [419, 229] on button "Add Payment" at bounding box center [443, 229] width 94 height 9
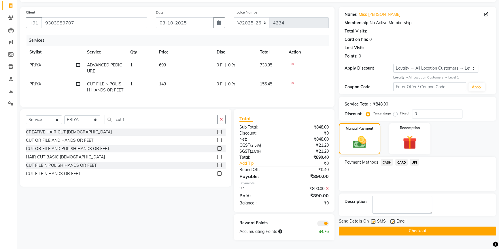
scroll to position [40, 0]
click at [422, 228] on button "Checkout" at bounding box center [417, 231] width 157 height 9
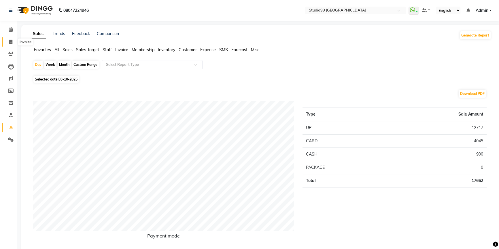
click at [10, 42] on icon at bounding box center [10, 42] width 3 height 4
select select "6042"
select select "service"
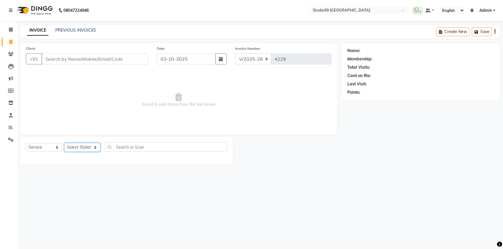
click at [87, 145] on select "Select Stylist Admin AKSHAY [PERSON_NAME] Gulshan MAHI [PERSON_NAME] PRIYA [PER…" at bounding box center [82, 147] width 36 height 9
select select "43360"
click at [64, 143] on select "Select Stylist Admin AKSHAY [PERSON_NAME] Gulshan MAHI [PERSON_NAME] PRIYA [PER…" at bounding box center [82, 147] width 36 height 9
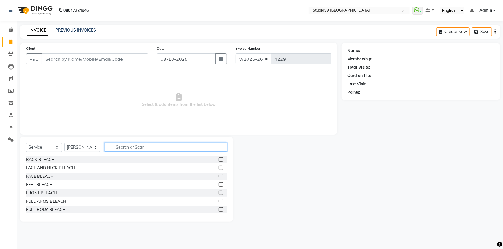
click at [140, 150] on input "text" at bounding box center [166, 147] width 122 height 9
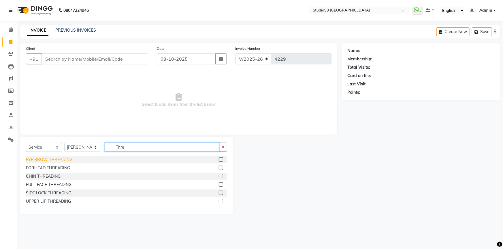
type input "Thre"
click at [60, 160] on div "EYE BROW THREADING" at bounding box center [49, 160] width 46 height 6
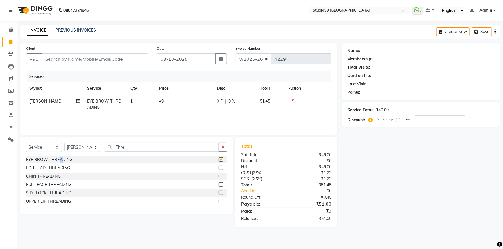
checkbox input "false"
drag, startPoint x: 128, startPoint y: 149, endPoint x: 98, endPoint y: 148, distance: 30.8
click at [98, 148] on div "Select Service Product Membership Package Voucher Prepaid Gift Card Select Styl…" at bounding box center [126, 150] width 201 height 14
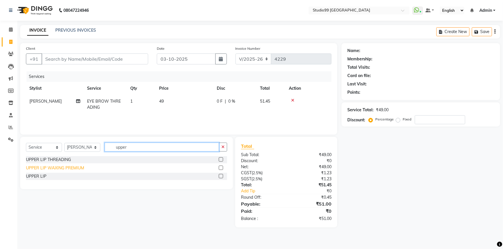
type input "upper"
click at [57, 168] on div "UPPER LIP WAXING PREMIUM" at bounding box center [55, 168] width 58 height 6
checkbox input "false"
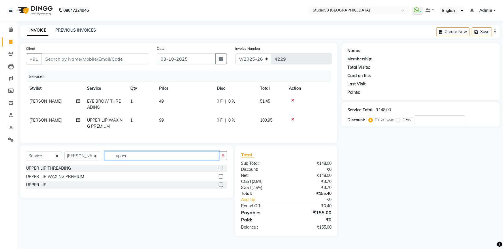
drag, startPoint x: 129, startPoint y: 161, endPoint x: 108, endPoint y: 161, distance: 21.3
click at [108, 160] on input "upper" at bounding box center [162, 155] width 114 height 9
type input "side l"
click at [56, 179] on div "SIDE LOCK WAXING PREMIUM" at bounding box center [55, 177] width 58 height 6
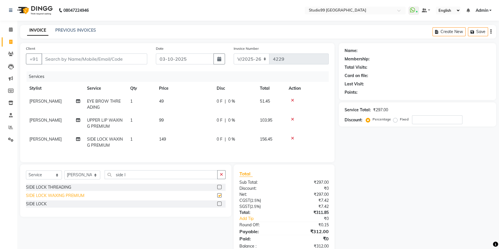
checkbox input "false"
drag, startPoint x: 129, startPoint y: 181, endPoint x: 114, endPoint y: 181, distance: 14.7
click at [114, 179] on input "side l" at bounding box center [161, 174] width 113 height 9
type input "chin"
click at [40, 199] on div "CHIN WAXING PREMIUM" at bounding box center [50, 196] width 48 height 6
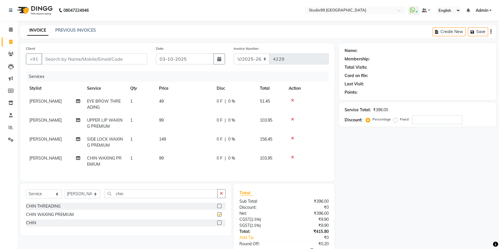
checkbox input "false"
click at [84, 58] on input "Client" at bounding box center [94, 59] width 106 height 11
click at [86, 198] on select "Select Stylist Admin AKSHAY [PERSON_NAME] Gulshan MAHI [PERSON_NAME] PRIYA [PER…" at bounding box center [82, 194] width 36 height 9
select select "52201"
click at [64, 194] on select "Select Stylist Admin AKSHAY [PERSON_NAME] Gulshan MAHI [PERSON_NAME] PRIYA [PER…" at bounding box center [82, 194] width 36 height 9
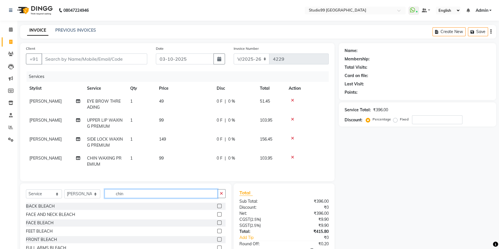
drag, startPoint x: 129, startPoint y: 198, endPoint x: 109, endPoint y: 197, distance: 20.4
click at [109, 197] on input "chin" at bounding box center [161, 193] width 113 height 9
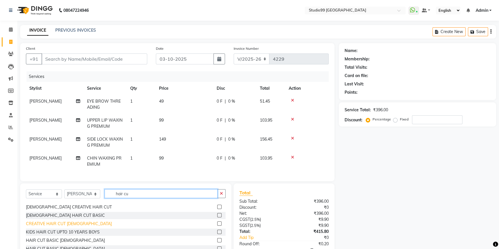
scroll to position [59, 0]
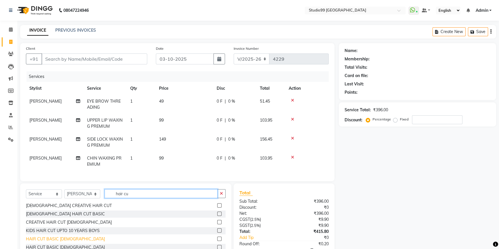
type input "hair cu"
click at [60, 242] on div "HAIR CUT BASIC [DEMOGRAPHIC_DATA]" at bounding box center [65, 239] width 79 height 6
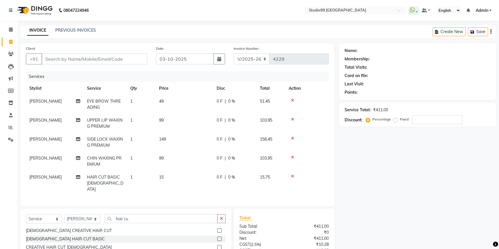
checkbox input "false"
drag, startPoint x: 133, startPoint y: 217, endPoint x: 102, endPoint y: 217, distance: 30.5
click at [103, 217] on div "Select Service Product Membership Package Voucher Prepaid Gift Card Select Styl…" at bounding box center [126, 222] width 200 height 14
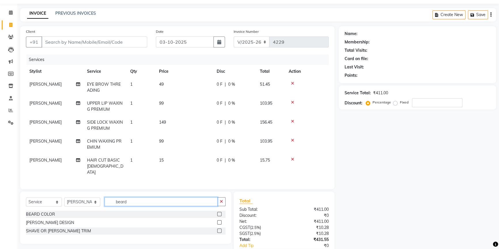
scroll to position [52, 0]
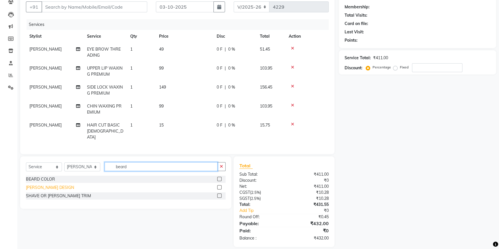
type input "beard"
click at [51, 185] on div "[PERSON_NAME] DESIGN" at bounding box center [50, 188] width 48 height 6
checkbox input "false"
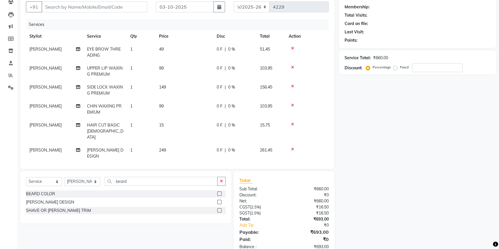
drag, startPoint x: 163, startPoint y: 124, endPoint x: 173, endPoint y: 126, distance: 9.9
click at [164, 124] on span "15" at bounding box center [161, 125] width 5 height 5
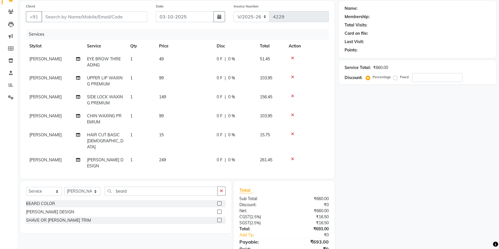
select select "52201"
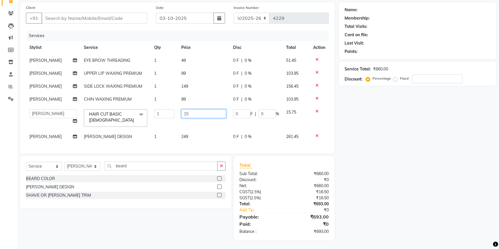
drag, startPoint x: 192, startPoint y: 114, endPoint x: 178, endPoint y: 114, distance: 13.8
click at [178, 114] on td "15" at bounding box center [204, 118] width 52 height 24
type input "249"
click at [95, 14] on input "Client" at bounding box center [94, 18] width 106 height 11
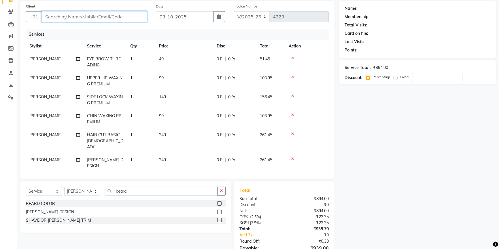
type input "7"
type input "0"
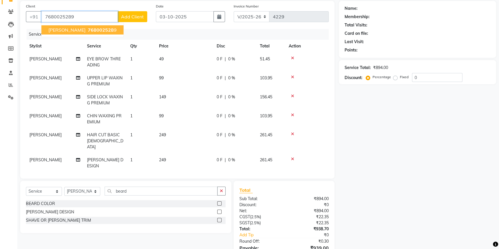
type input "7680025289"
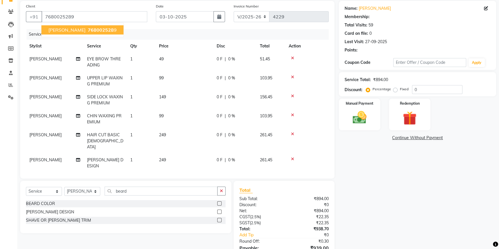
select select "2: Object"
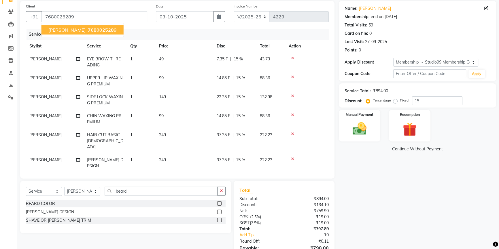
click at [86, 26] on button "[PERSON_NAME] 768002528 9" at bounding box center [82, 29] width 82 height 9
type input "0"
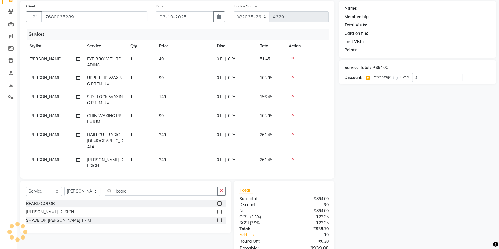
select select "2: Object"
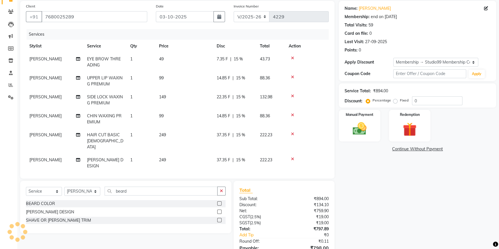
type input "15"
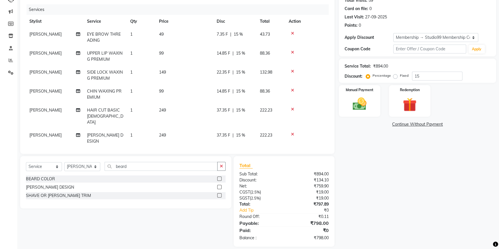
scroll to position [69, 0]
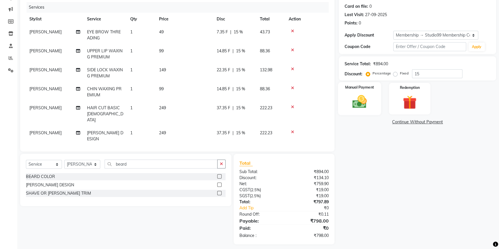
click at [374, 105] on div "Manual Payment" at bounding box center [359, 98] width 43 height 33
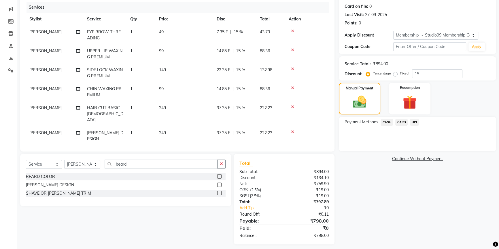
click at [414, 122] on span "UPI" at bounding box center [414, 122] width 9 height 7
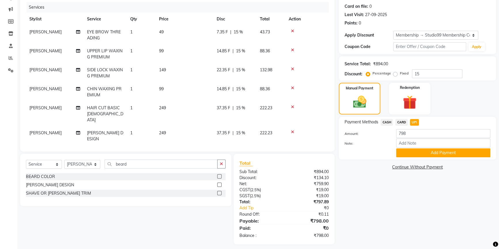
click at [461, 109] on div "Manual Payment Redemption" at bounding box center [417, 99] width 166 height 32
click at [432, 187] on div "Name: [PERSON_NAME] Membership: end on [DATE] Total Visits: 59 Card on file: 0 …" at bounding box center [420, 109] width 162 height 271
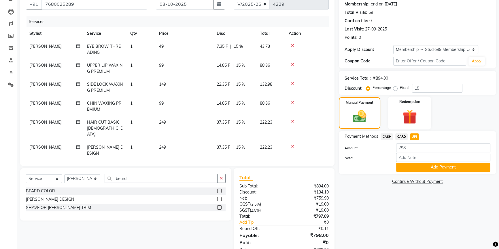
scroll to position [43, 0]
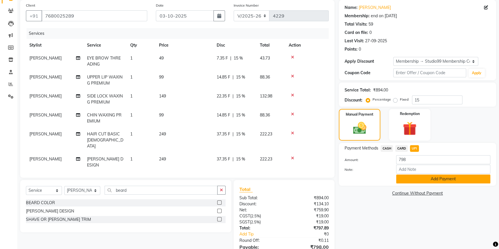
click at [445, 175] on button "Add Payment" at bounding box center [443, 179] width 94 height 9
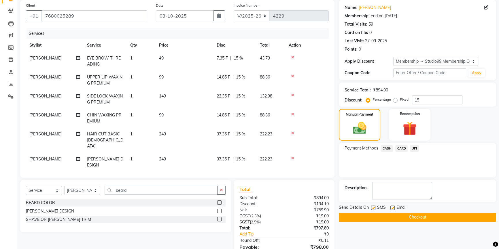
click at [422, 217] on button "Checkout" at bounding box center [417, 217] width 157 height 9
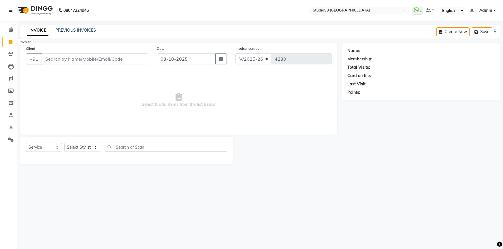
select select "6042"
select select "service"
click at [12, 41] on icon at bounding box center [10, 42] width 3 height 4
select select "6042"
select select "service"
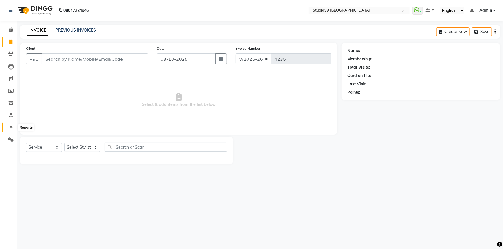
click at [12, 128] on icon at bounding box center [11, 127] width 4 height 4
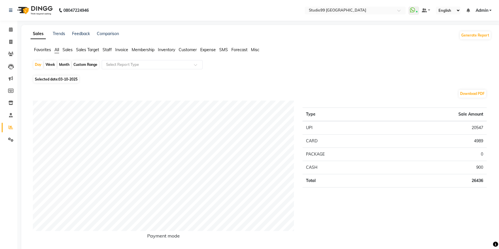
click at [105, 50] on span "Staff" at bounding box center [107, 49] width 9 height 5
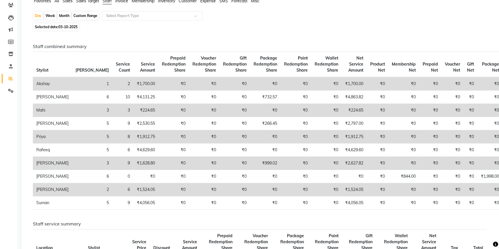
scroll to position [52, 0]
